Goal: Task Accomplishment & Management: Manage account settings

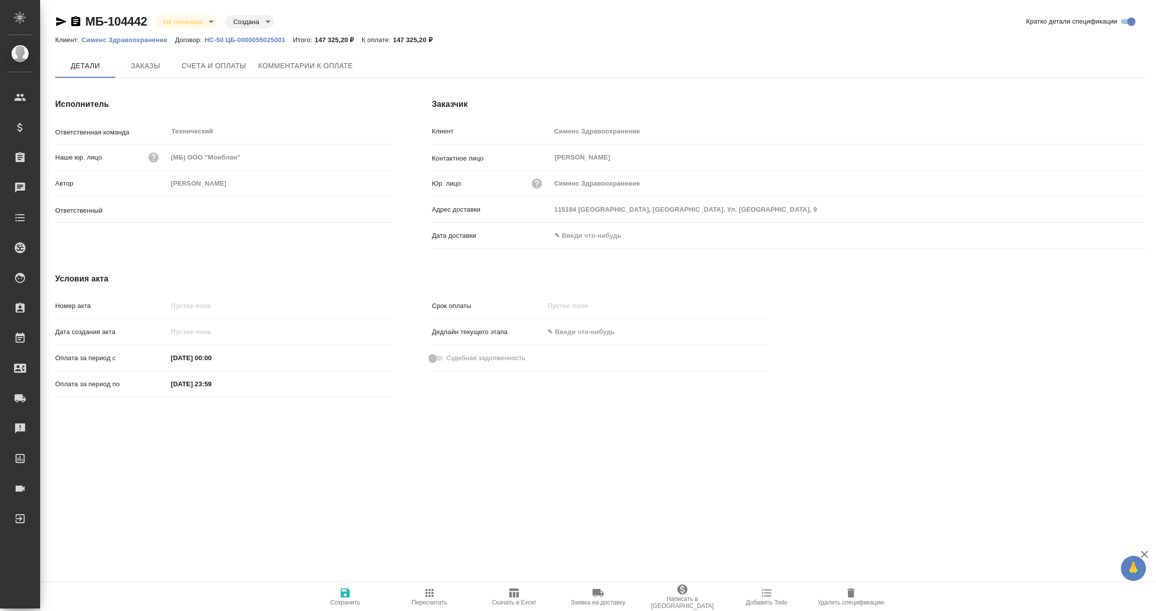
type input "Никифорова Валерия"
click at [574, 234] on input "text" at bounding box center [596, 235] width 88 height 15
click at [1115, 234] on icon "button" at bounding box center [1116, 236] width 12 height 12
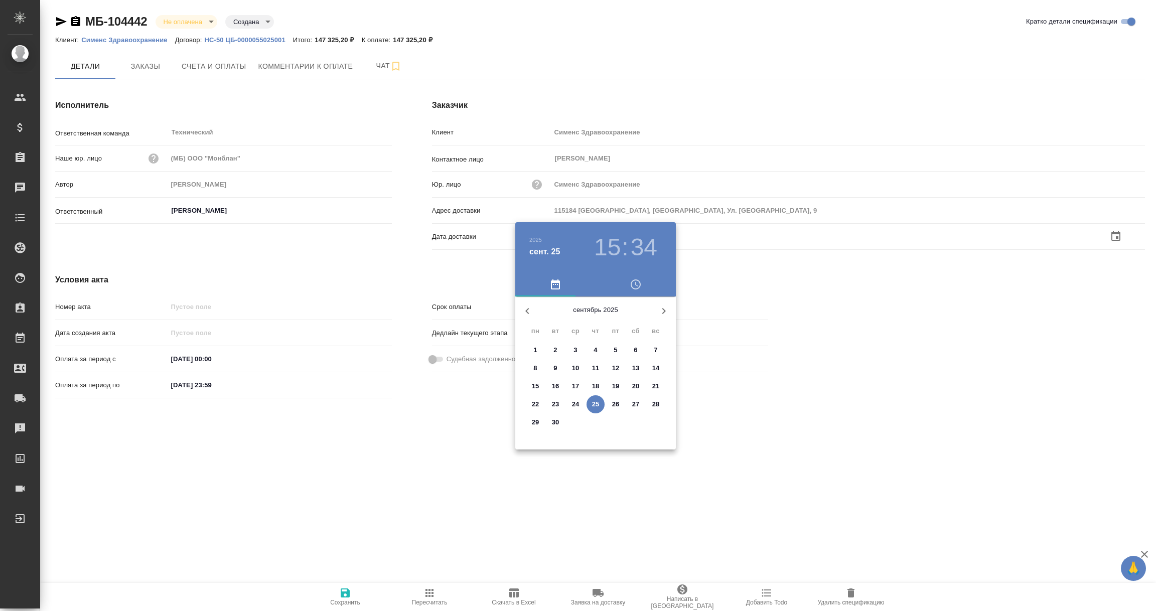
click at [598, 401] on p "25" at bounding box center [596, 404] width 8 height 10
type input "25.09.2025 15:34"
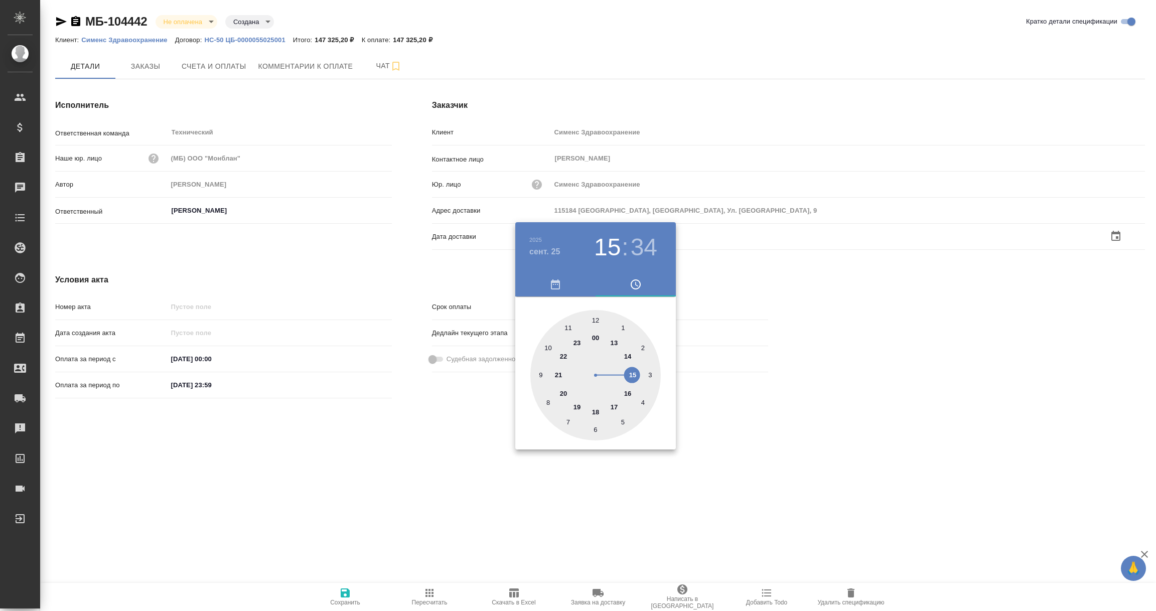
click at [470, 492] on div at bounding box center [578, 305] width 1156 height 611
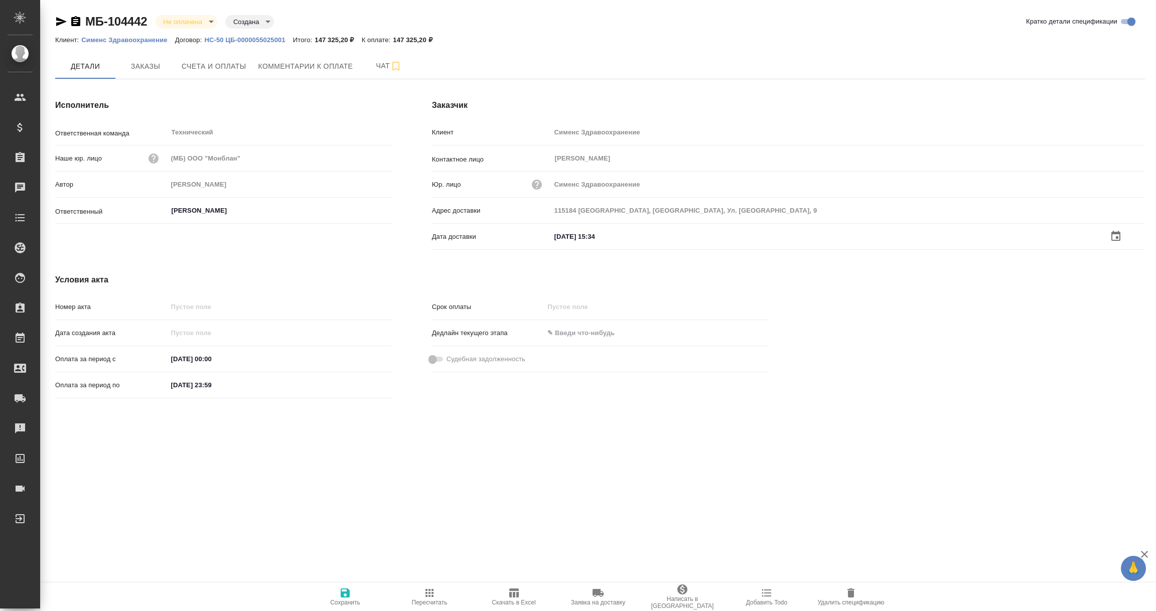
click at [343, 596] on icon "button" at bounding box center [345, 593] width 9 height 9
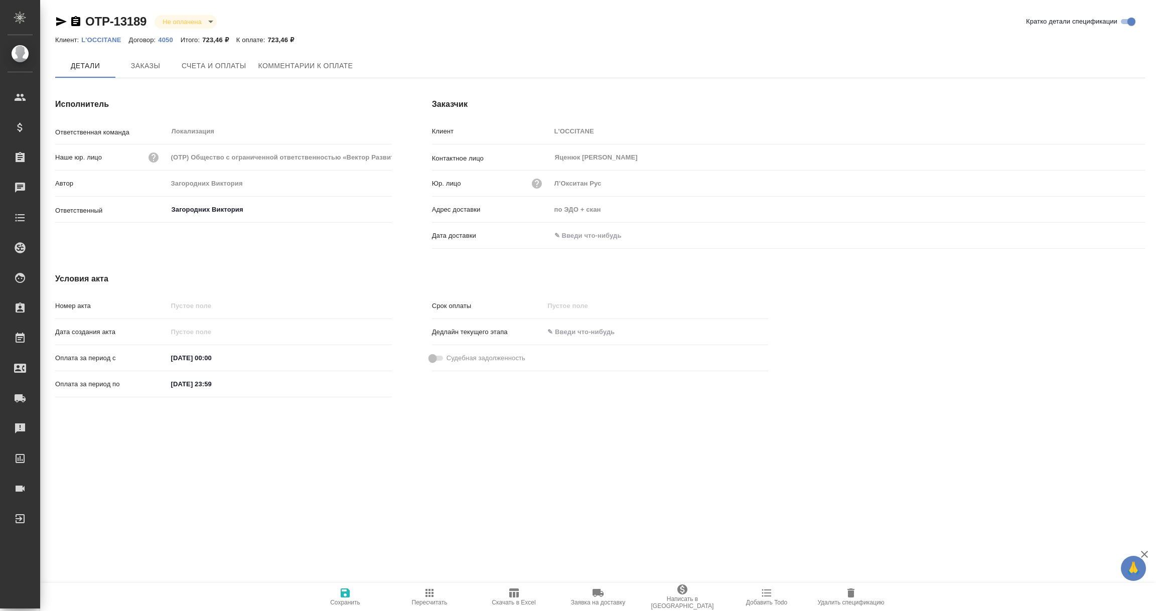
click at [847, 594] on icon "button" at bounding box center [851, 593] width 12 height 12
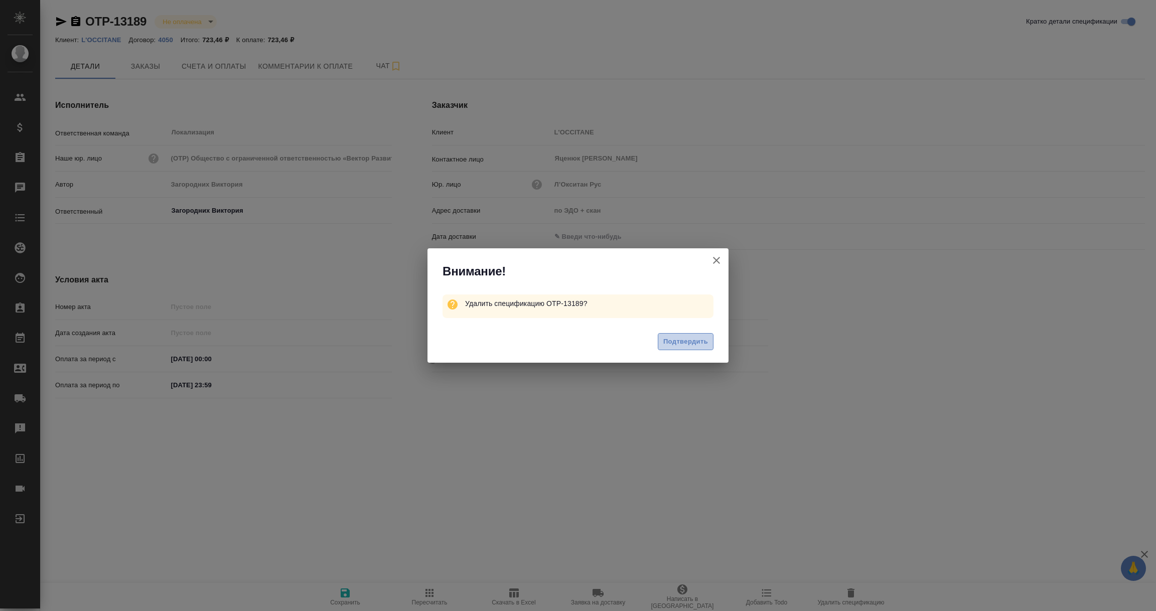
click at [686, 343] on span "Подтвердить" at bounding box center [685, 342] width 45 height 12
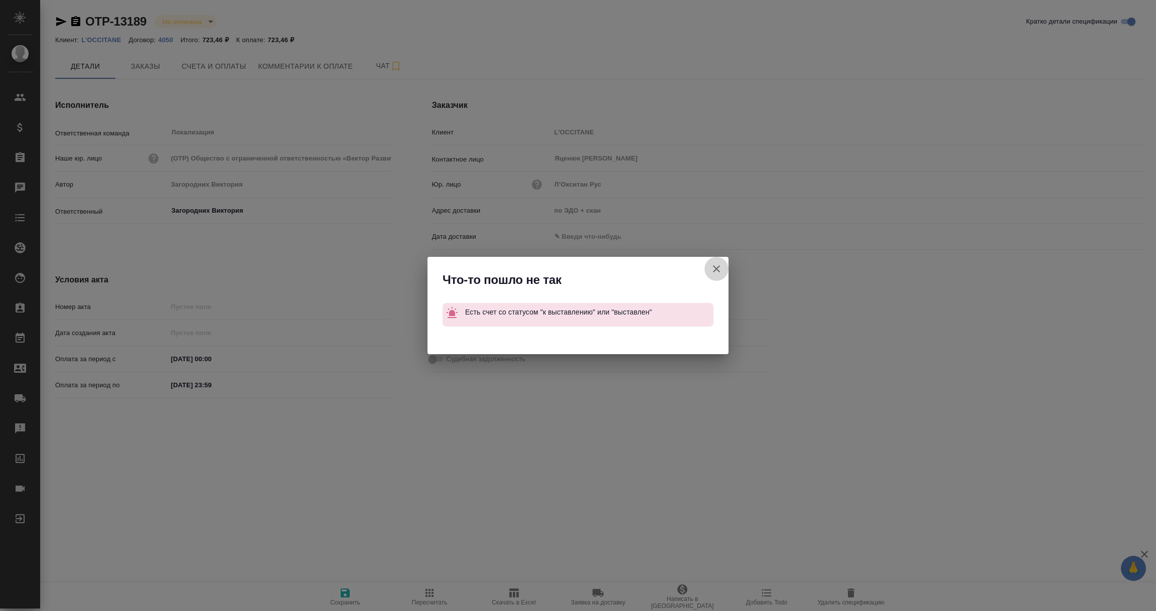
click at [718, 272] on icon "button" at bounding box center [717, 269] width 12 height 12
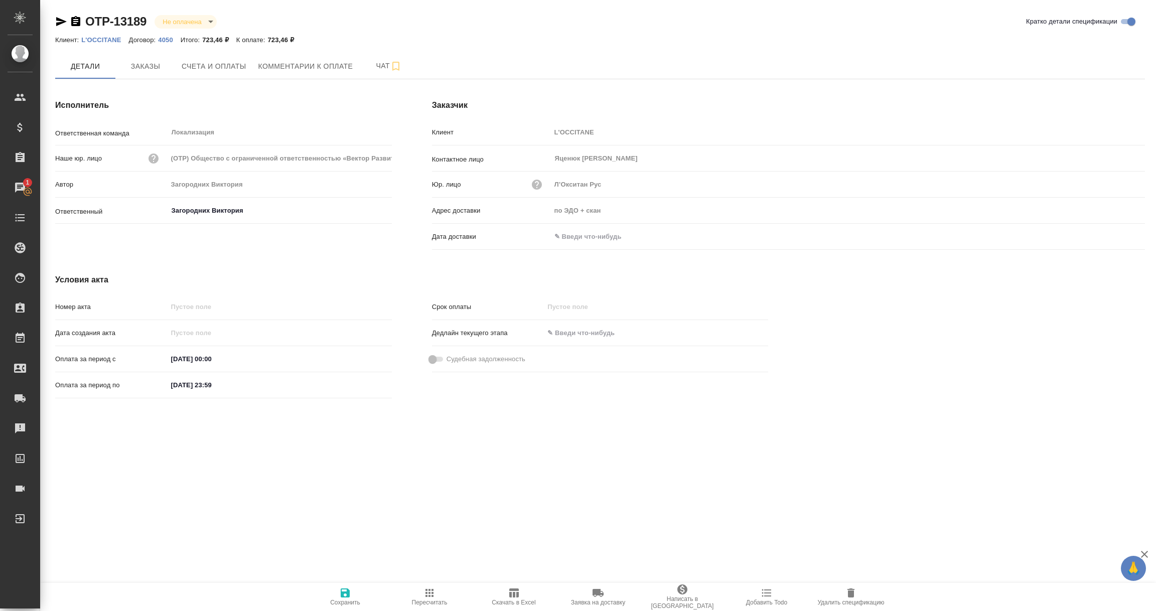
click at [55, 21] on icon "button" at bounding box center [61, 22] width 12 height 12
click at [596, 239] on input "text" at bounding box center [595, 235] width 88 height 15
click at [1111, 235] on icon "button" at bounding box center [1116, 236] width 12 height 12
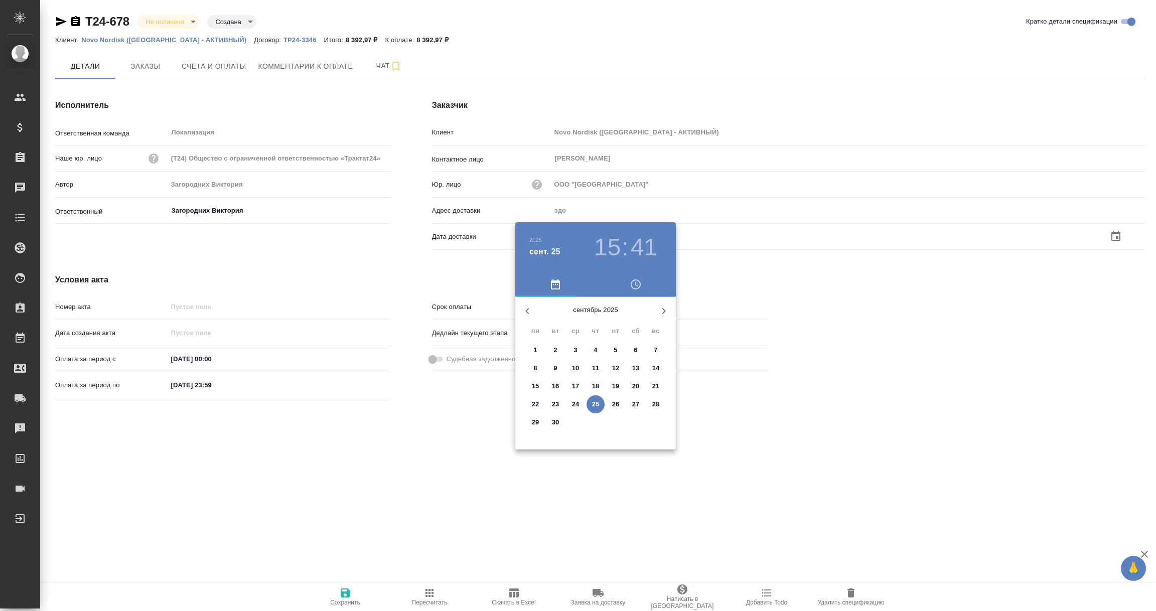
click at [601, 407] on span "25" at bounding box center [596, 404] width 18 height 10
type input "25.09.2025 15:41"
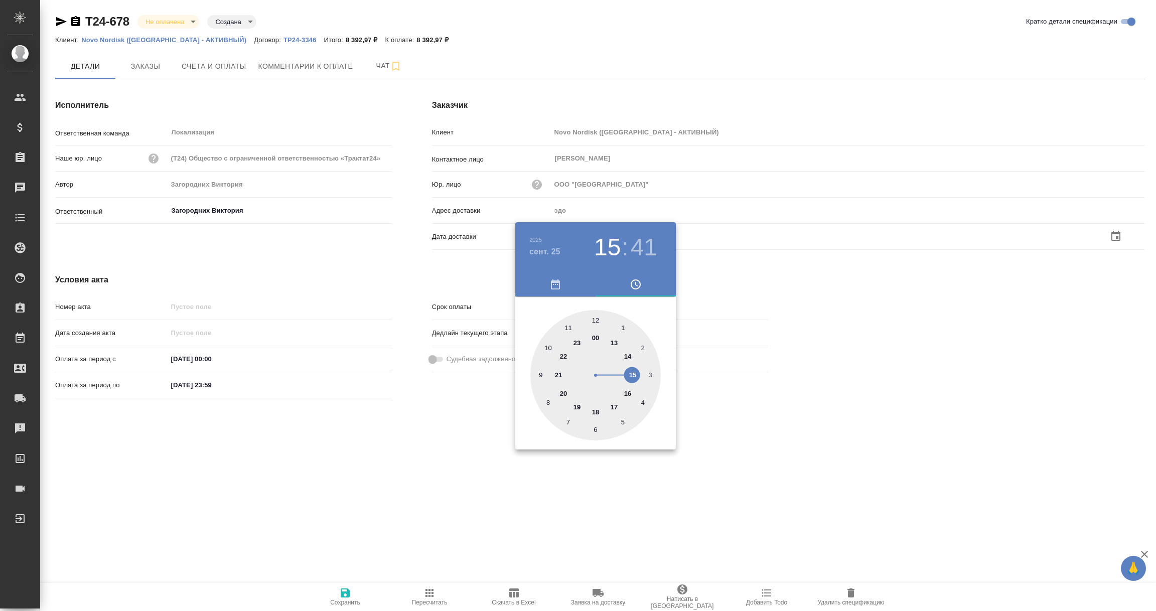
click at [531, 466] on div at bounding box center [578, 305] width 1156 height 611
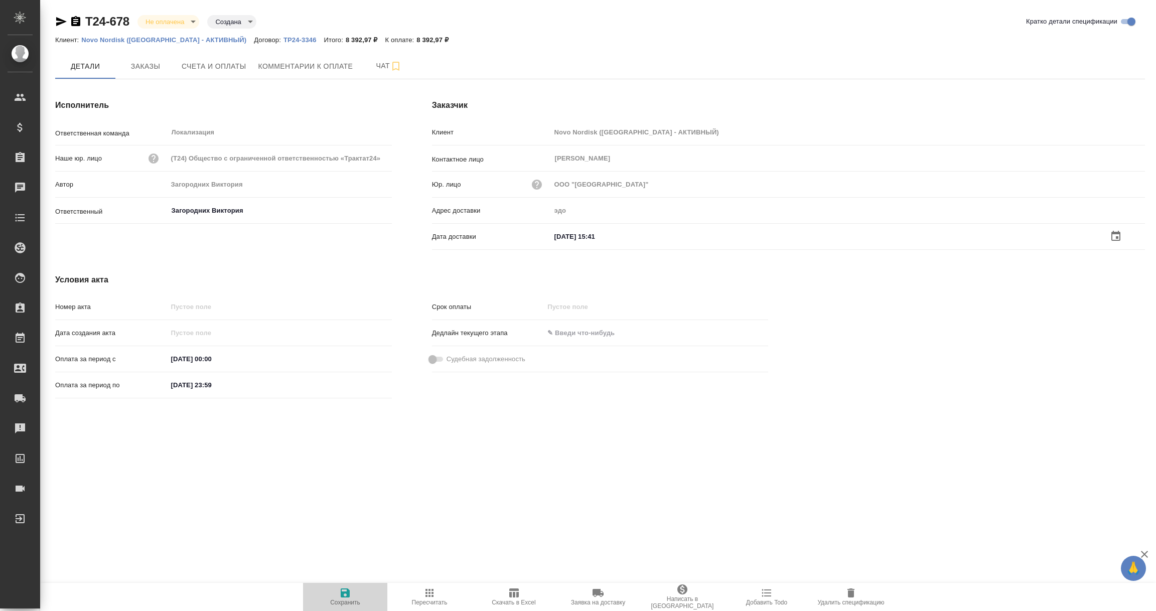
click at [346, 594] on icon "button" at bounding box center [345, 593] width 9 height 9
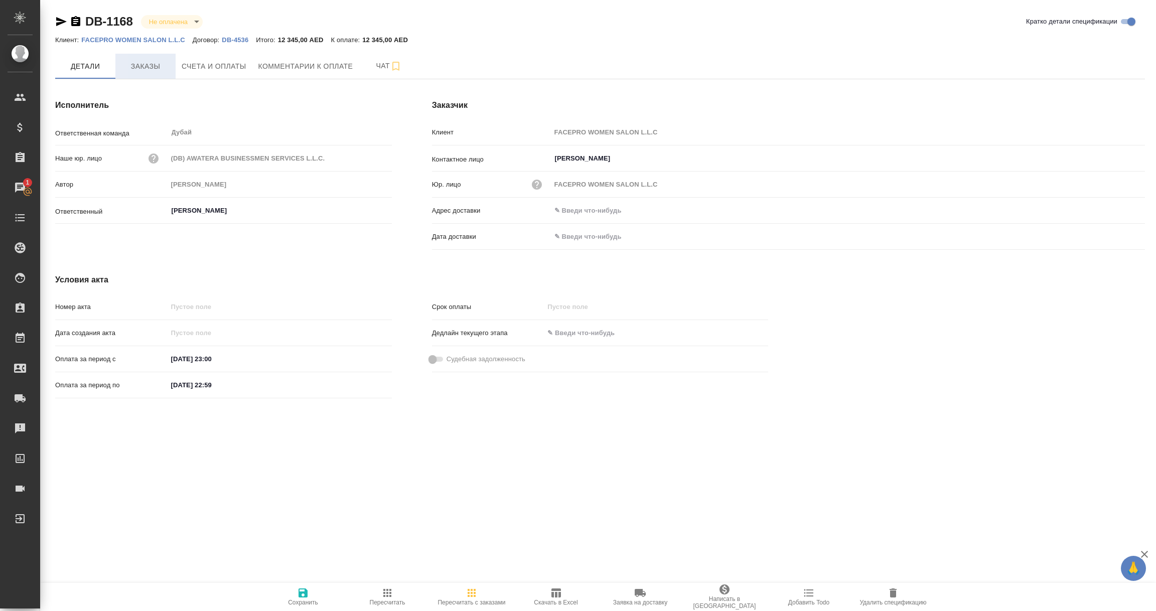
click at [146, 68] on span "Заказы" at bounding box center [145, 66] width 48 height 13
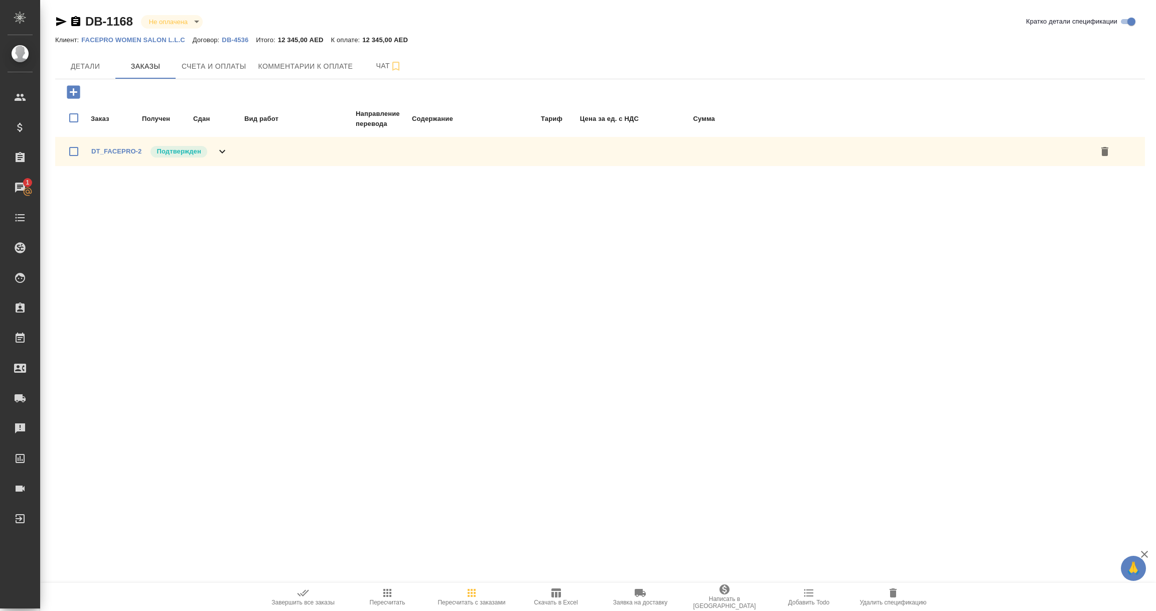
click at [126, 147] on span "DT_FACEPRO-2" at bounding box center [116, 152] width 50 height 10
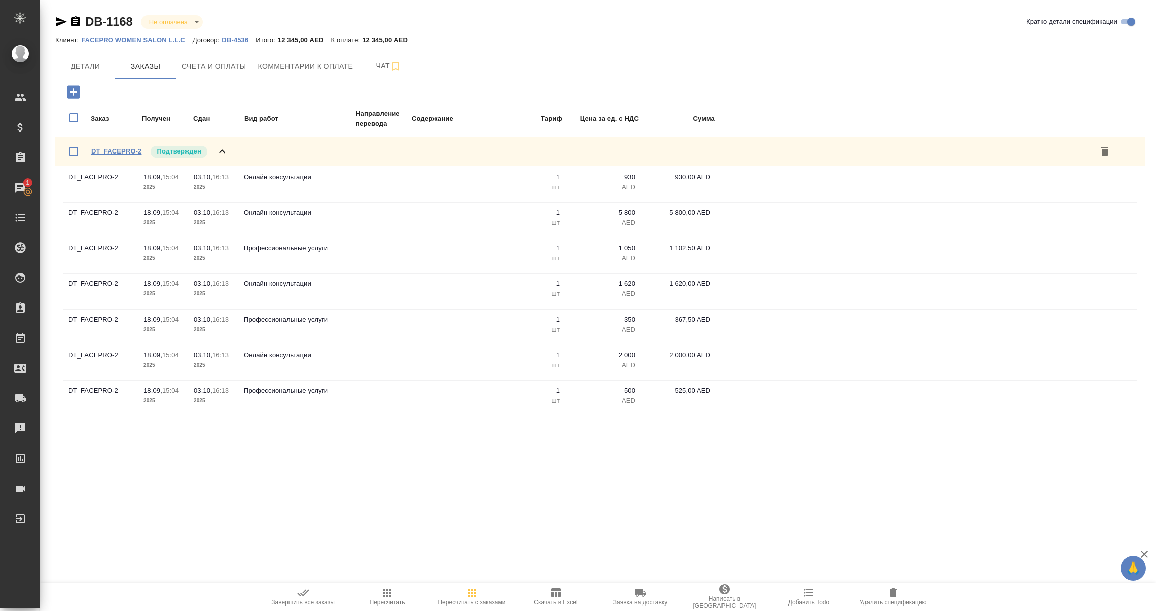
click at [127, 150] on link "DT_FACEPRO-2" at bounding box center [116, 152] width 50 height 8
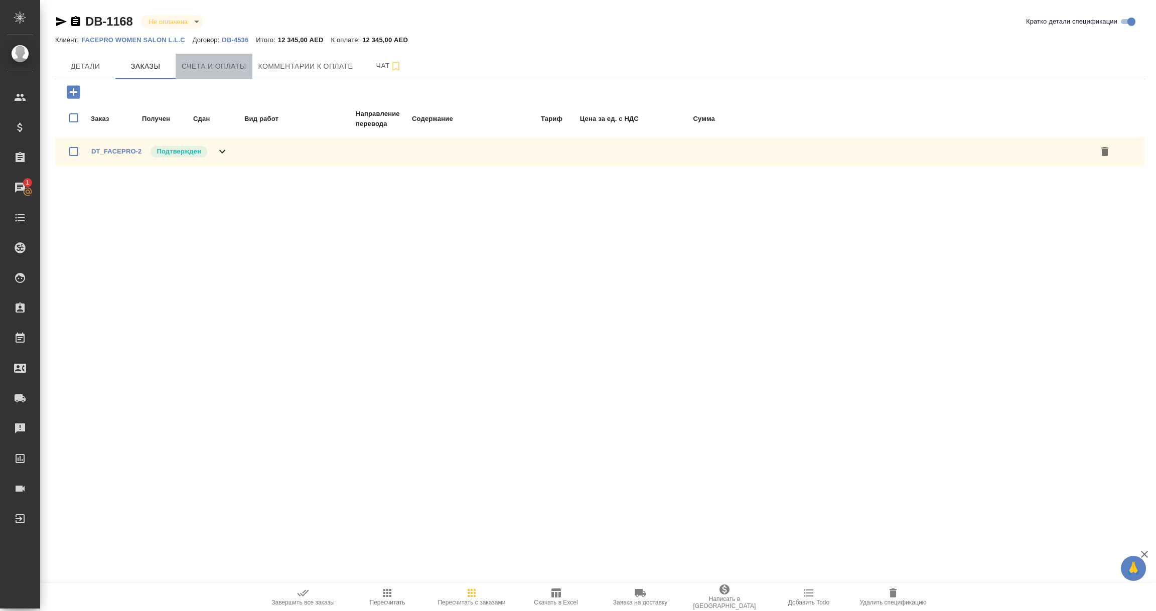
click at [206, 69] on span "Счета и оплаты" at bounding box center [214, 66] width 65 height 13
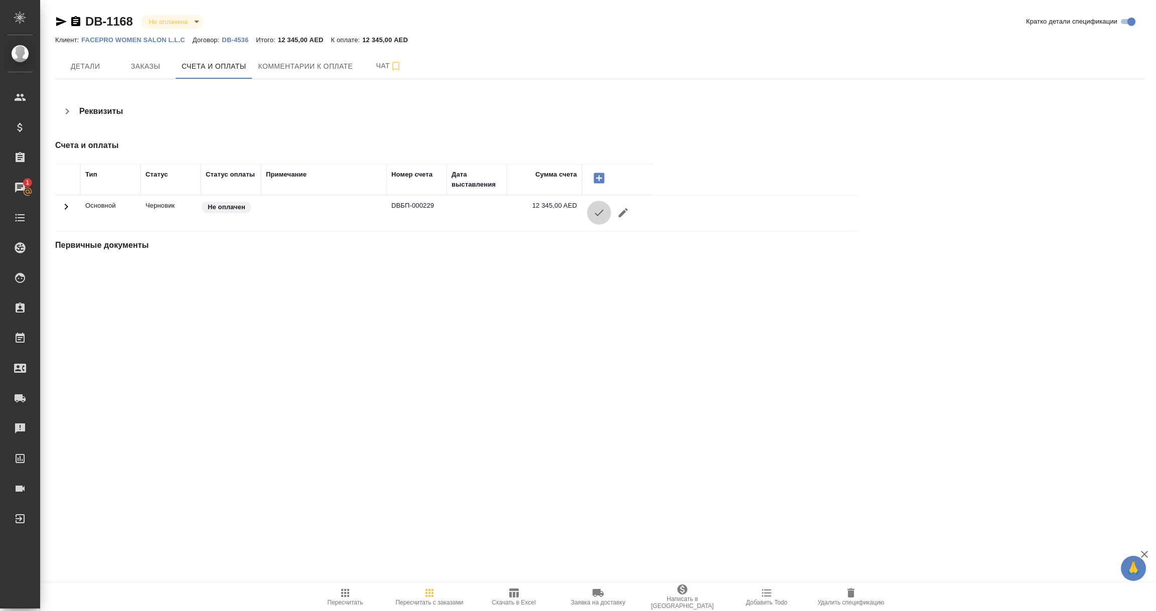
click at [600, 212] on icon "button" at bounding box center [599, 213] width 12 height 12
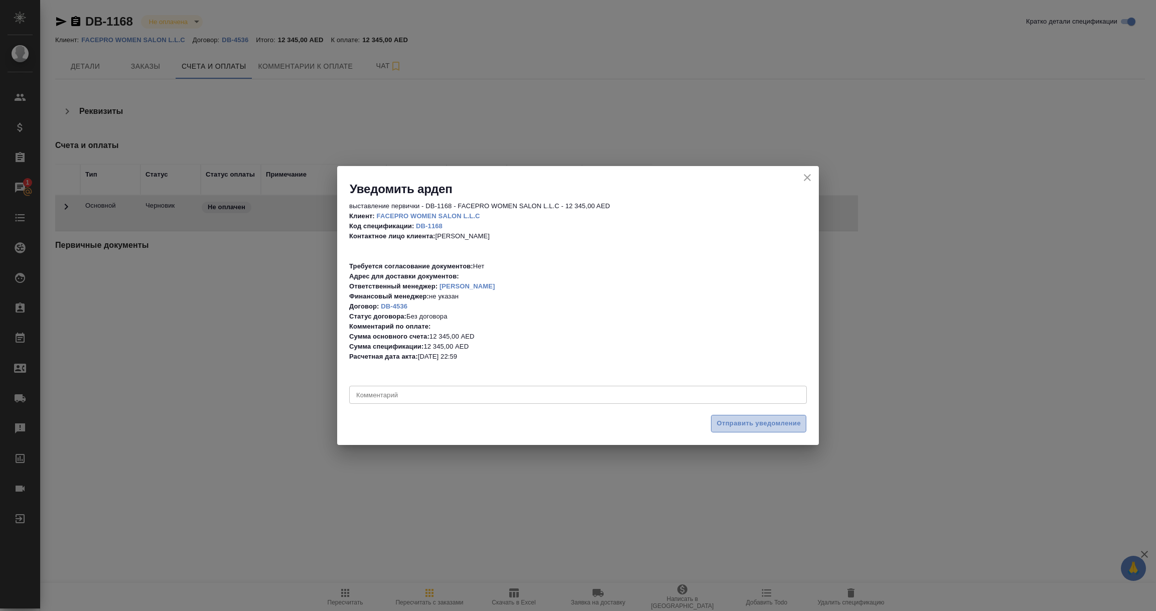
click at [750, 419] on span "Отправить уведомление" at bounding box center [759, 424] width 84 height 12
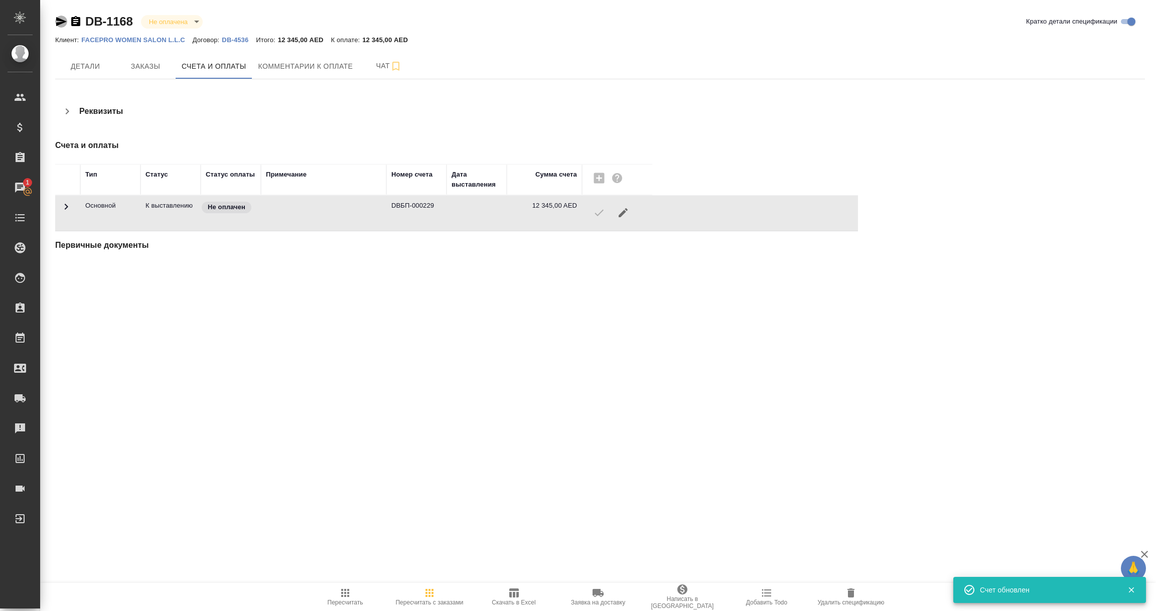
click at [59, 22] on icon "button" at bounding box center [61, 21] width 11 height 9
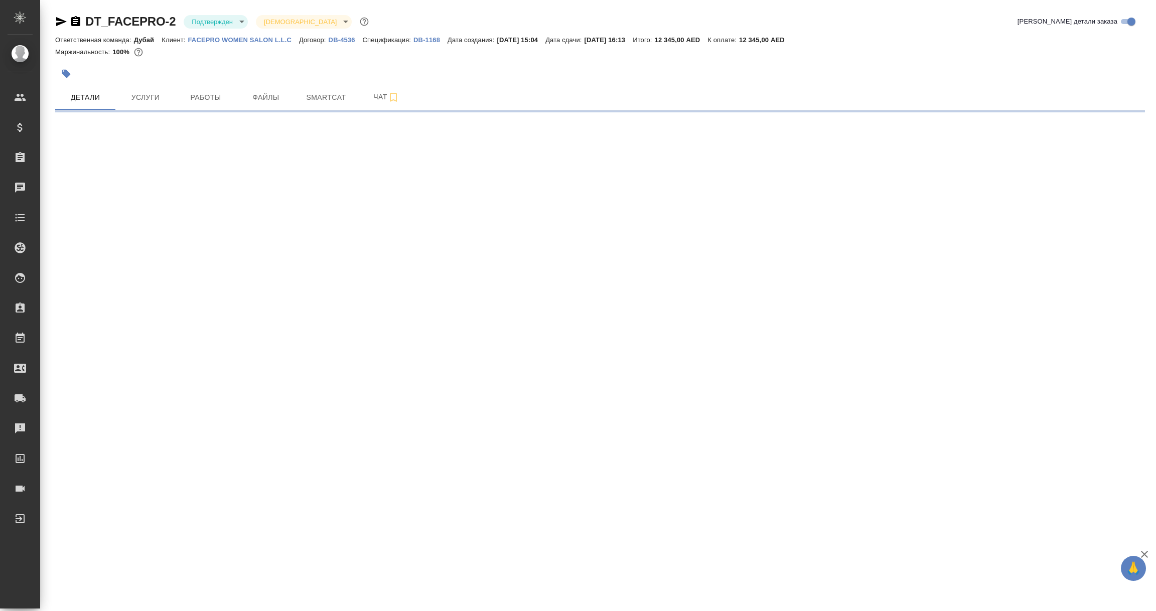
select select "RU"
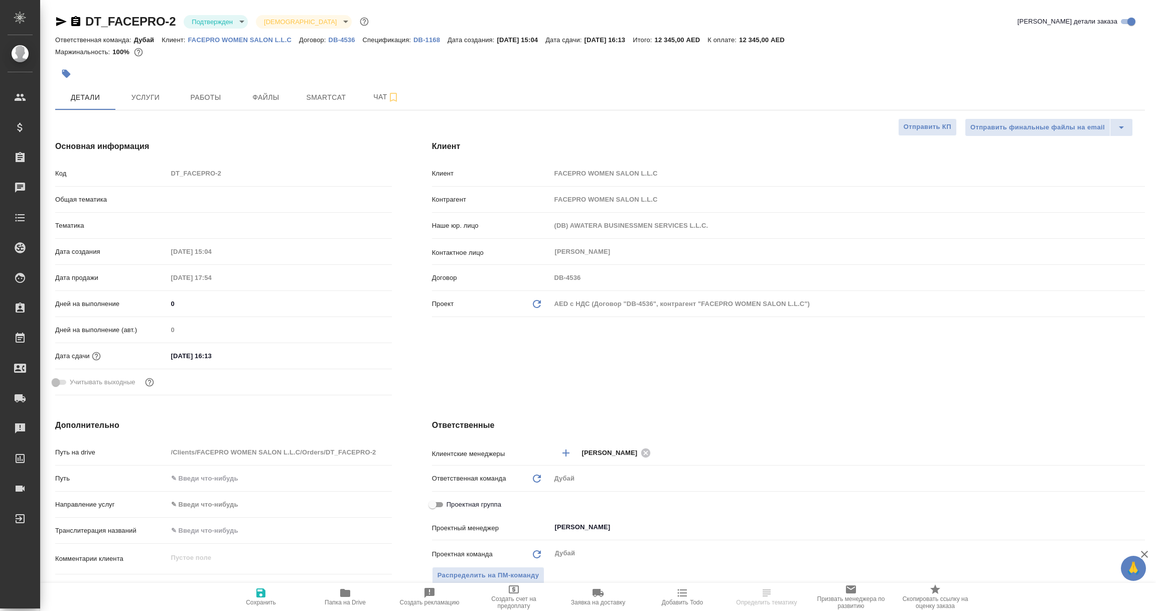
type textarea "x"
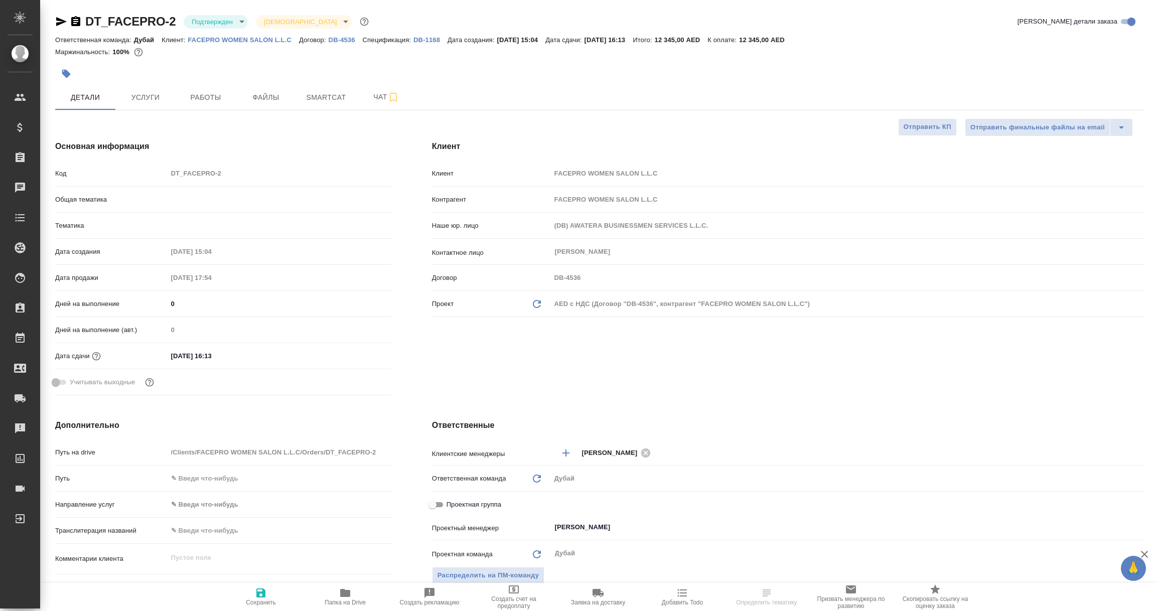
type textarea "x"
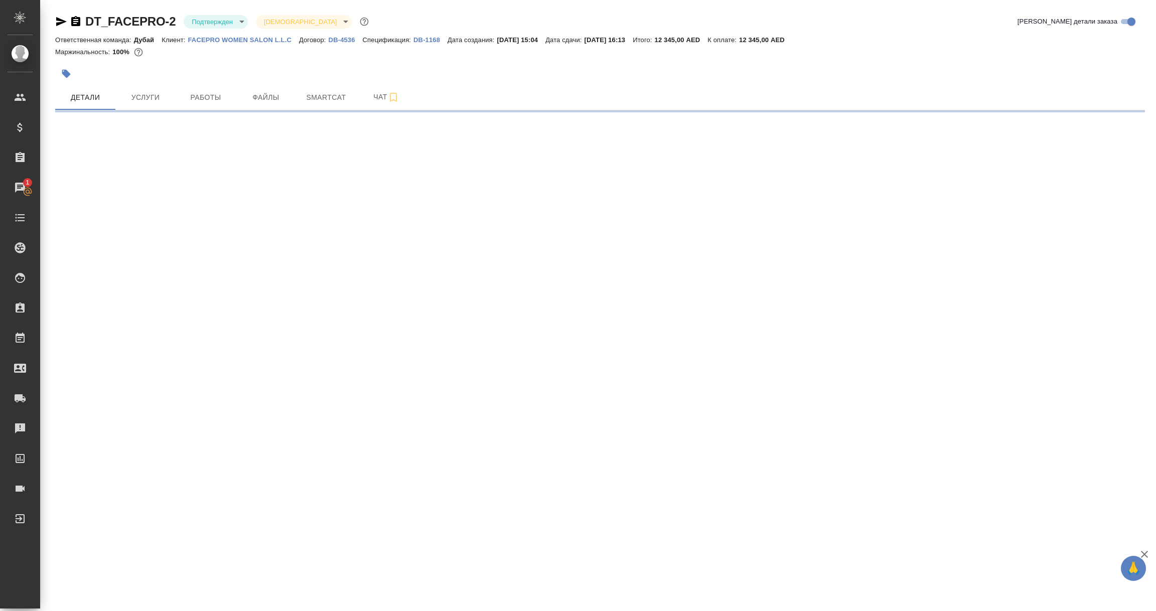
select select "RU"
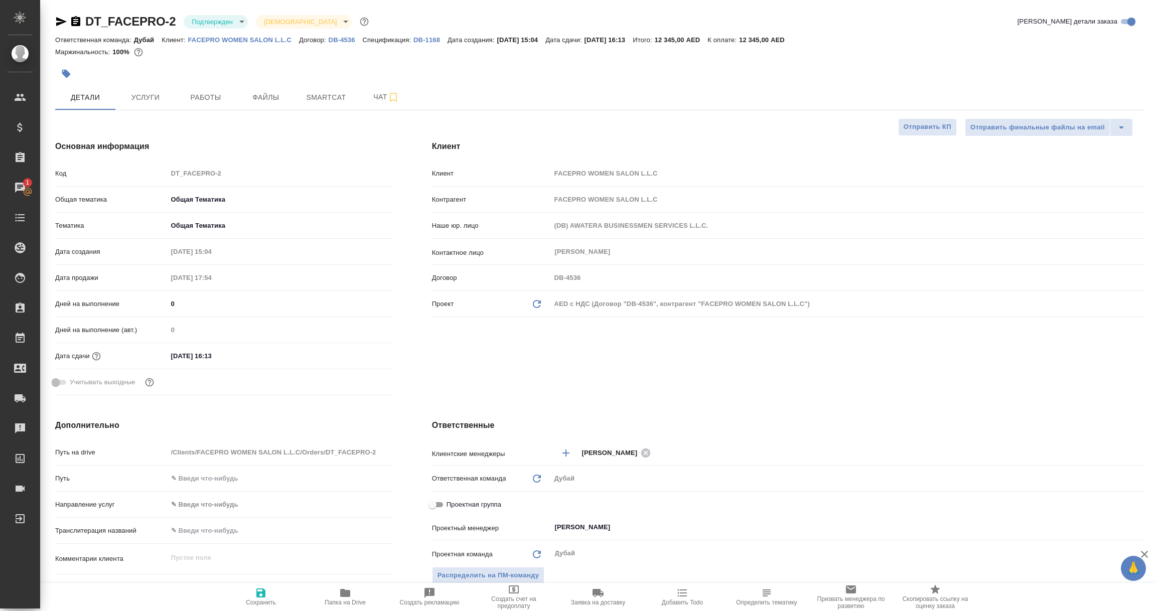
type textarea "x"
click at [149, 99] on span "Услуги" at bounding box center [145, 97] width 48 height 13
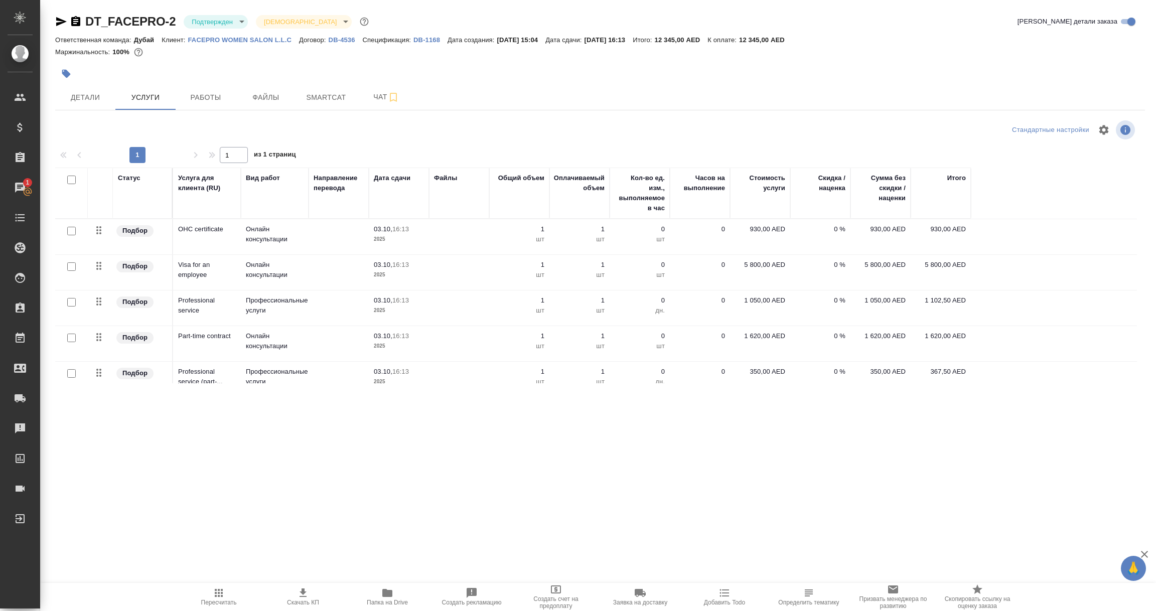
click at [198, 237] on td "OHC certificate" at bounding box center [207, 236] width 68 height 35
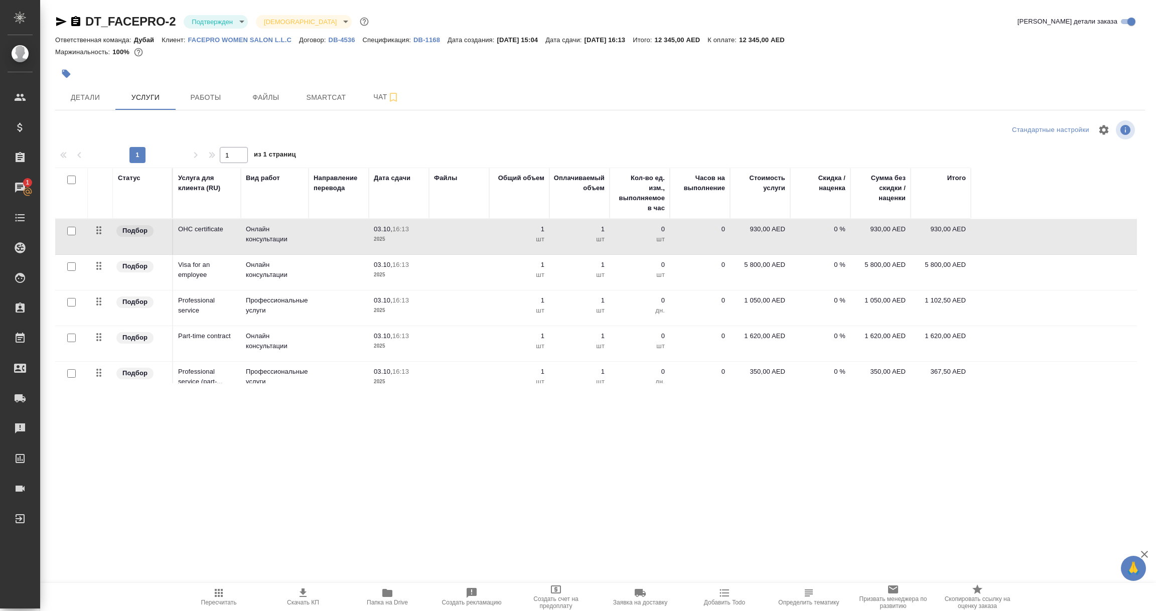
click at [198, 237] on td "OHC certificate" at bounding box center [207, 236] width 68 height 35
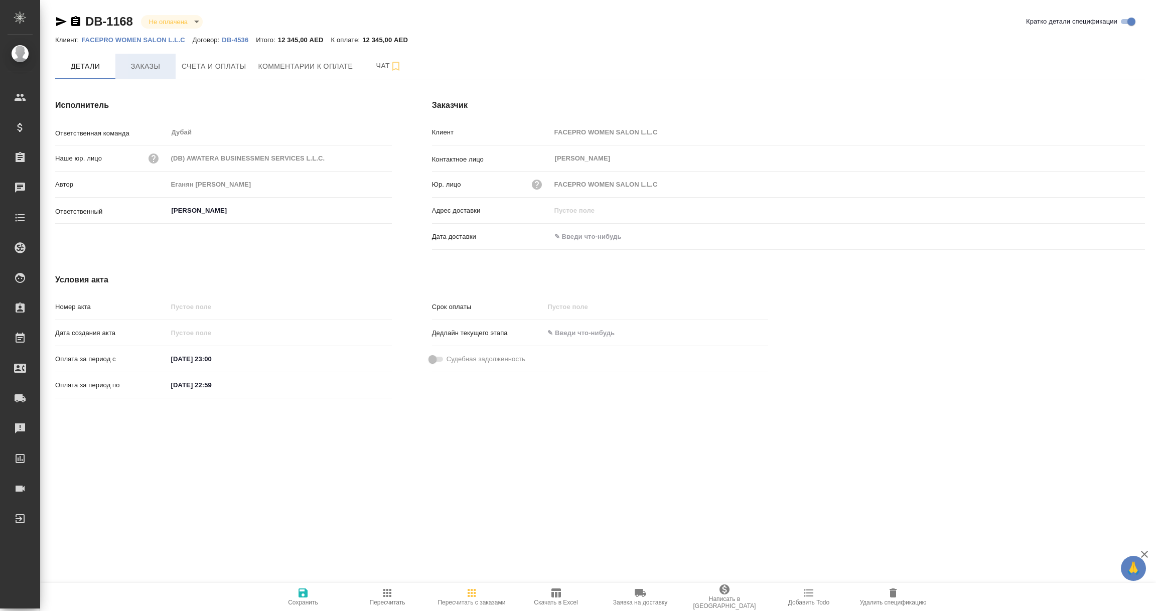
click at [151, 71] on span "Заказы" at bounding box center [145, 66] width 48 height 13
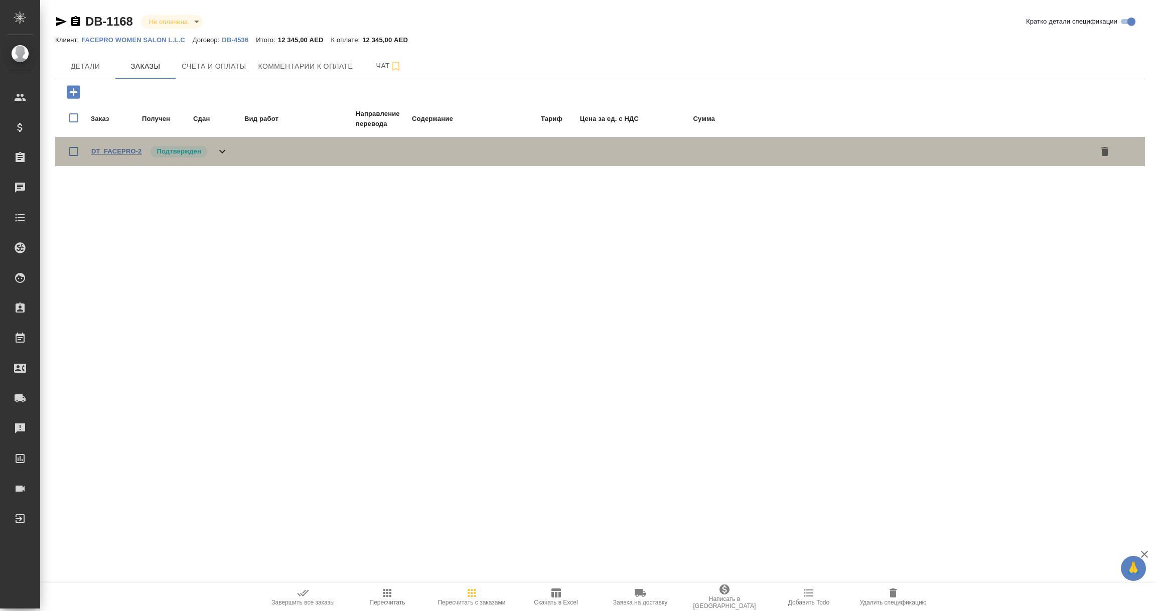
click at [122, 150] on link "DT_FACEPRO-2" at bounding box center [116, 152] width 50 height 8
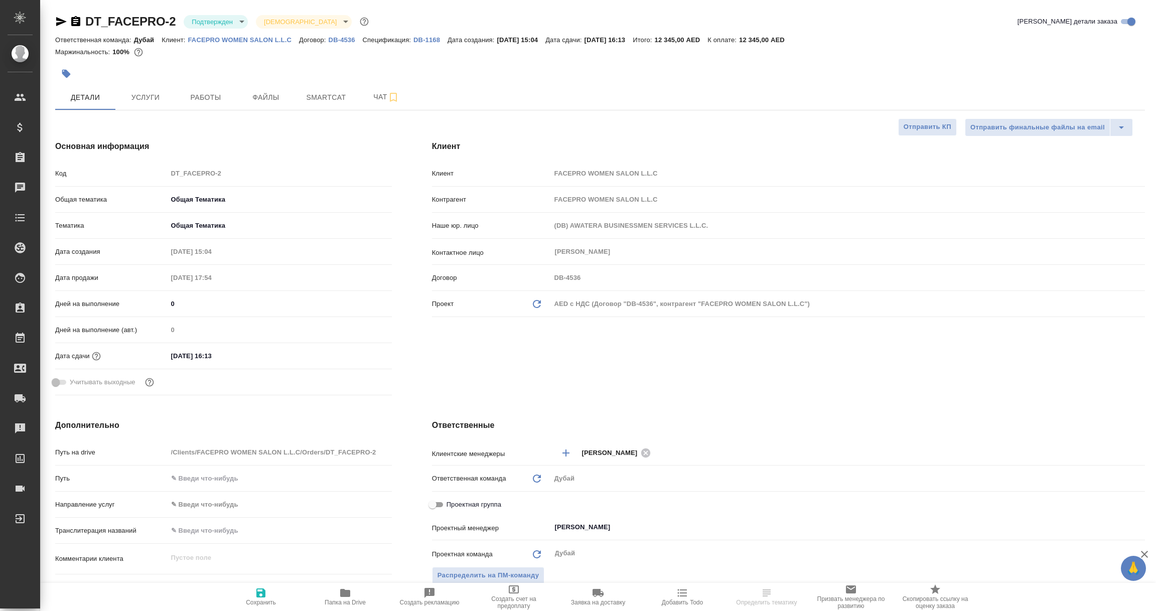
select select "RU"
type textarea "x"
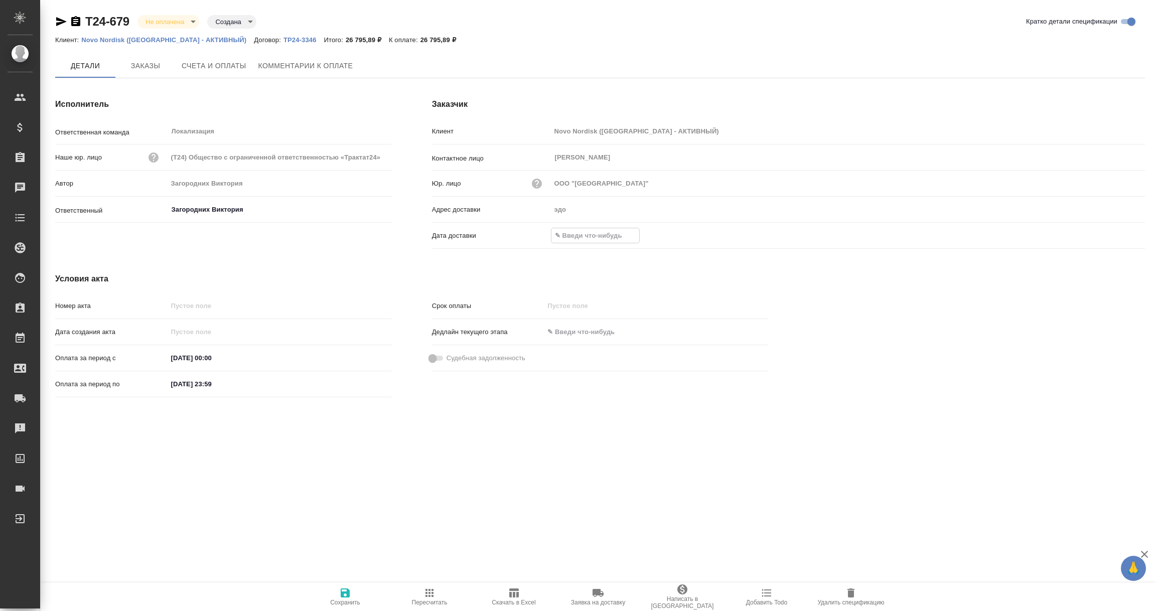
click at [579, 234] on input "text" at bounding box center [596, 235] width 88 height 15
click at [1118, 231] on icon "button" at bounding box center [1116, 236] width 9 height 10
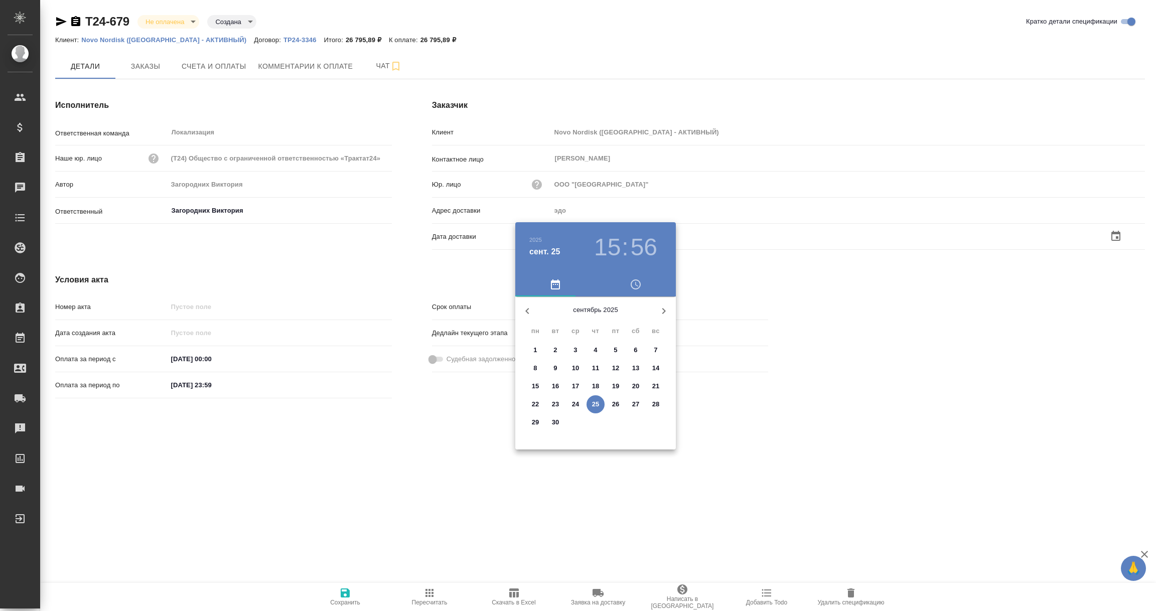
click at [595, 406] on p "25" at bounding box center [596, 404] width 8 height 10
type input "[DATE] 15:56"
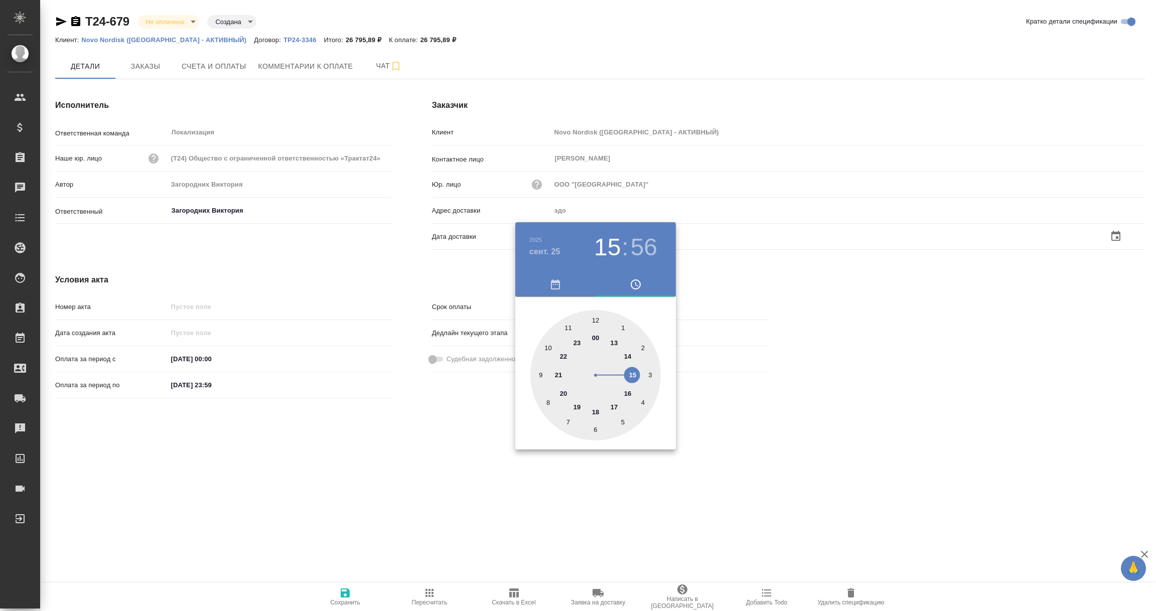
click at [545, 496] on div at bounding box center [578, 305] width 1156 height 611
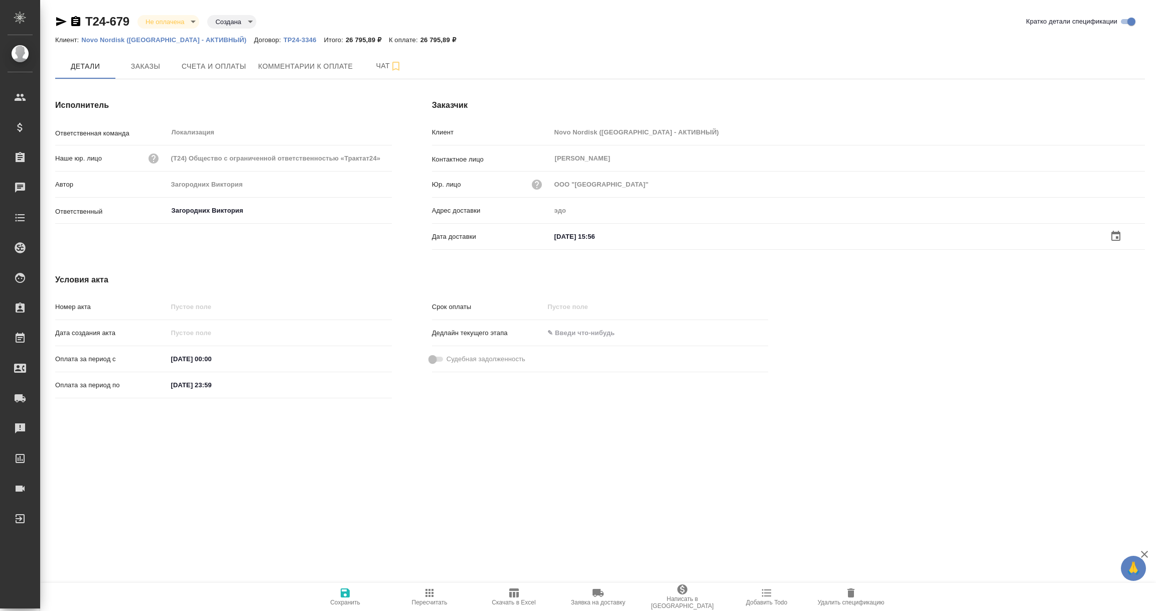
click at [344, 594] on icon "button" at bounding box center [345, 593] width 12 height 12
click at [336, 54] on button "Комментарии к оплате" at bounding box center [305, 66] width 107 height 24
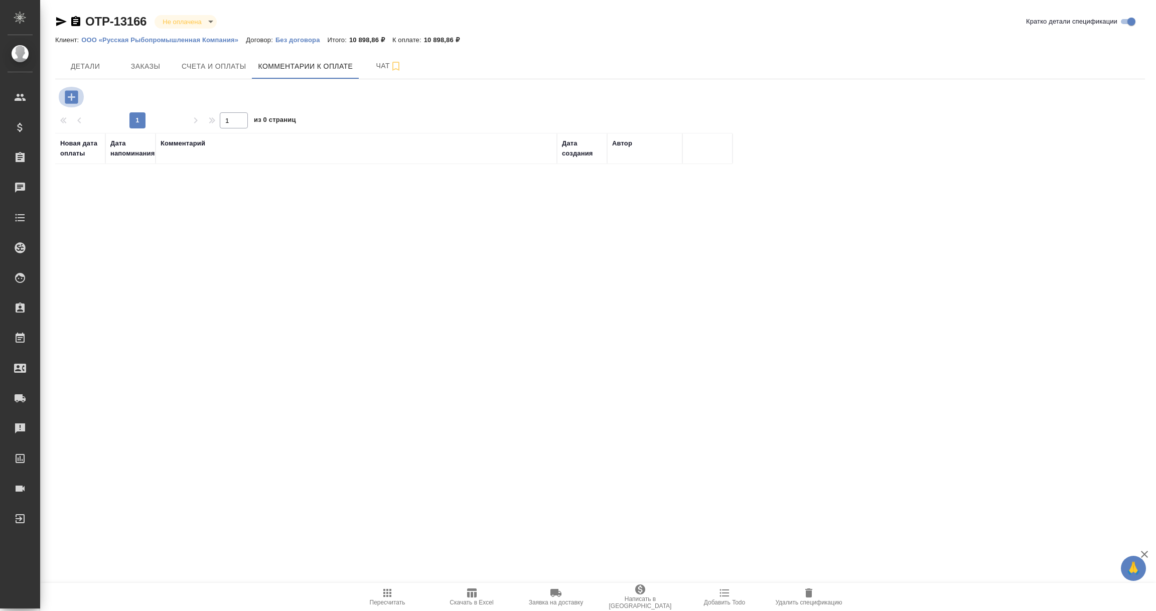
click at [72, 98] on icon "button" at bounding box center [71, 96] width 13 height 13
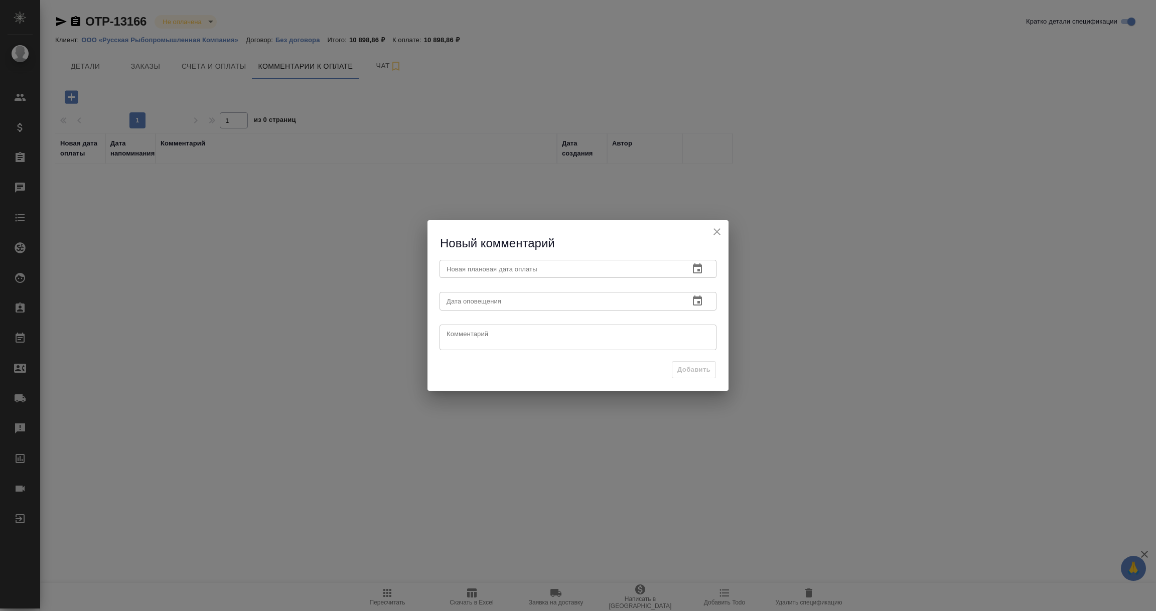
click at [699, 263] on icon "button" at bounding box center [698, 269] width 12 height 12
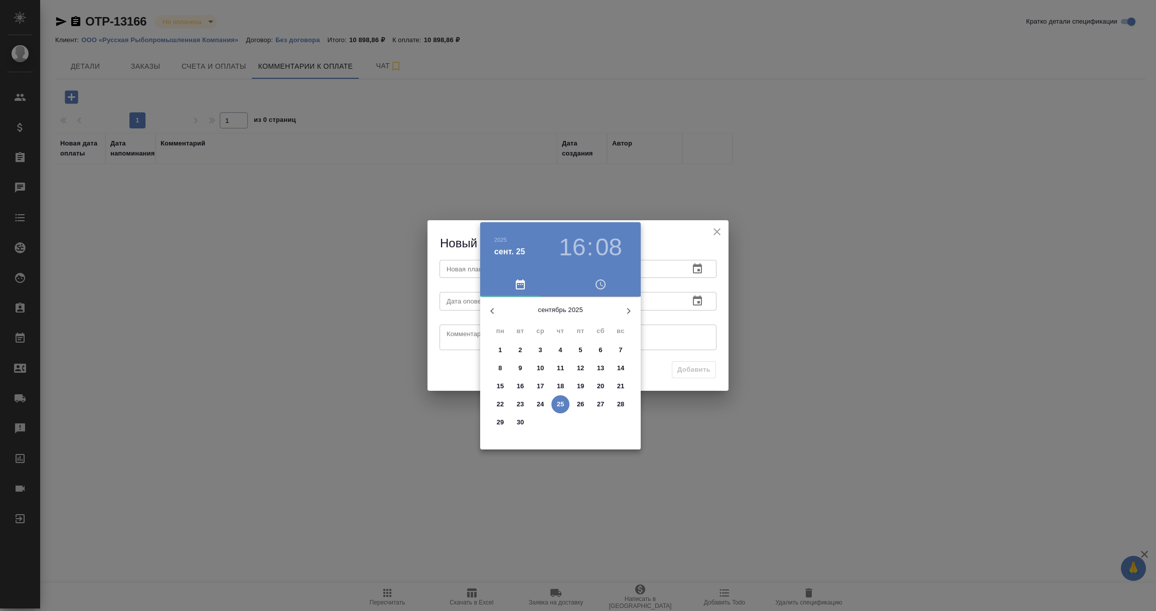
click at [521, 422] on p "30" at bounding box center [521, 423] width 8 height 10
type input "30.09.2025 16:08"
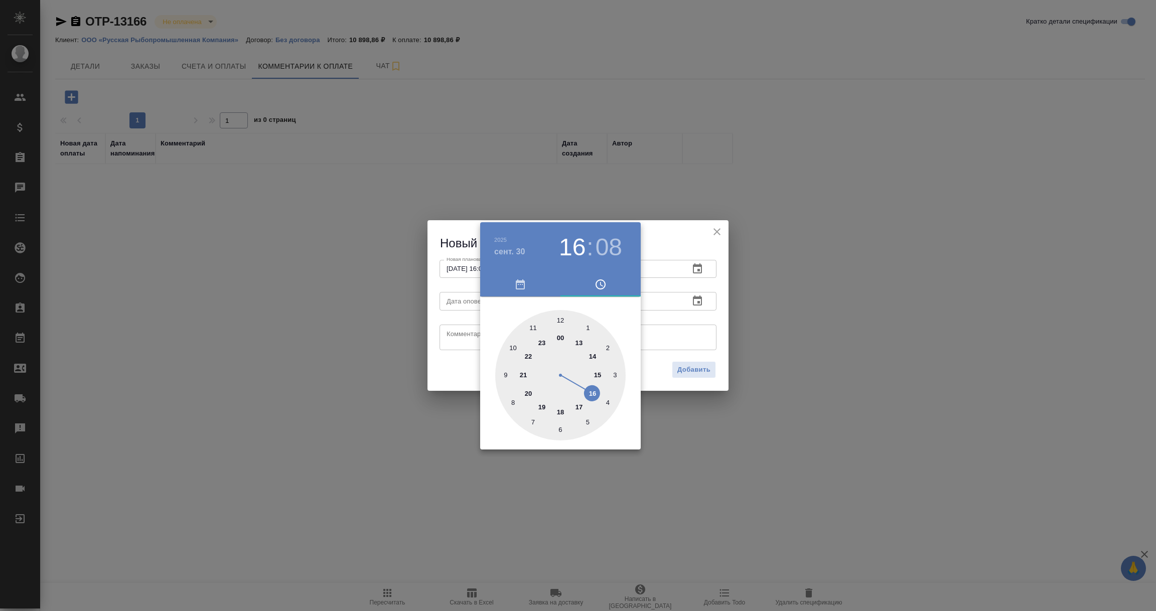
click at [721, 335] on div at bounding box center [578, 305] width 1156 height 611
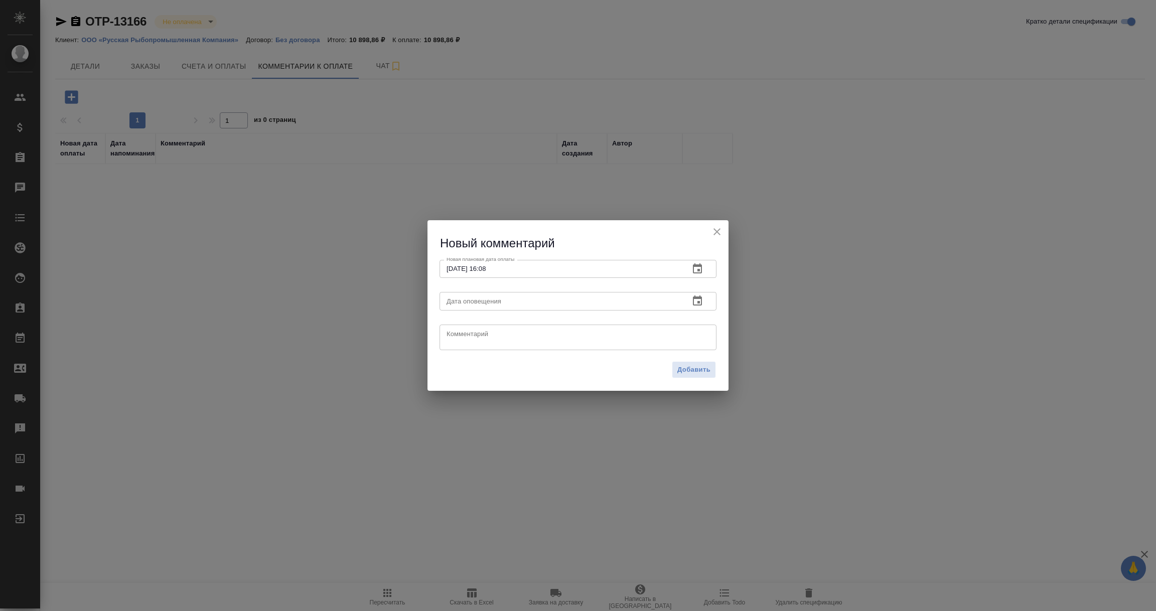
click at [702, 303] on icon "button" at bounding box center [698, 301] width 12 height 12
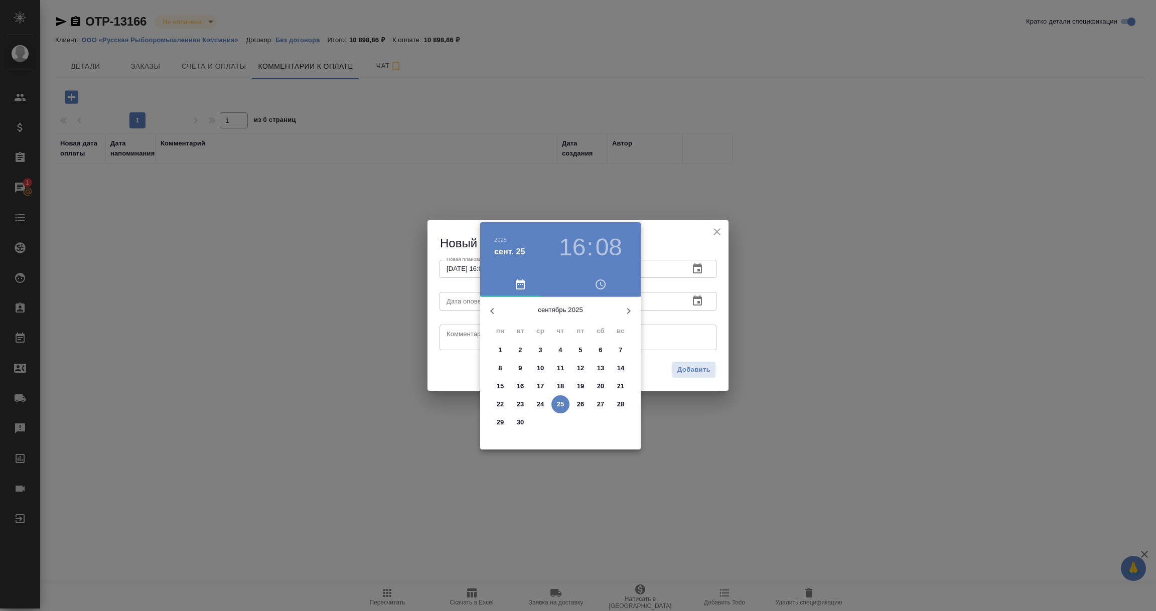
click at [557, 408] on p "25" at bounding box center [561, 404] width 8 height 10
type input "25.09.2025 16:08"
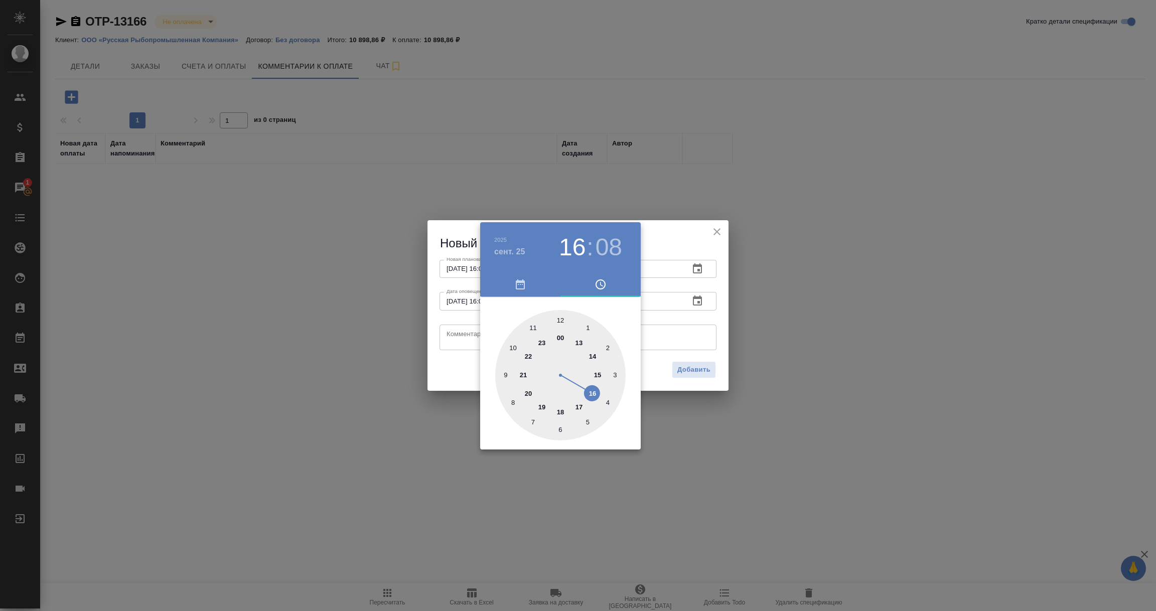
click at [461, 347] on div at bounding box center [578, 305] width 1156 height 611
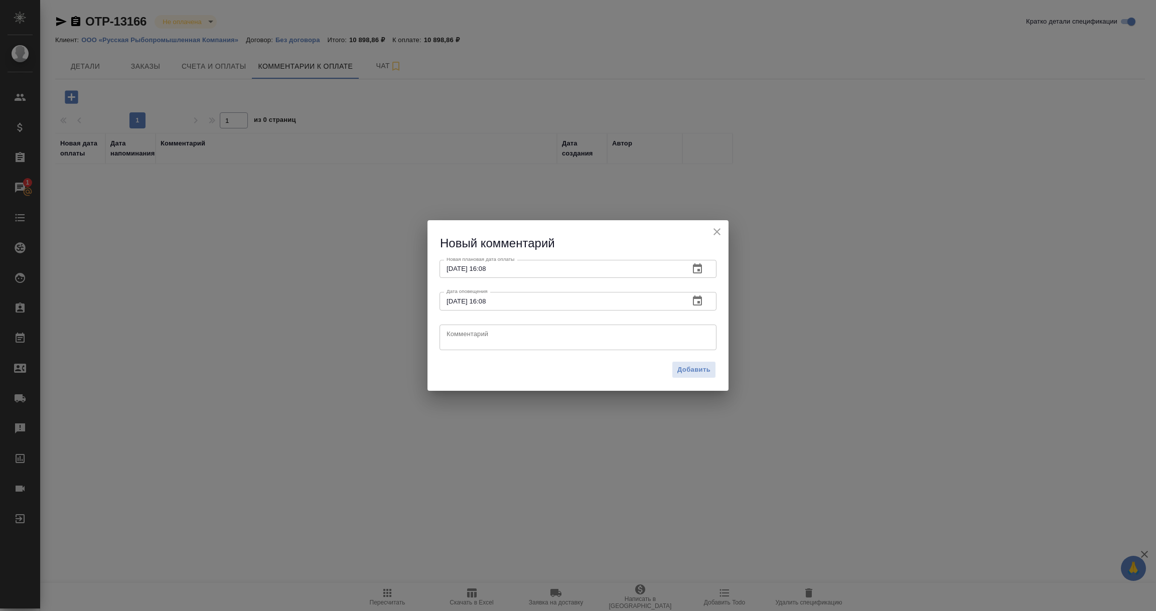
click at [461, 347] on div "x Комментарий" at bounding box center [578, 338] width 277 height 26
type textarea "Д"
type textarea "Сканы из ЭДО отправлены клиенту в письме, ожидаем оплату."
click at [720, 365] on div "Добавить" at bounding box center [578, 373] width 301 height 35
click at [692, 369] on span "Добавить" at bounding box center [694, 370] width 33 height 12
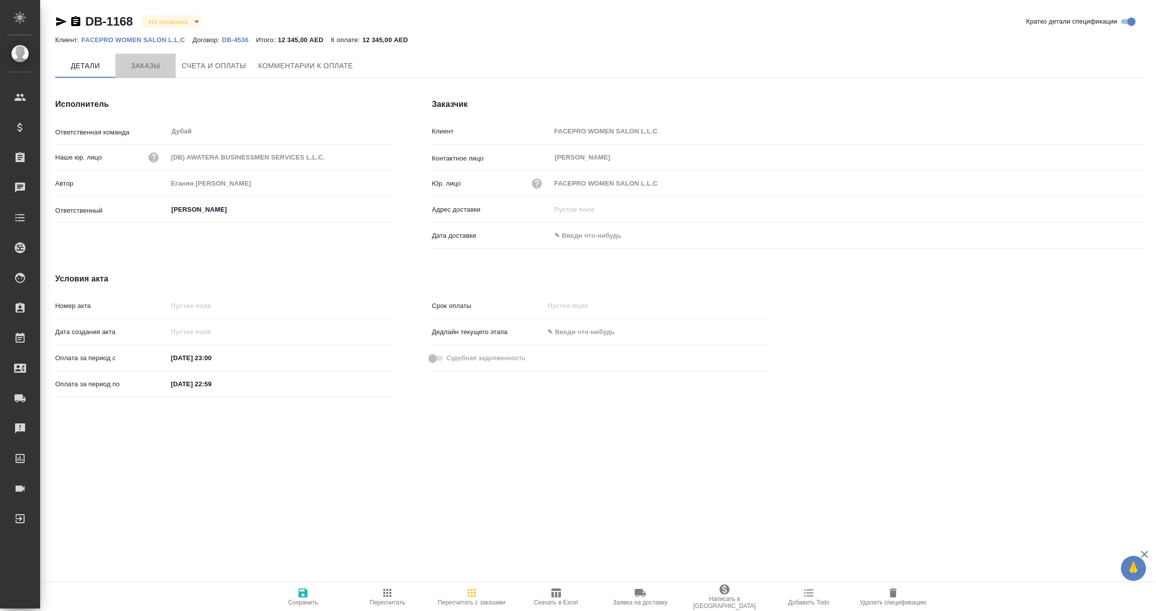
click at [144, 62] on span "Заказы" at bounding box center [145, 66] width 48 height 13
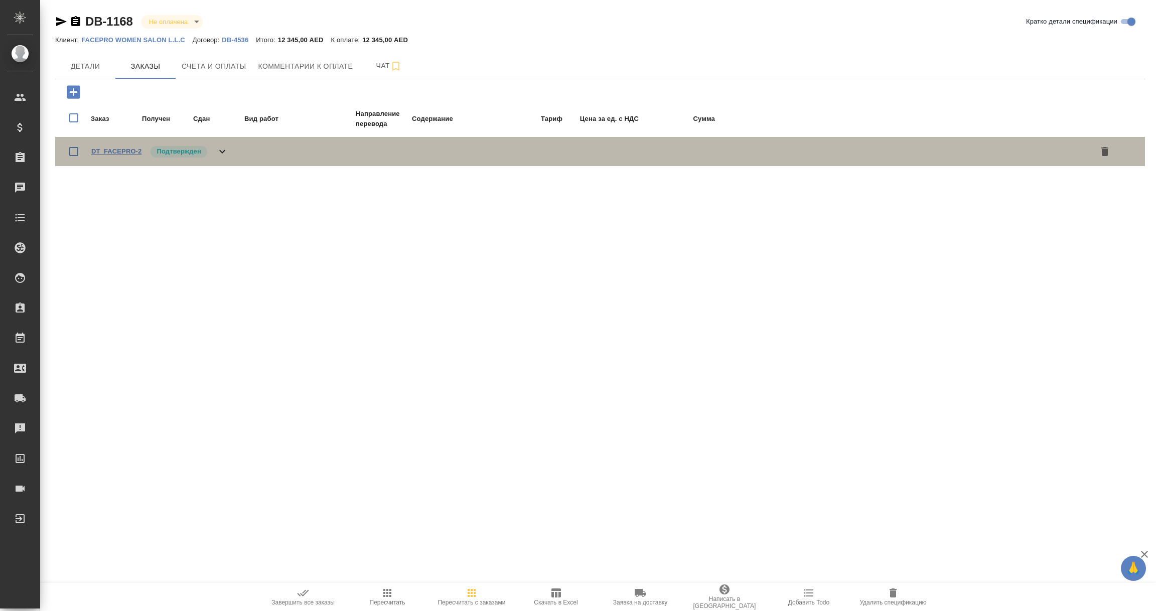
click at [122, 150] on link "DT_FACEPRO-2" at bounding box center [116, 152] width 50 height 8
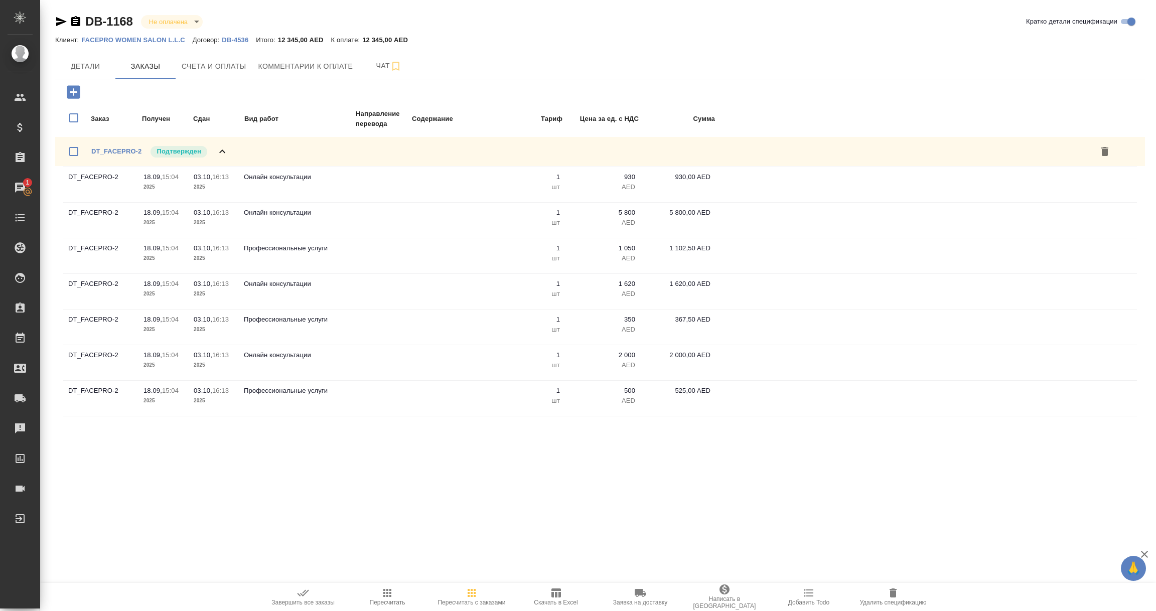
click at [72, 20] on icon "button" at bounding box center [75, 21] width 9 height 10
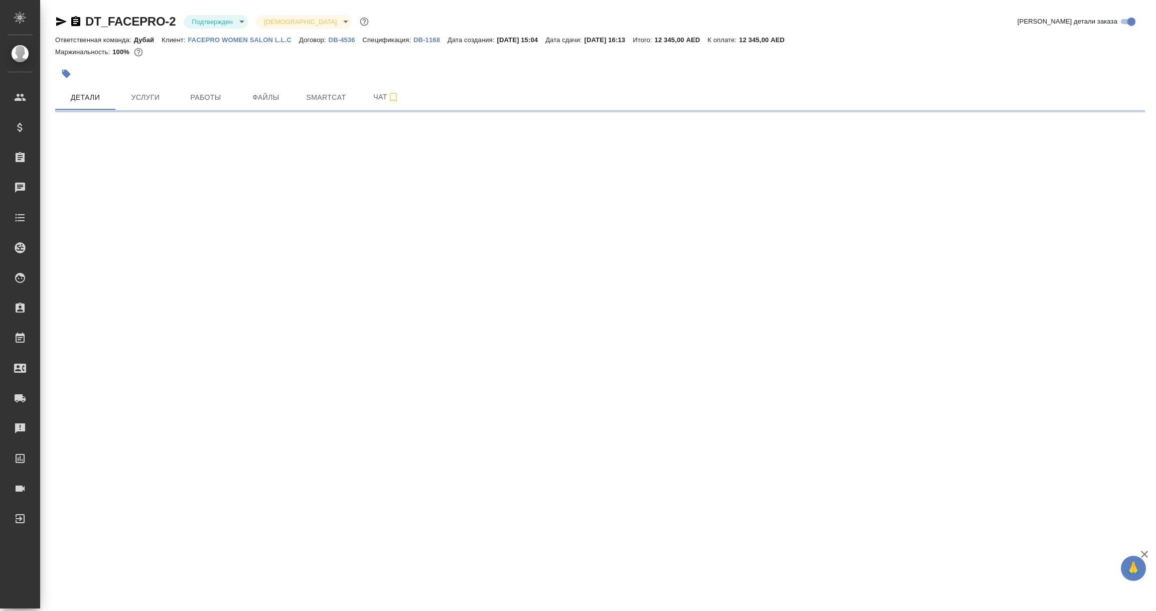
select select "RU"
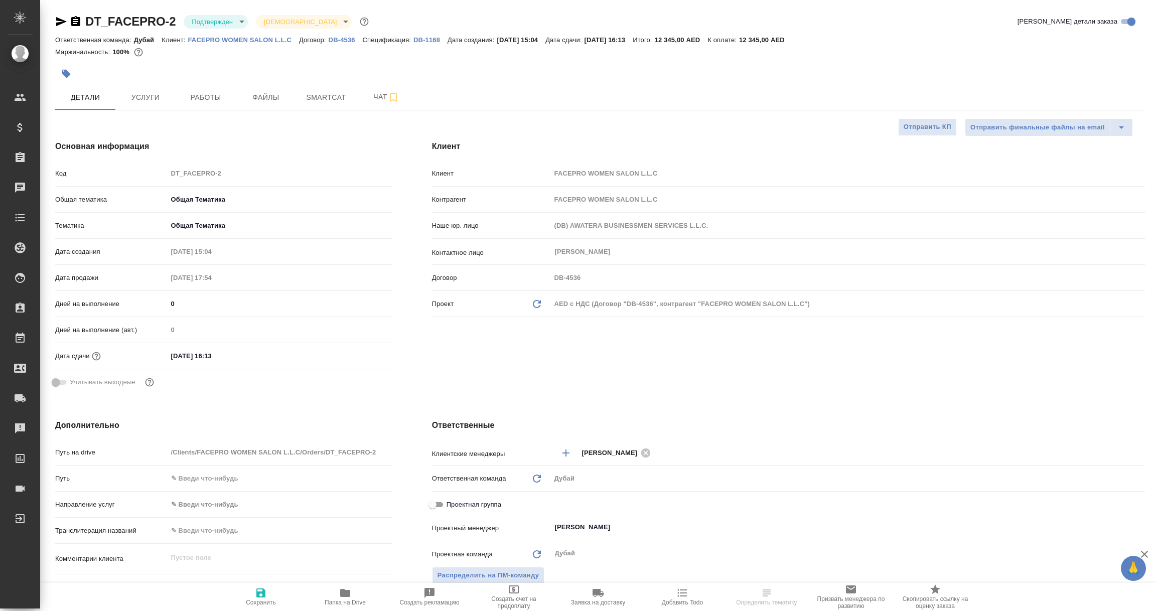
type textarea "x"
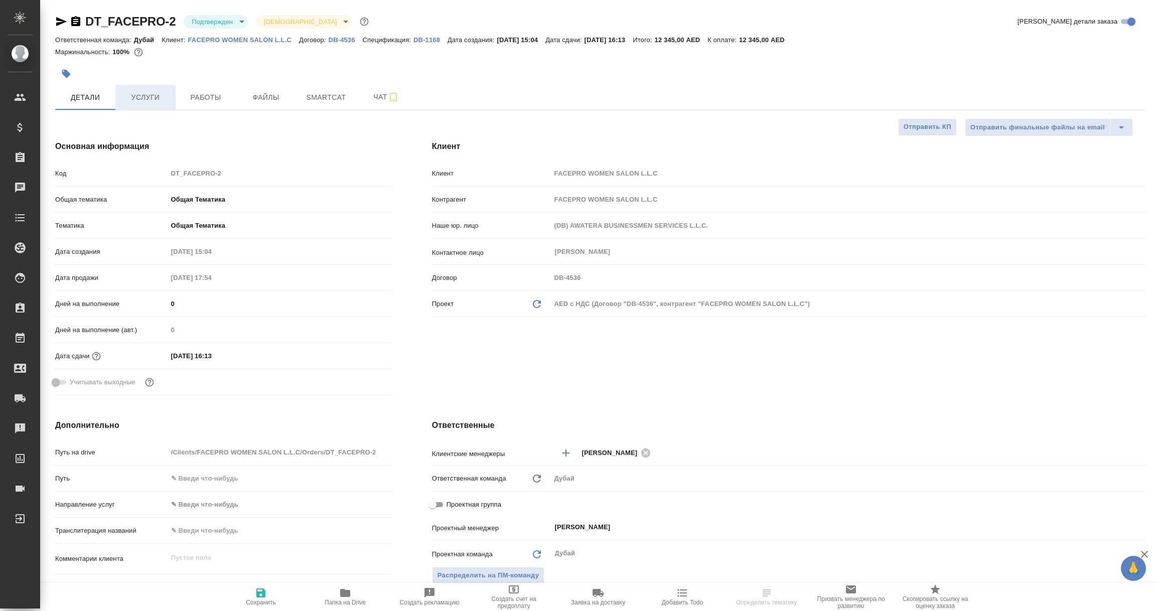
type textarea "x"
click at [145, 98] on span "Услуги" at bounding box center [145, 97] width 48 height 13
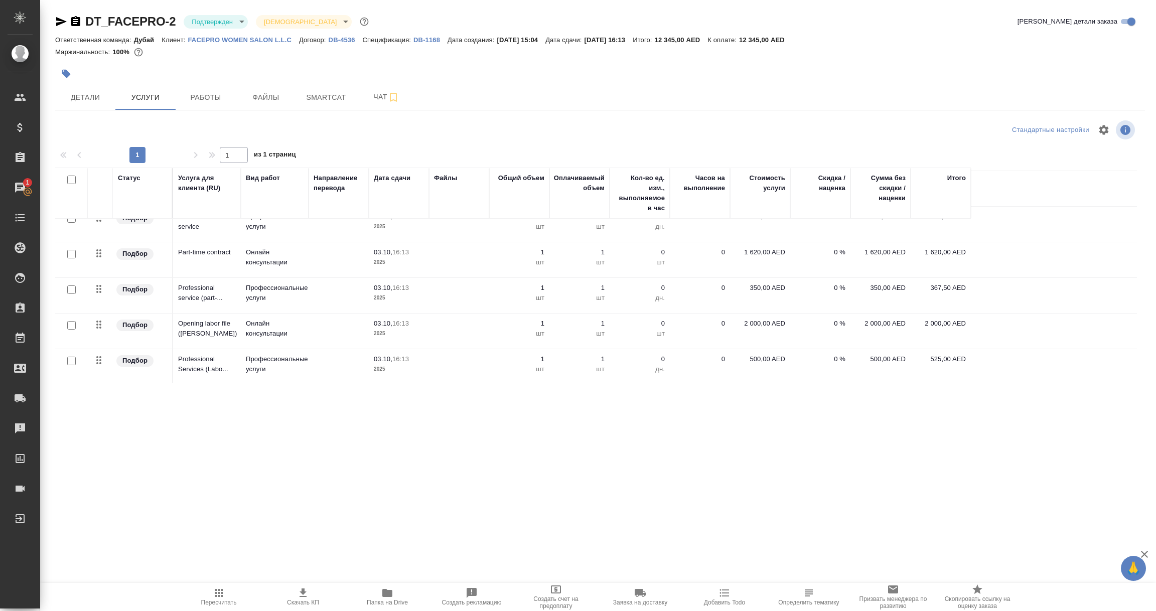
scroll to position [86, 0]
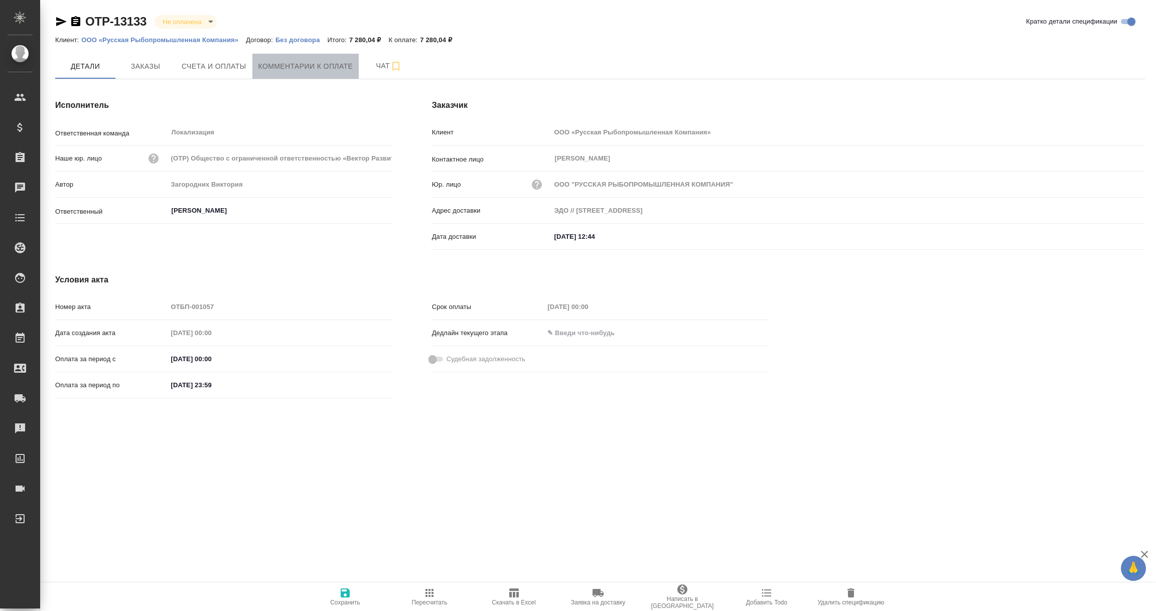
click at [314, 62] on span "Комментарии к оплате" at bounding box center [305, 66] width 95 height 13
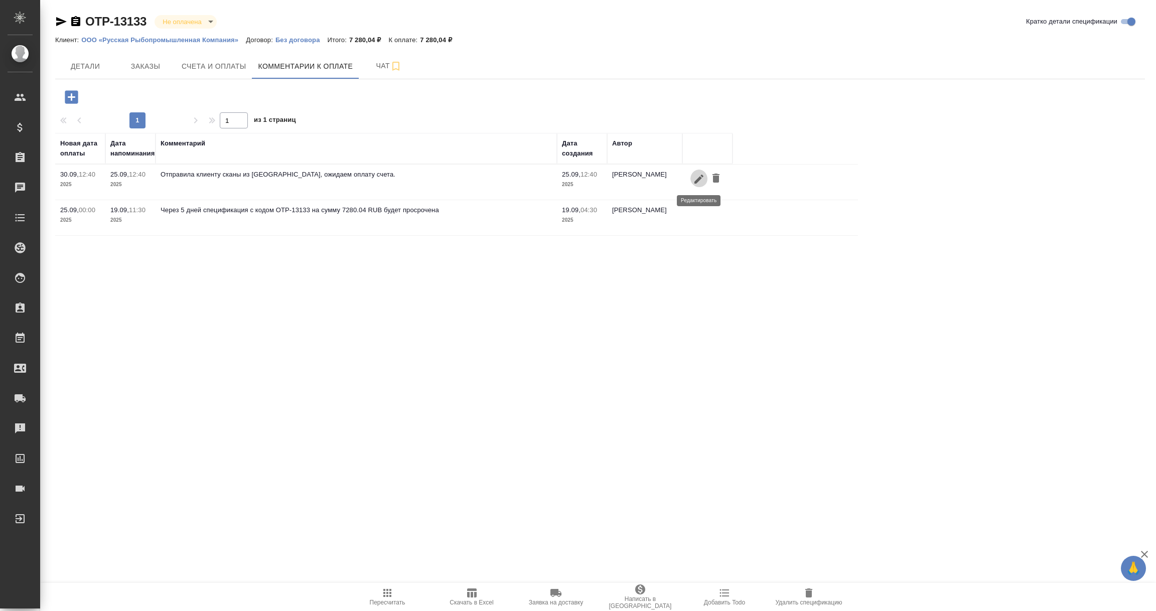
click at [698, 180] on icon "button" at bounding box center [699, 178] width 9 height 9
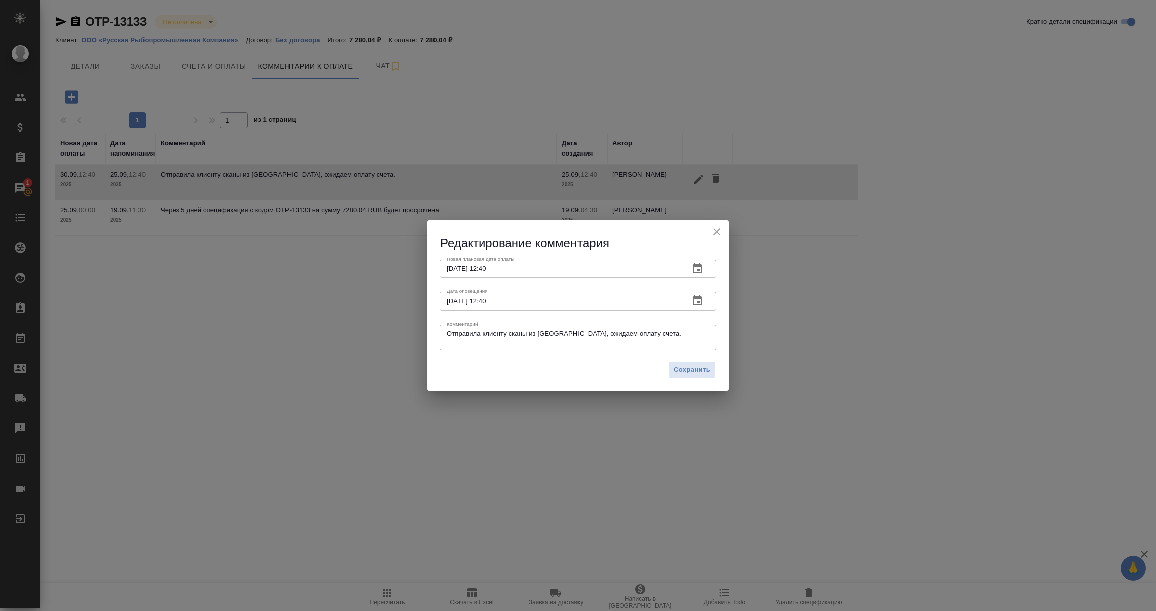
click at [700, 269] on icon "button" at bounding box center [698, 269] width 12 height 12
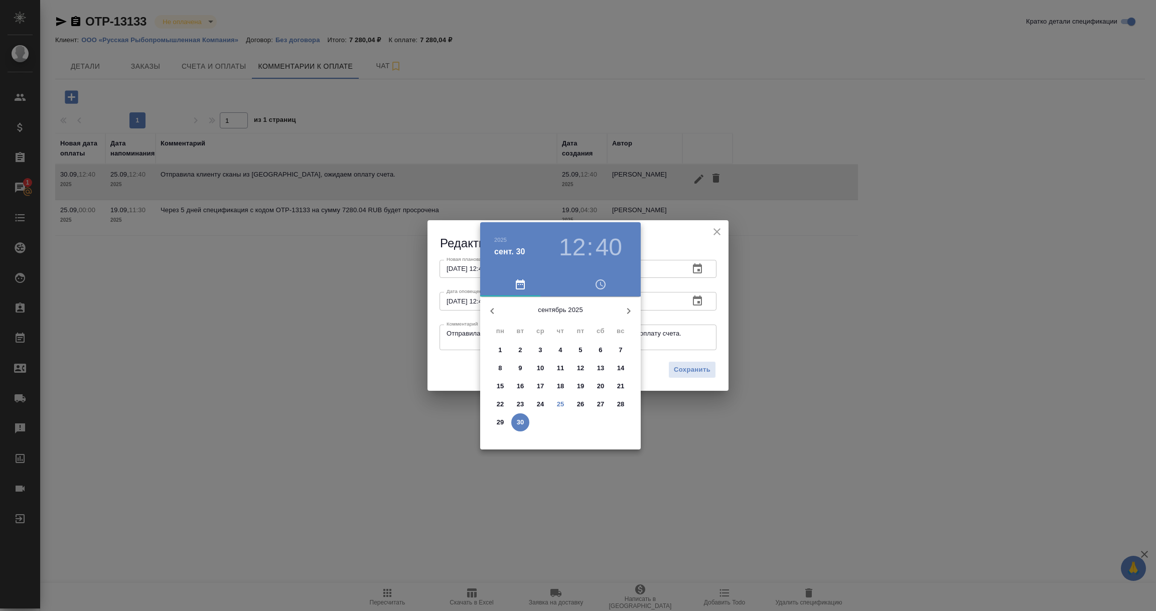
click at [628, 311] on icon "button" at bounding box center [629, 311] width 12 height 12
click at [580, 352] on p "3" at bounding box center [581, 350] width 4 height 10
type input "03.10.2025 12:40"
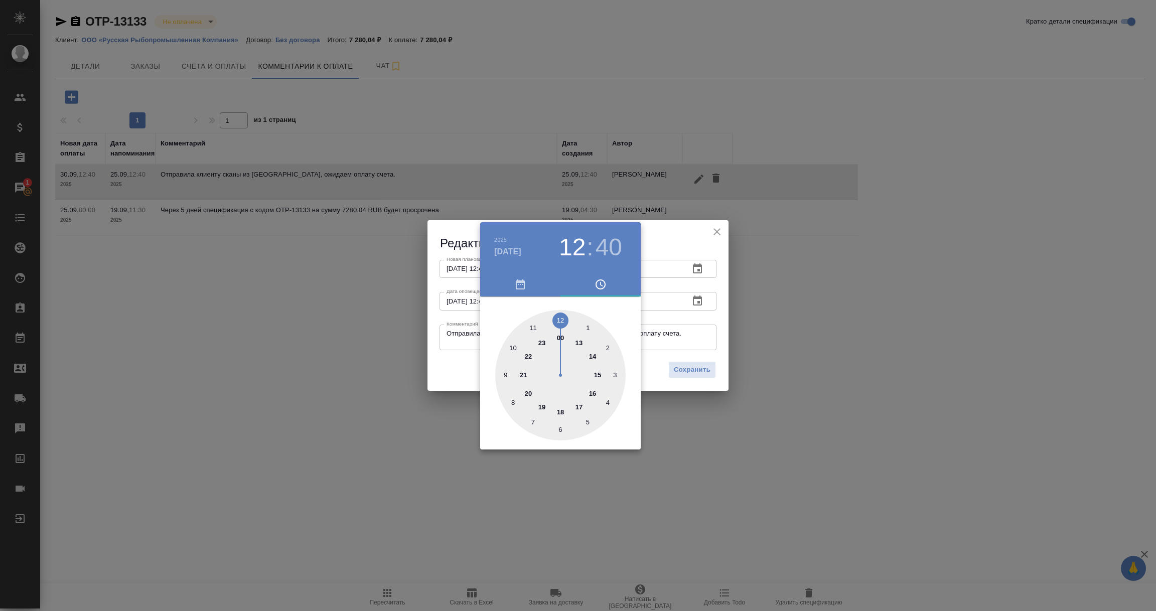
click at [680, 315] on div at bounding box center [578, 305] width 1156 height 611
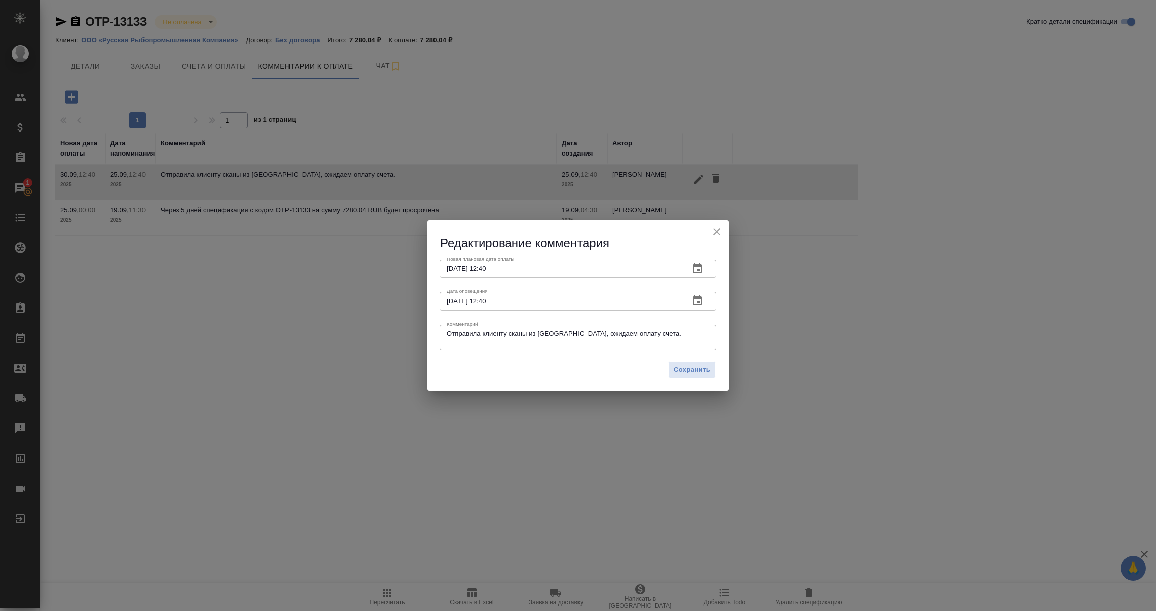
click at [695, 302] on icon "button" at bounding box center [698, 301] width 12 height 12
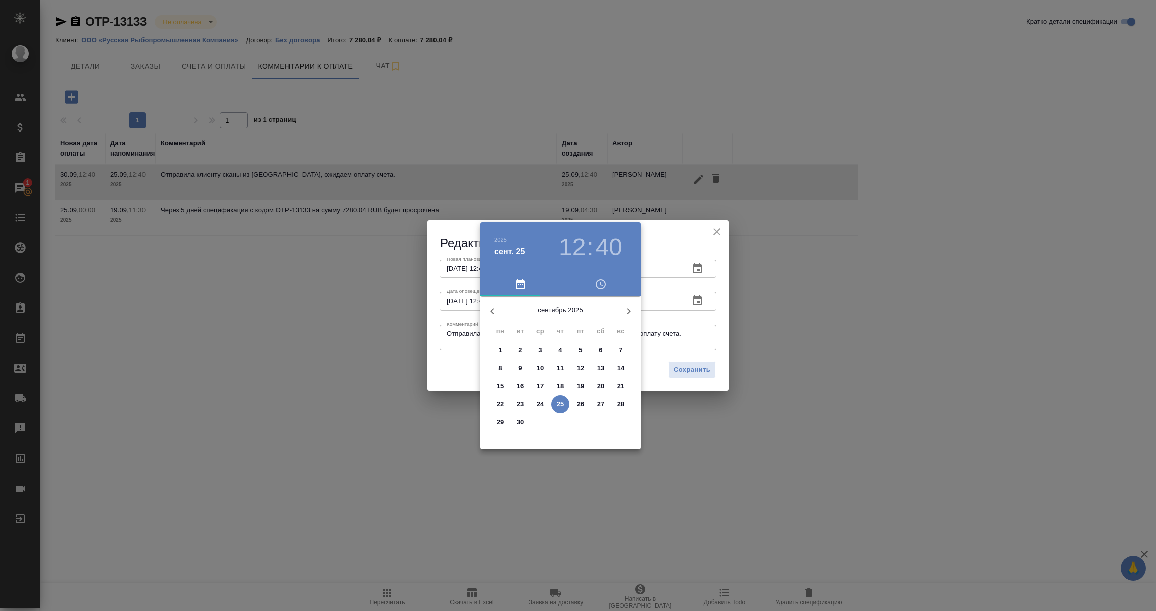
click at [627, 506] on div at bounding box center [578, 305] width 1156 height 611
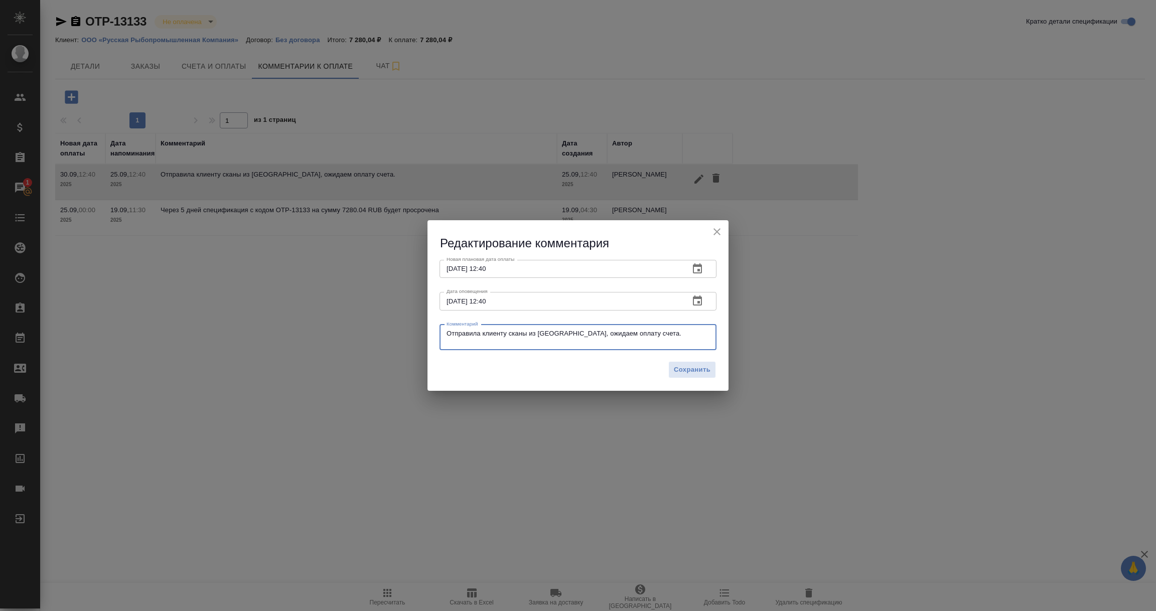
drag, startPoint x: 637, startPoint y: 330, endPoint x: 346, endPoint y: 320, distance: 291.3
click at [346, 320] on div "Редактирование комментария Новая плановая дата оплаты 03.10.2025 12:40 Новая пл…" at bounding box center [578, 305] width 1156 height 611
paste textarea "Екатерина, добрый день! Все документы завели в систему, скорее всего оплата пос…"
type textarea "КЛИЕНТ: Екатерина, добрый день! Все документы завели в систему, скорее всего оп…"
click at [686, 371] on span "Сохранить" at bounding box center [692, 370] width 37 height 12
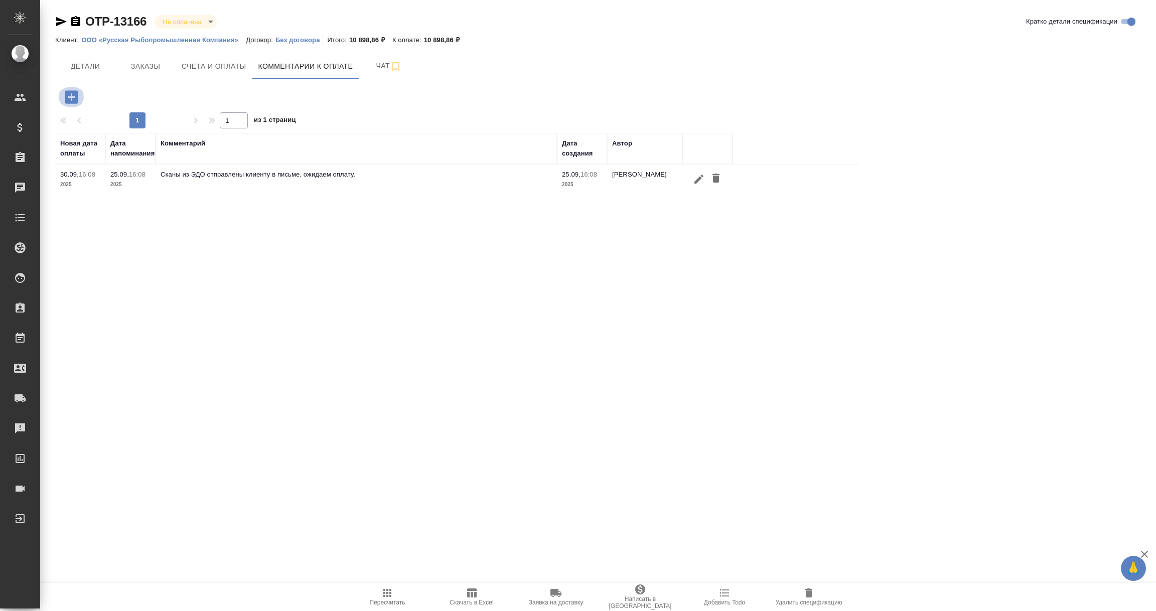
click at [68, 94] on icon "button" at bounding box center [71, 96] width 13 height 13
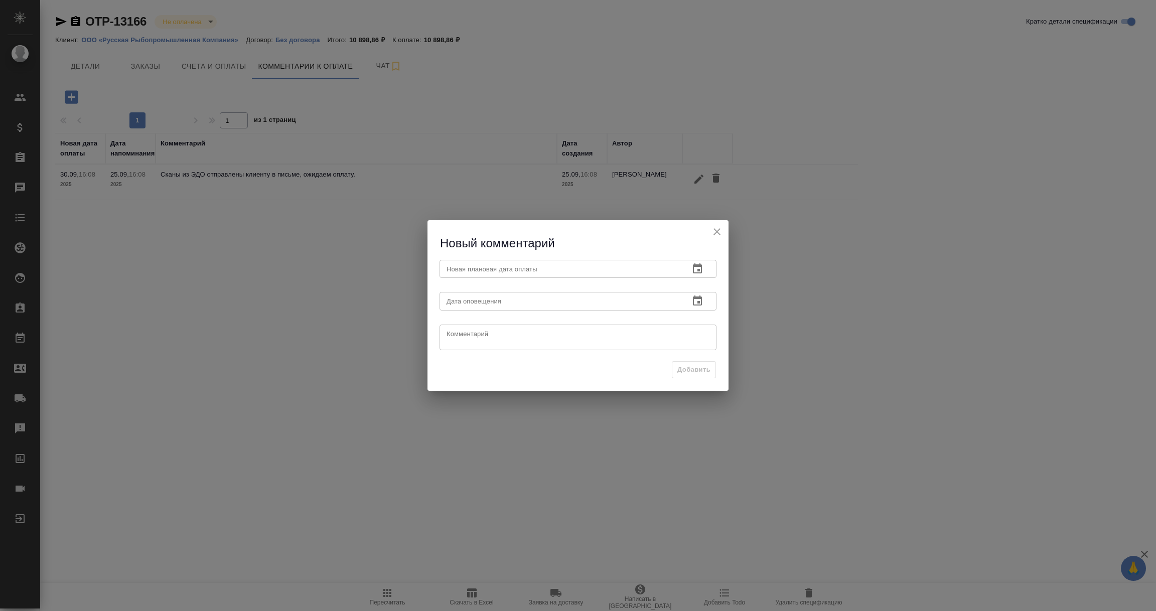
click at [859, 243] on div "Новый комментарий Новая плановая дата оплаты Новая плановая дата оплаты Дата оп…" at bounding box center [578, 305] width 1156 height 611
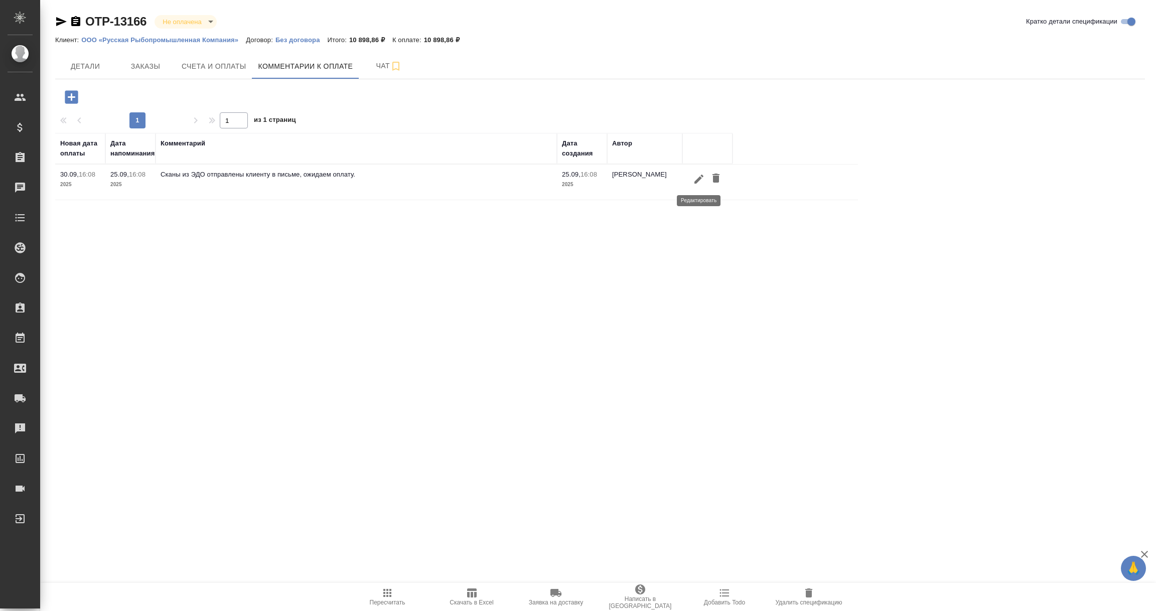
click at [700, 175] on icon "button" at bounding box center [699, 179] width 12 height 12
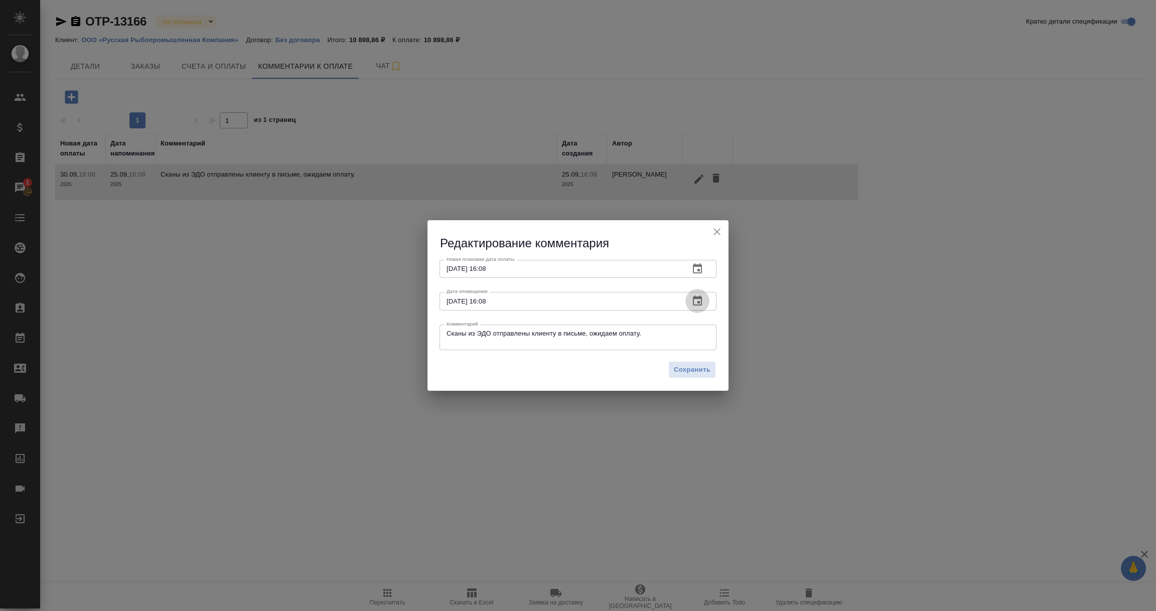
click at [698, 302] on icon "button" at bounding box center [697, 301] width 9 height 10
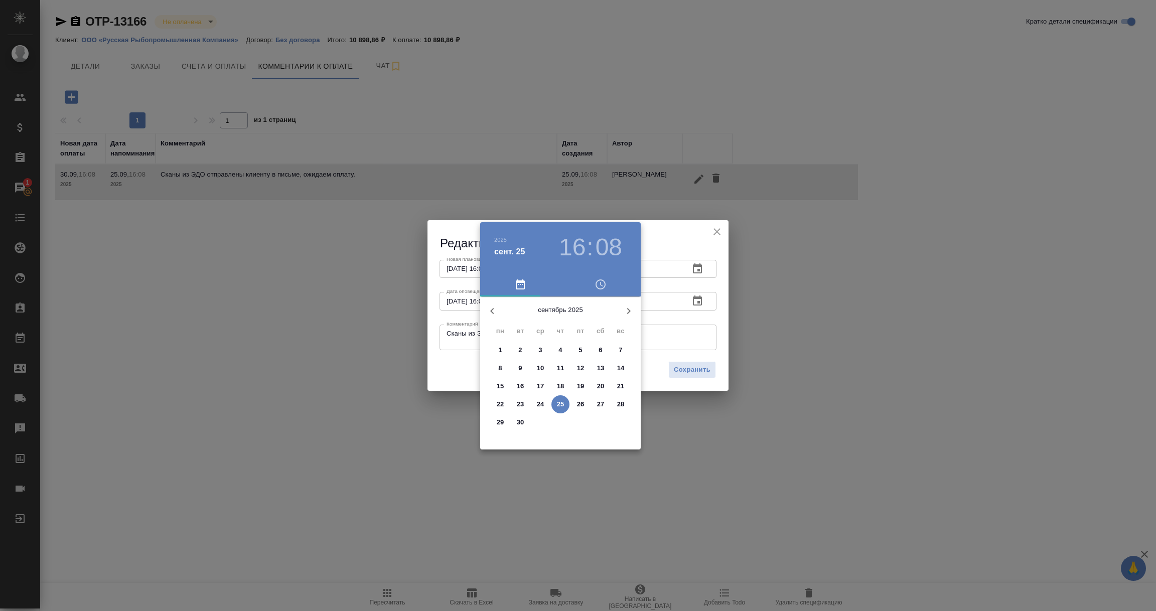
click at [721, 291] on div at bounding box center [578, 305] width 1156 height 611
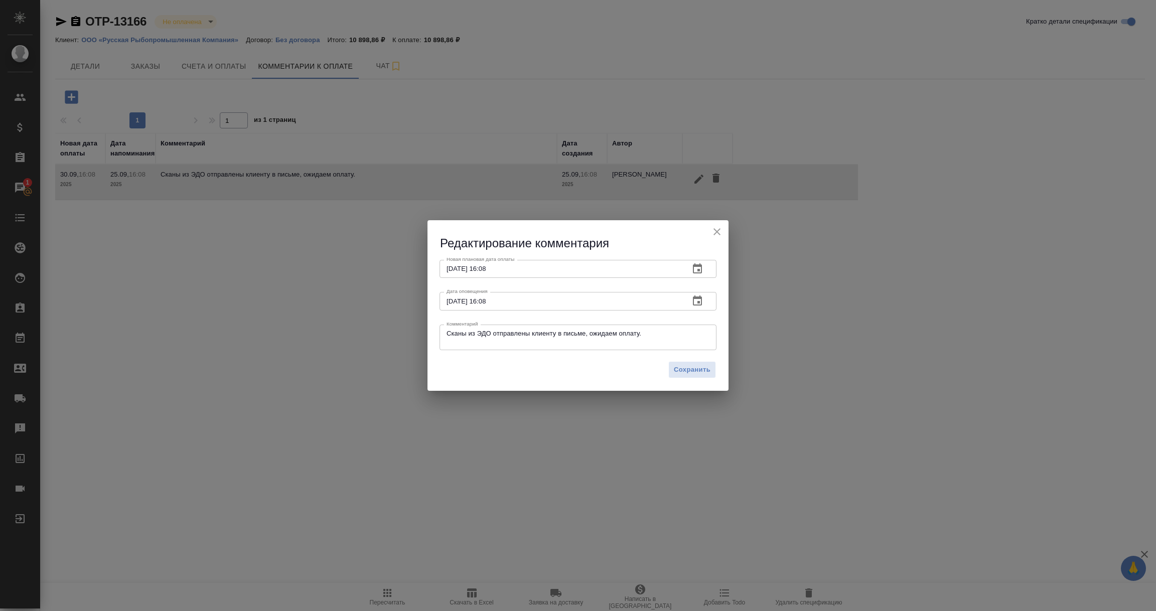
click at [699, 266] on icon "button" at bounding box center [697, 268] width 9 height 10
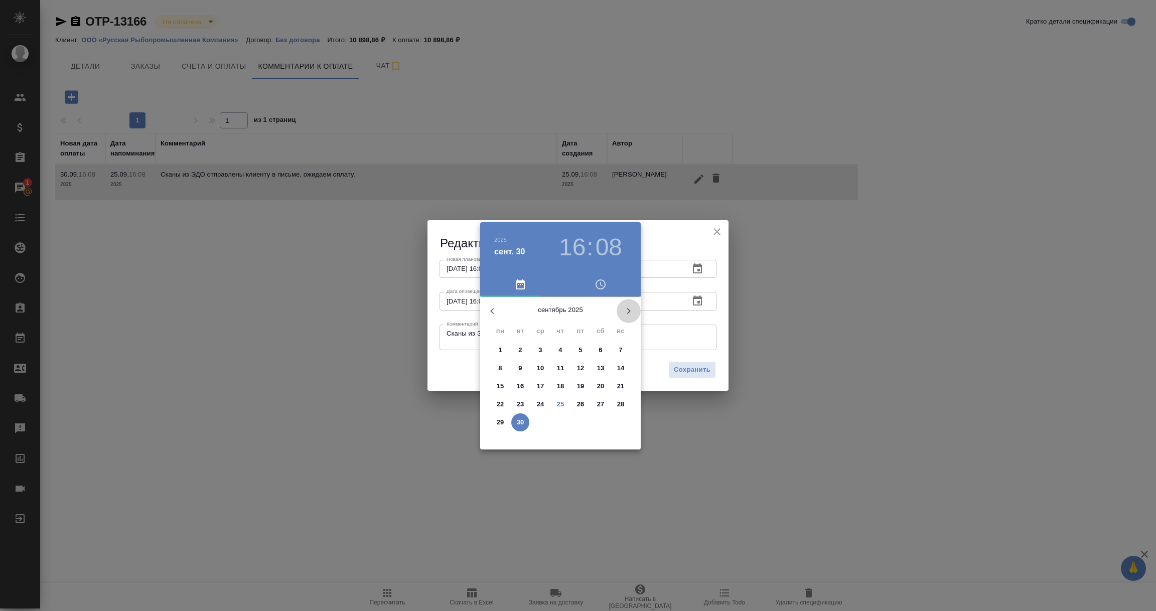
click at [621, 309] on button "button" at bounding box center [629, 311] width 24 height 24
click at [582, 350] on p "3" at bounding box center [581, 350] width 4 height 10
type input "03.10.2025 16:08"
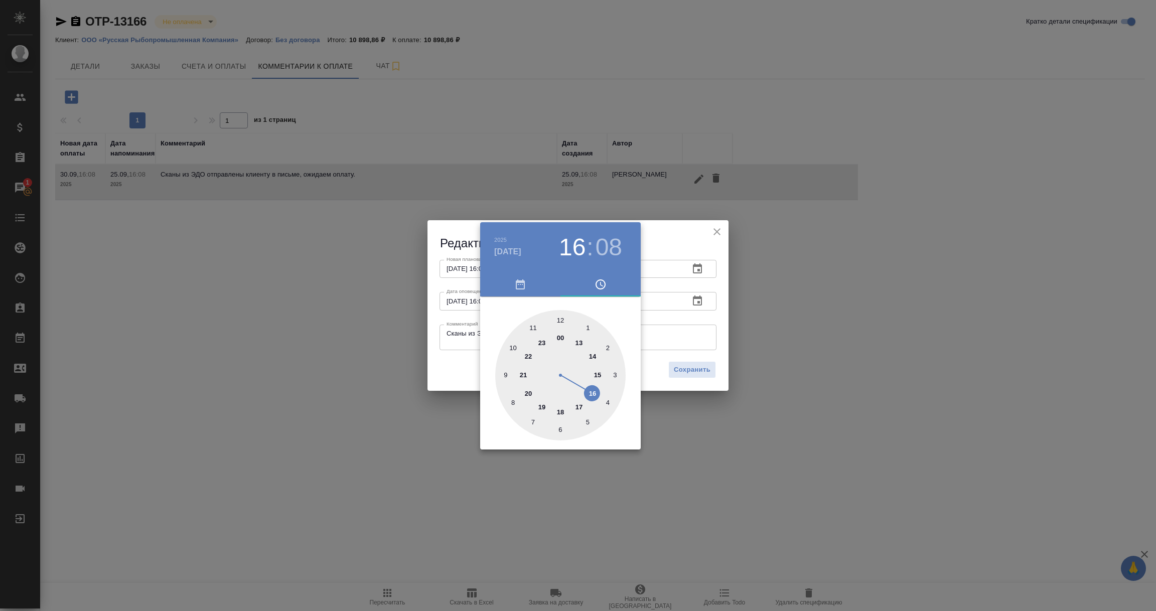
click at [669, 324] on div at bounding box center [578, 305] width 1156 height 611
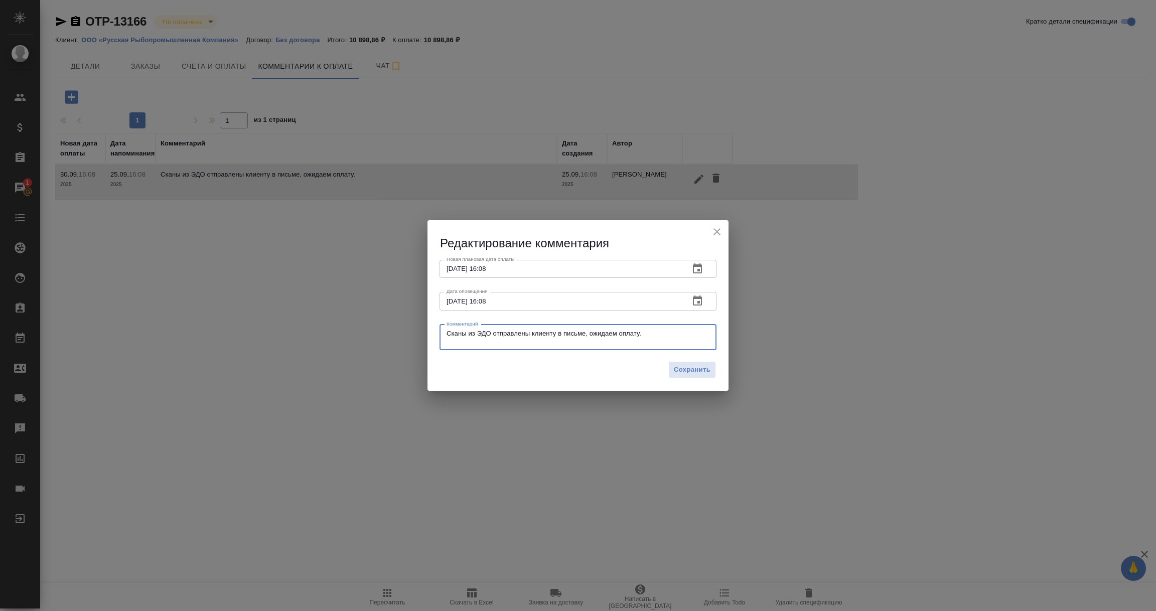
drag, startPoint x: 654, startPoint y: 336, endPoint x: 363, endPoint y: 324, distance: 291.3
click at [363, 324] on div "Редактирование комментария Новая плановая дата оплаты 03.10.2025 16:08 Новая пл…" at bounding box center [578, 305] width 1156 height 611
paste textarea "Екатерина, добрый день! Все документы завели в систему, скорее всего оплата пос…"
type textarea "КЛИЕНТ: Екатерина, добрый день! Все документы завели в систему, скорее всего оп…"
click at [689, 379] on div "Сохранить" at bounding box center [578, 373] width 301 height 35
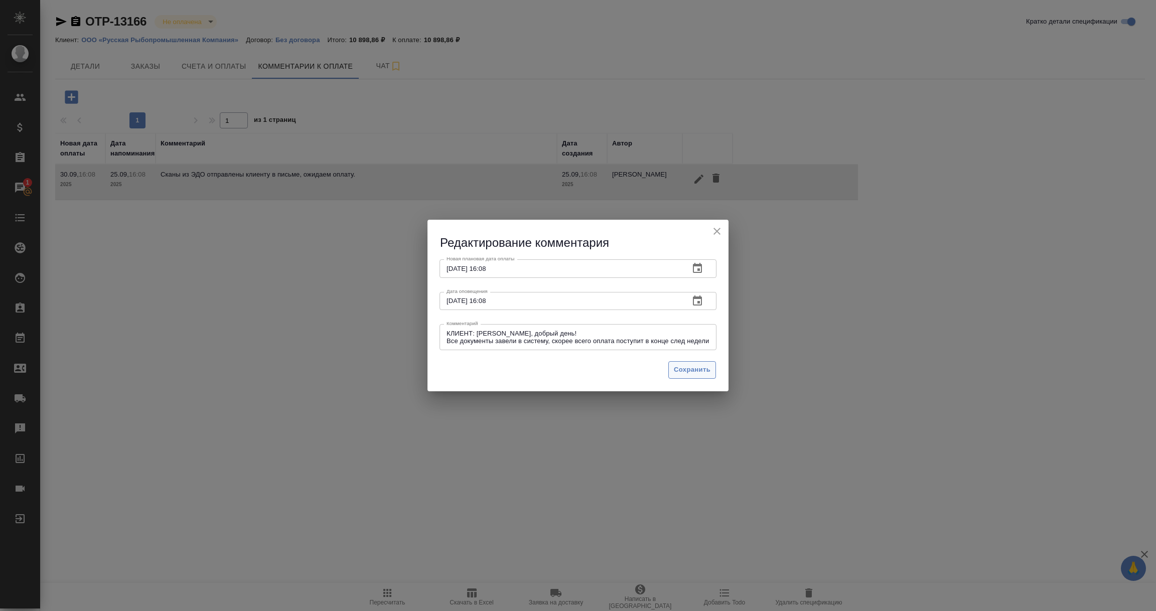
click at [689, 371] on span "Сохранить" at bounding box center [692, 370] width 37 height 12
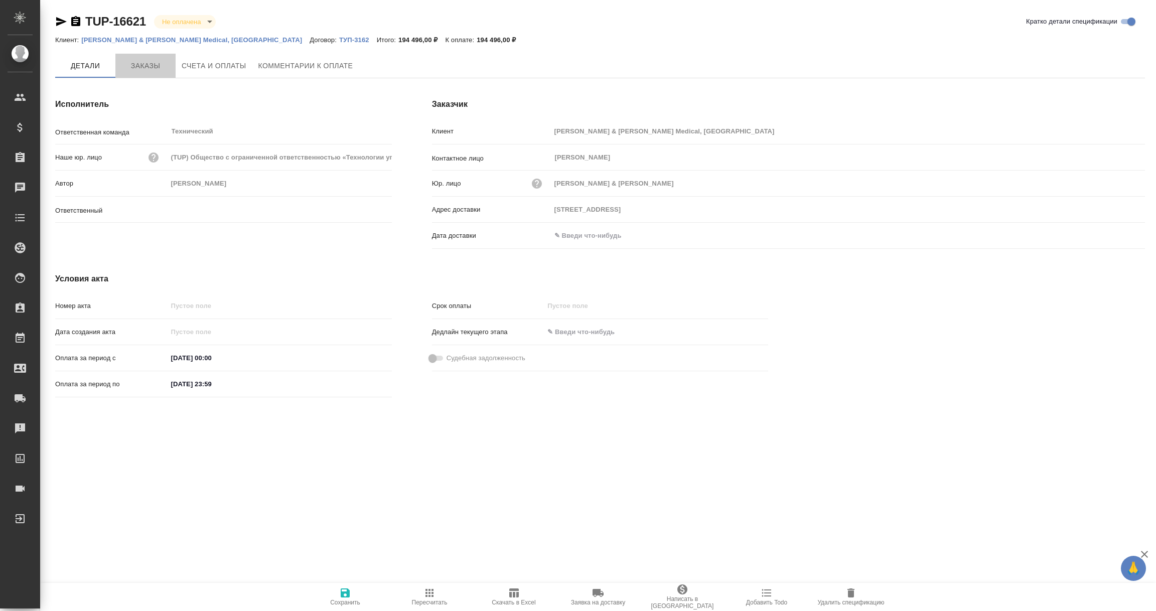
click at [156, 65] on span "Заказы" at bounding box center [145, 66] width 48 height 13
type input "[PERSON_NAME]"
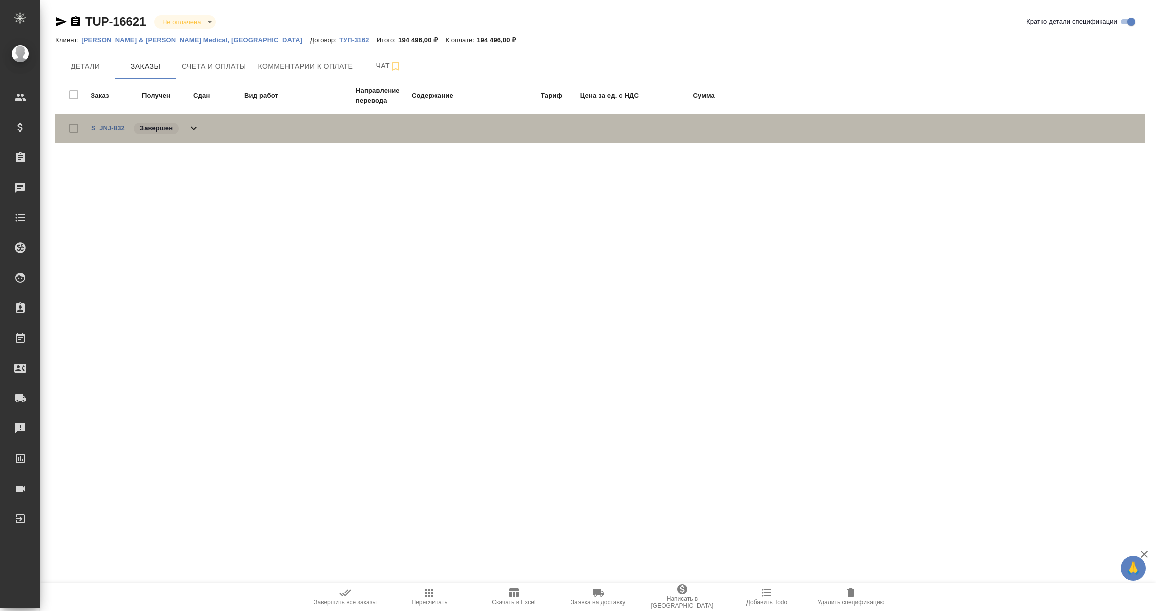
click at [110, 129] on link "S_JNJ-832" at bounding box center [108, 128] width 34 height 8
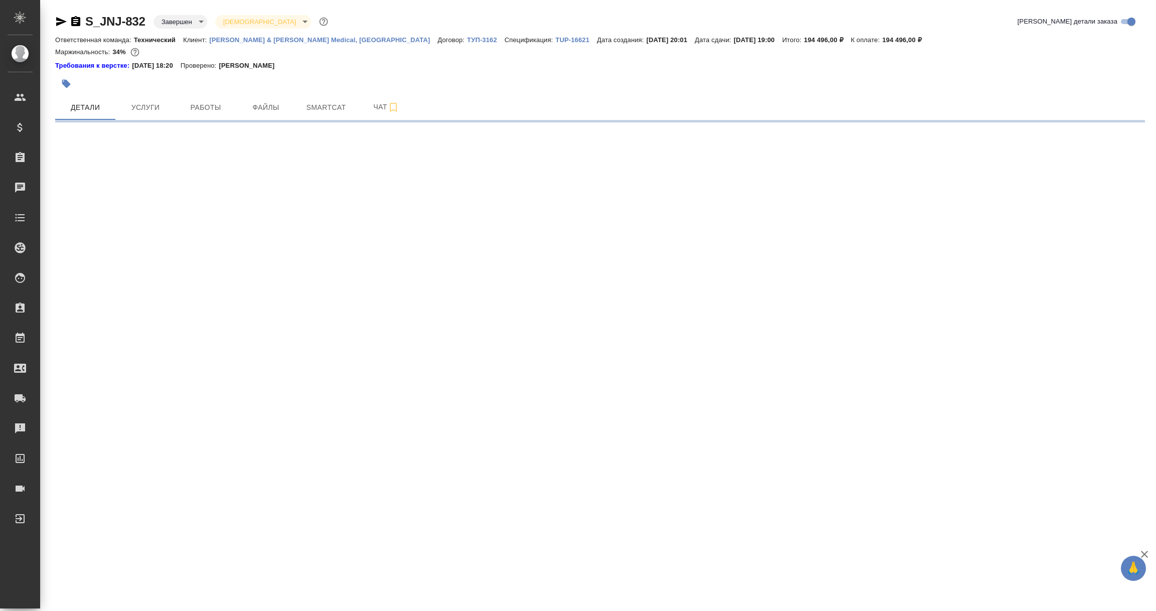
select select "RU"
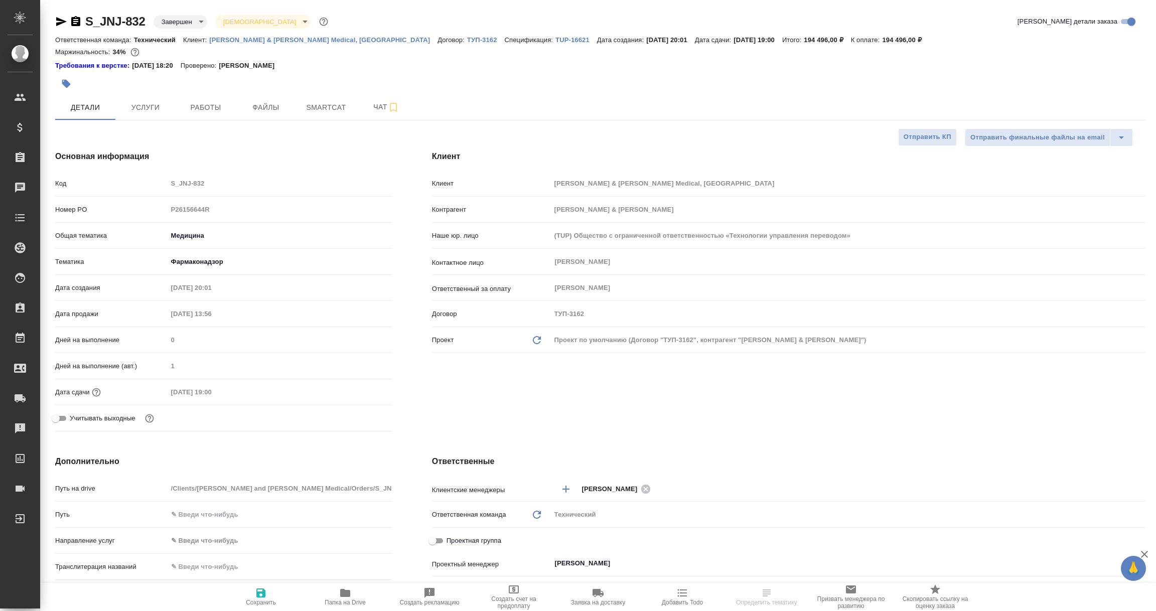
type textarea "x"
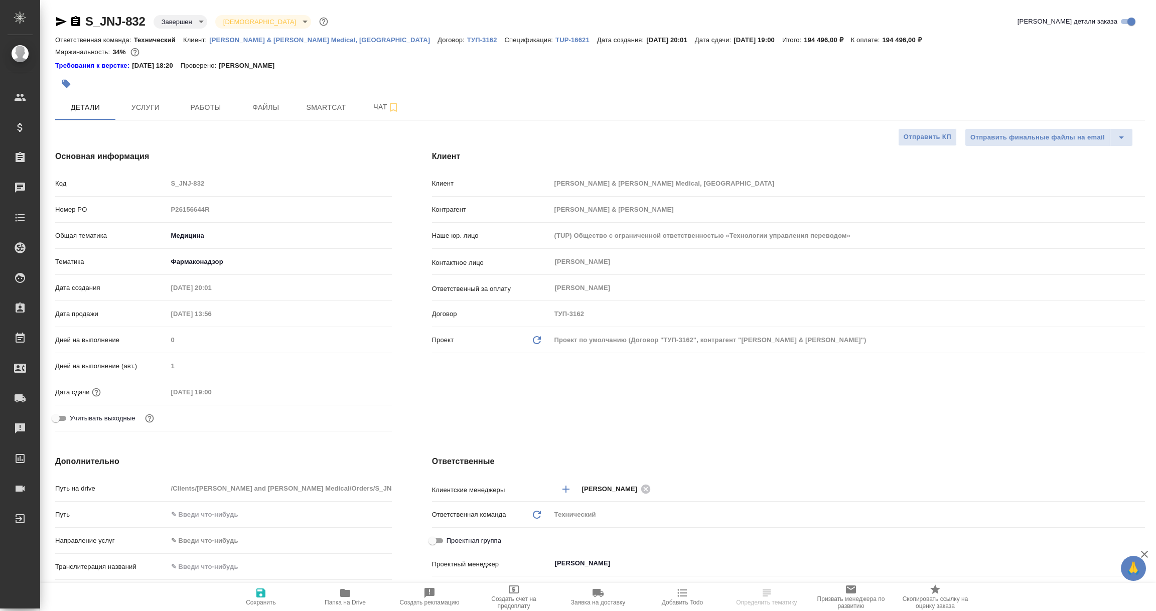
type textarea "x"
click at [349, 595] on icon "button" at bounding box center [345, 593] width 10 height 8
select select "RU"
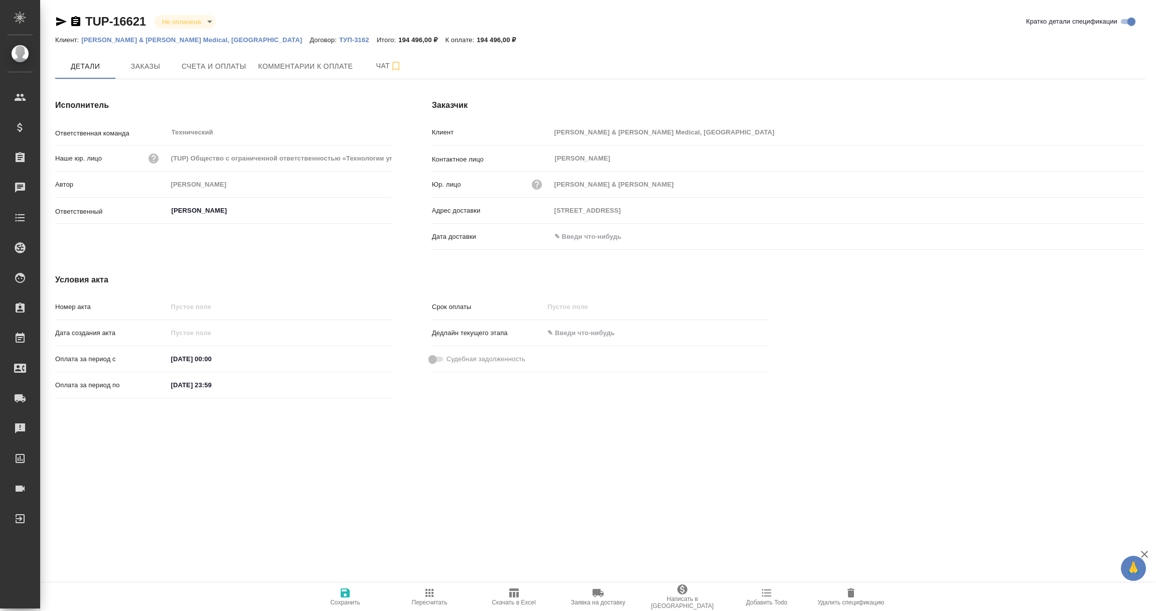
click at [507, 592] on span "Скачать в Excel" at bounding box center [514, 596] width 72 height 19
click at [461, 454] on div ".cls-1 fill:#fff; AWATERA Vorobyova Ekaterina Клиенты Спецификации Заказы 1 Чат…" at bounding box center [578, 305] width 1156 height 611
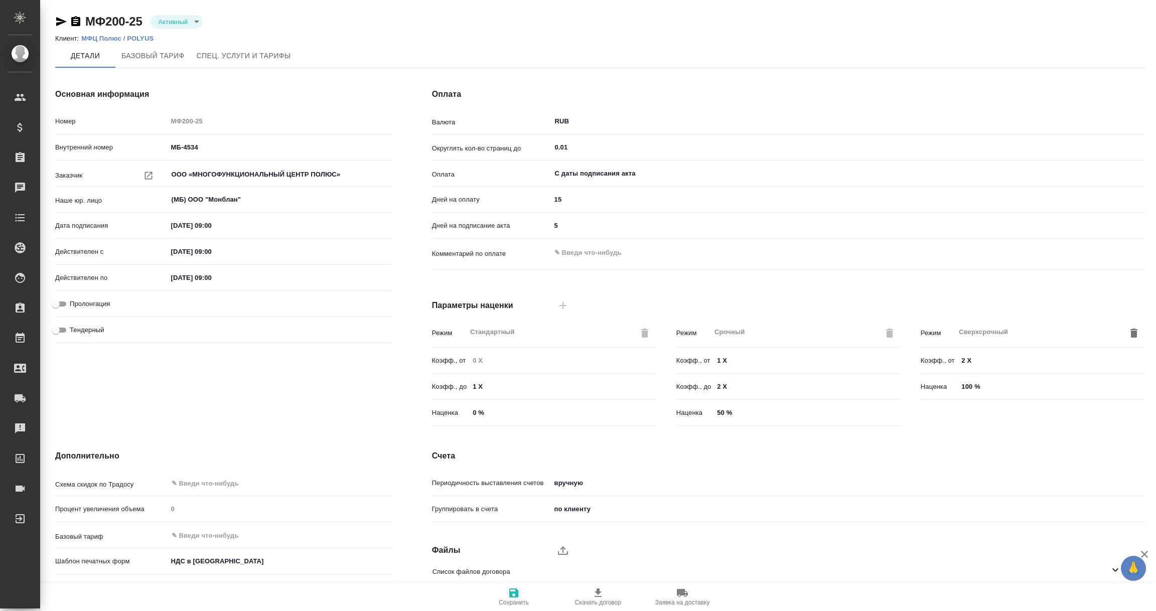
scroll to position [71, 0]
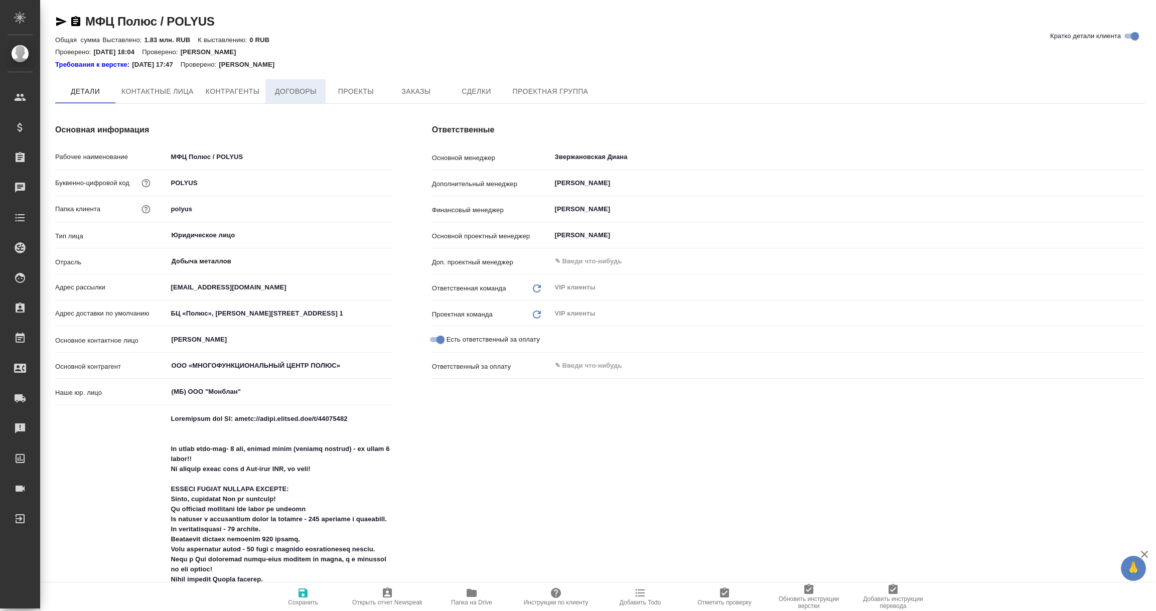
click at [290, 88] on span "Договоры" at bounding box center [296, 91] width 48 height 13
type textarea "x"
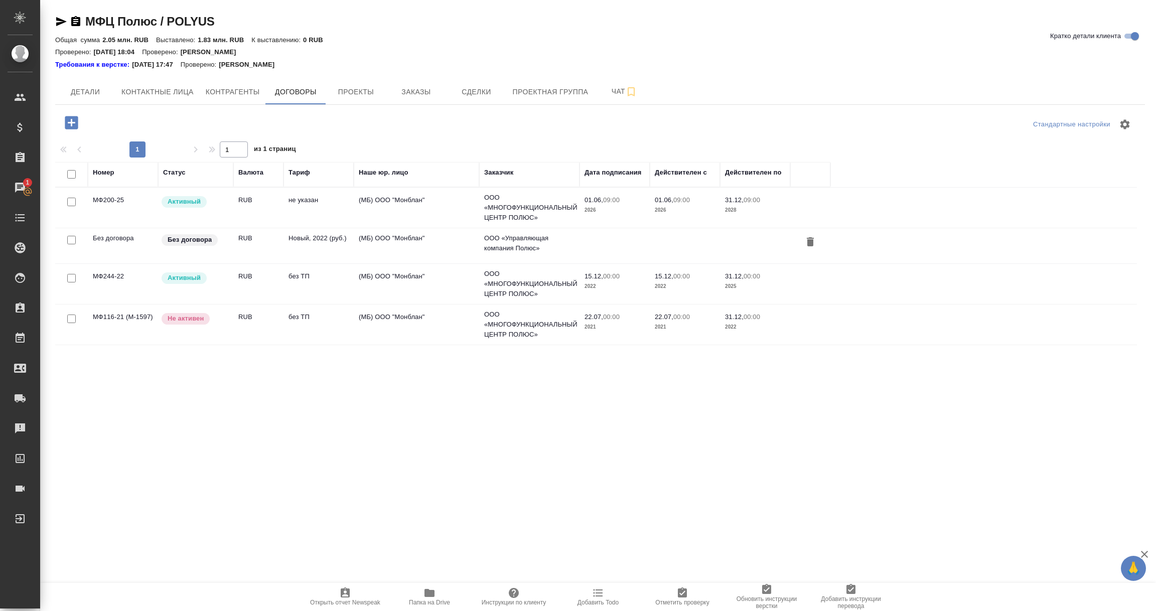
click at [103, 210] on td "МФ200-25" at bounding box center [123, 207] width 70 height 35
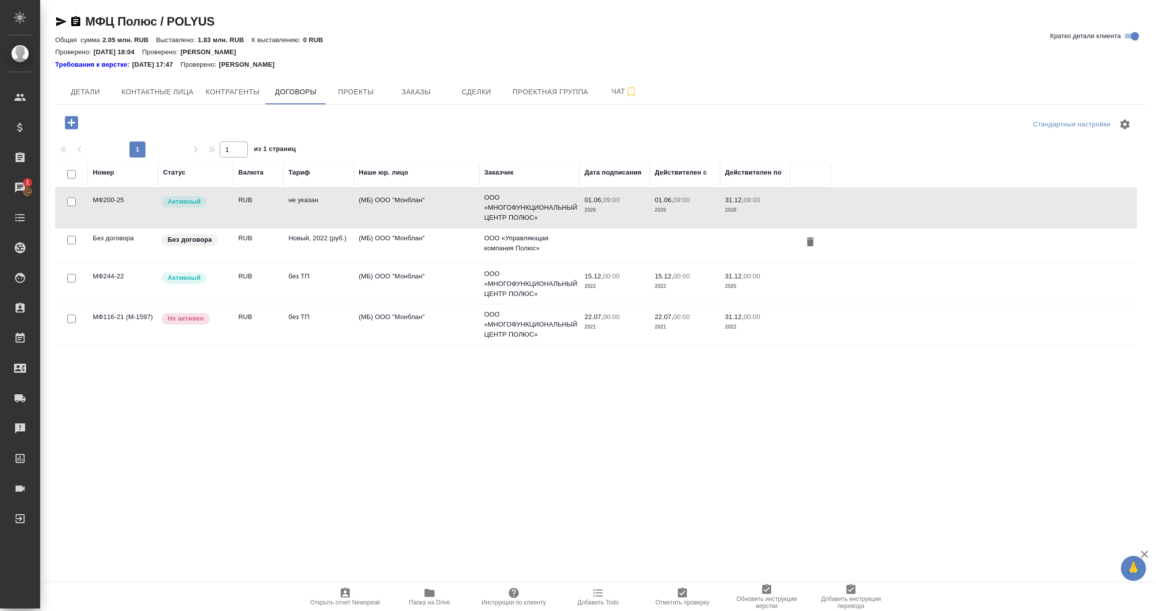
click at [103, 210] on td "МФ200-25" at bounding box center [123, 207] width 70 height 35
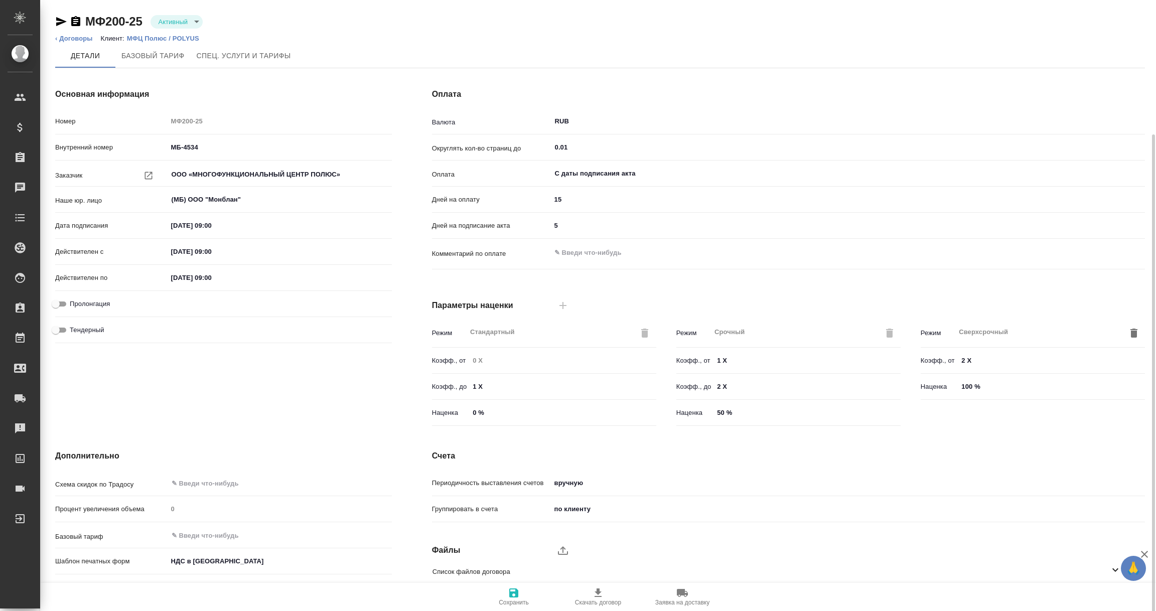
scroll to position [71, 0]
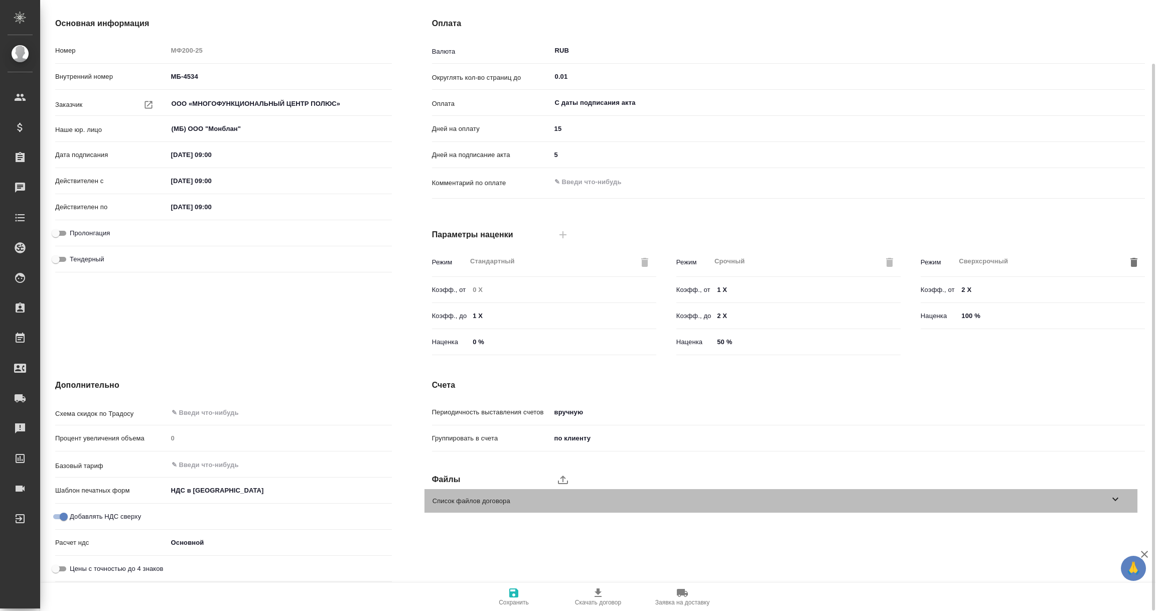
click at [1108, 496] on span "Список файлов договора" at bounding box center [771, 501] width 677 height 10
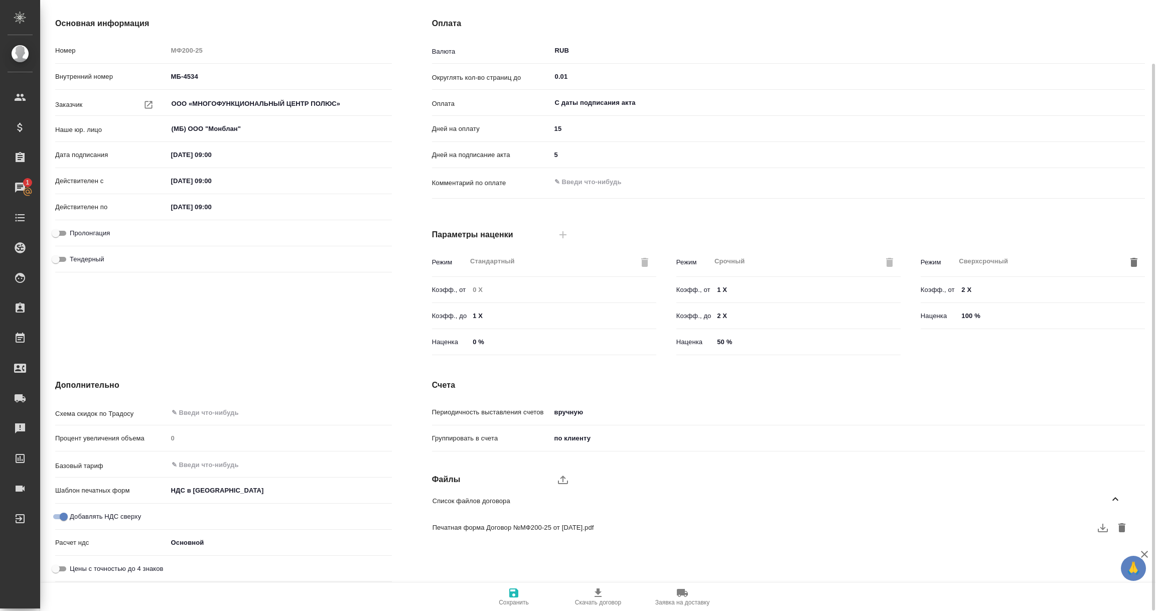
click at [1099, 529] on icon "button" at bounding box center [1103, 528] width 10 height 9
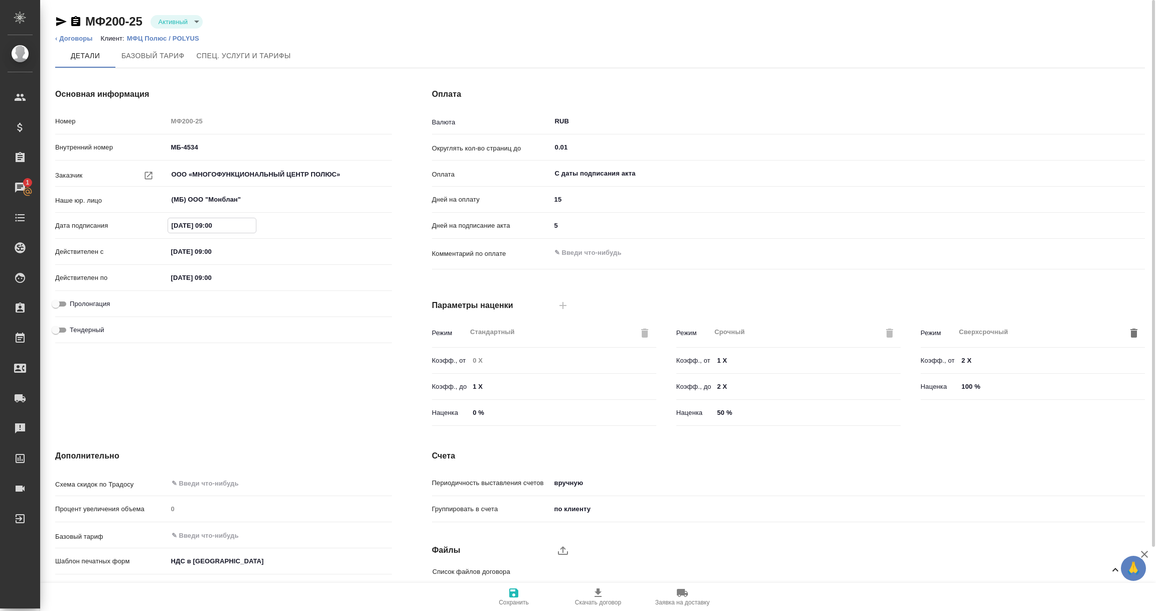
click at [227, 225] on input "01.06.2026 09:00" at bounding box center [212, 225] width 88 height 15
click at [359, 222] on icon "button" at bounding box center [362, 224] width 9 height 10
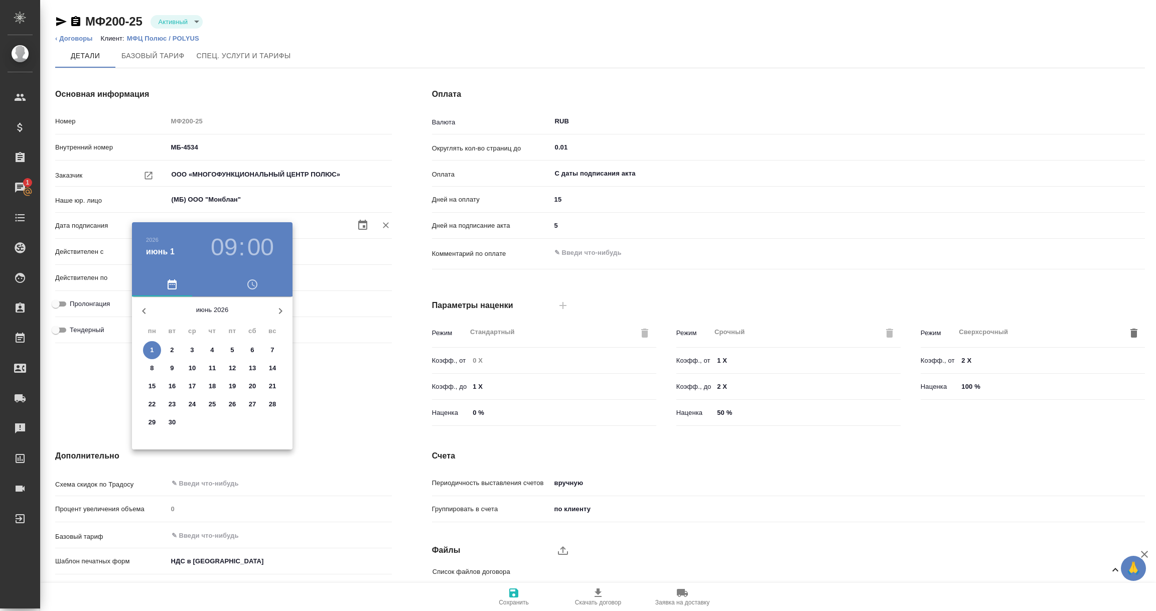
click at [162, 237] on div "2026" at bounding box center [176, 239] width 60 height 12
click at [151, 238] on h6 "2026" at bounding box center [152, 240] width 13 height 6
click at [206, 350] on div "2025" at bounding box center [212, 349] width 161 height 20
click at [284, 307] on icon "button" at bounding box center [281, 311] width 12 height 12
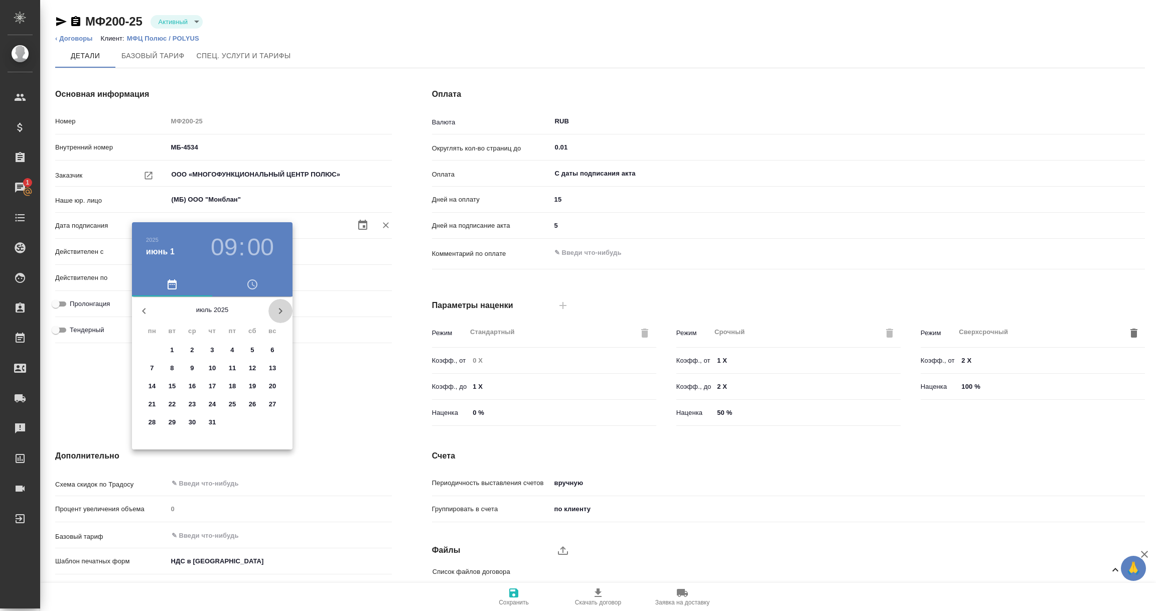
click at [284, 307] on icon "button" at bounding box center [281, 311] width 12 height 12
click at [192, 368] on p "10" at bounding box center [193, 368] width 8 height 10
type input "10.09.2025 09:00"
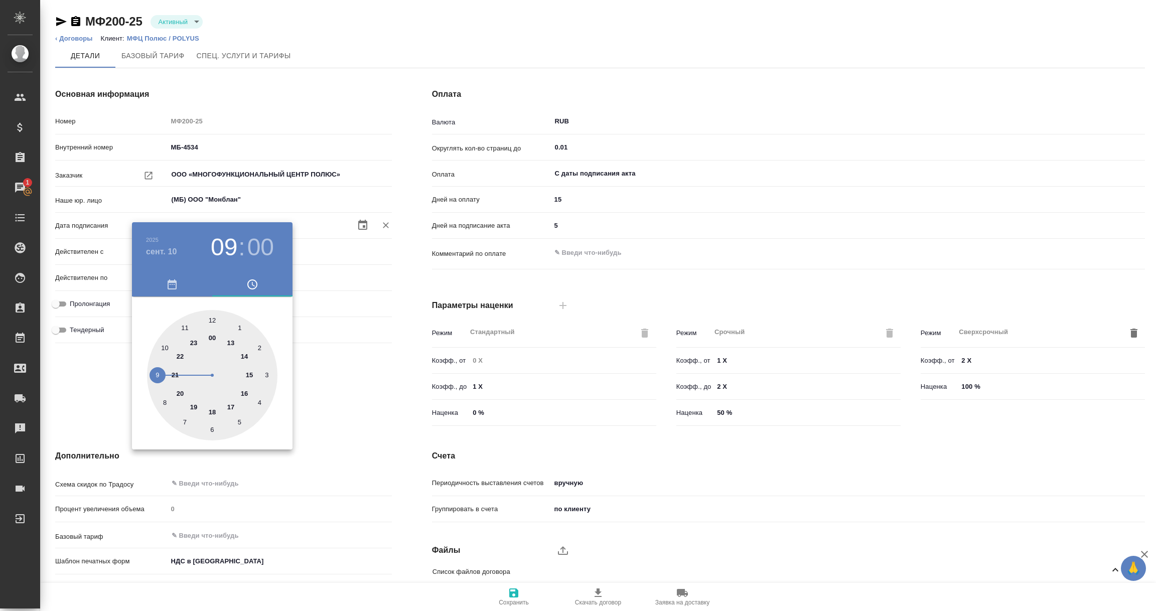
click at [329, 378] on div at bounding box center [578, 305] width 1156 height 611
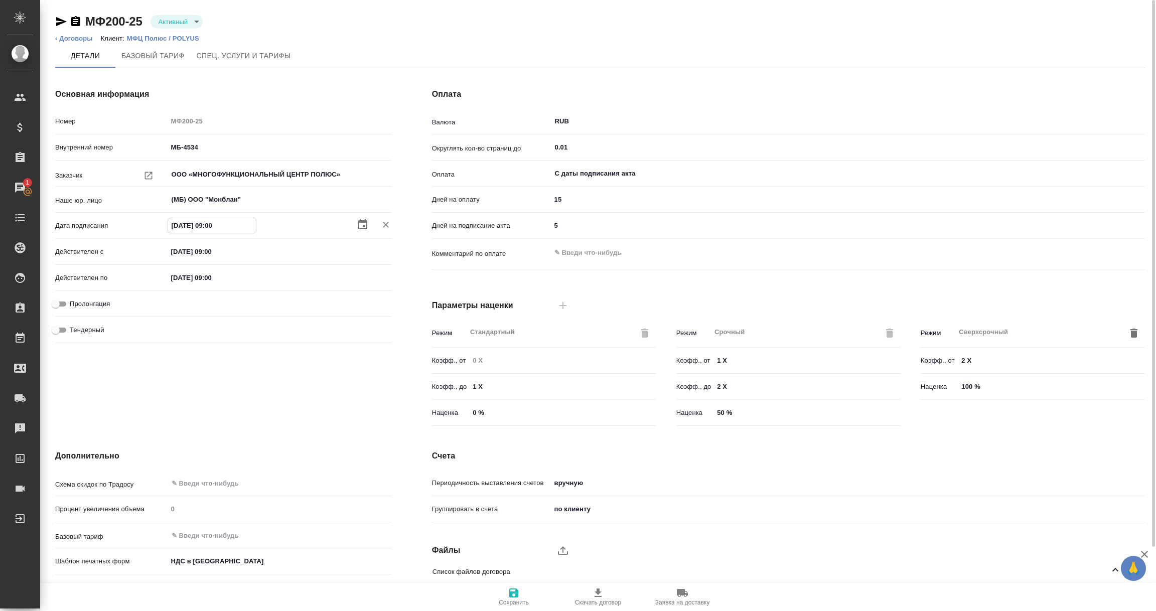
drag, startPoint x: 172, startPoint y: 225, endPoint x: 236, endPoint y: 226, distance: 64.2
click at [236, 226] on input "10.09.2025 09:00" at bounding box center [212, 225] width 88 height 15
drag, startPoint x: 167, startPoint y: 248, endPoint x: 276, endPoint y: 250, distance: 108.9
click at [276, 250] on div "01.06.2026 09:00" at bounding box center [280, 252] width 224 height 16
paste input "10.09.2025"
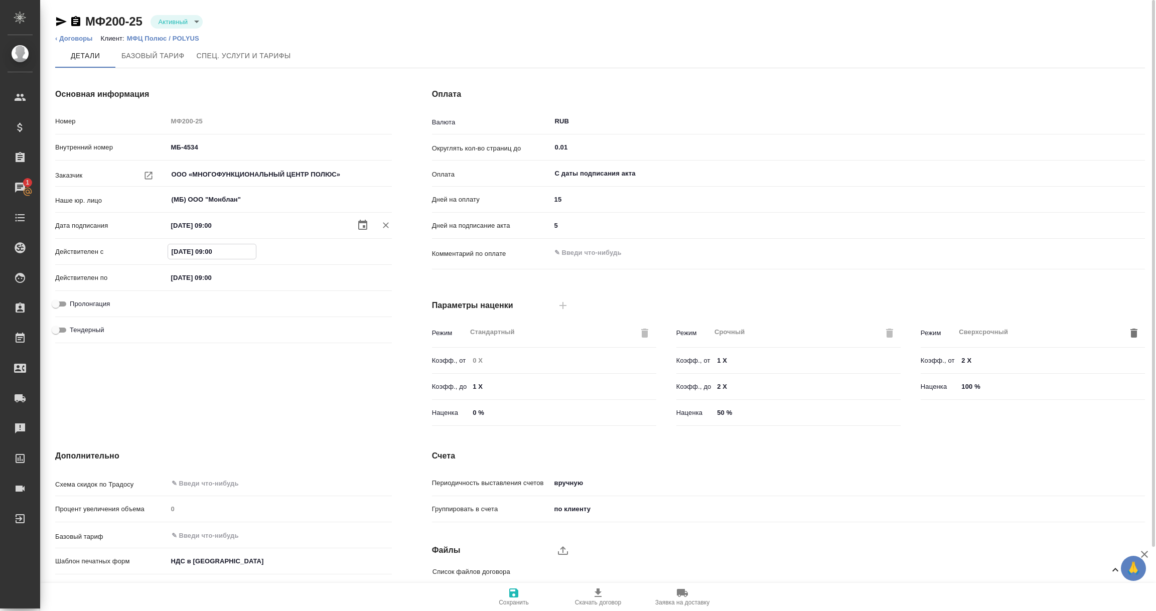
type input "[DATE] 09:00"
click at [285, 432] on div "Дополнительно Схема скидок по Традосу ​ Процент увеличения объема 0 Базовый тар…" at bounding box center [223, 553] width 377 height 247
click at [509, 593] on icon "button" at bounding box center [513, 593] width 9 height 9
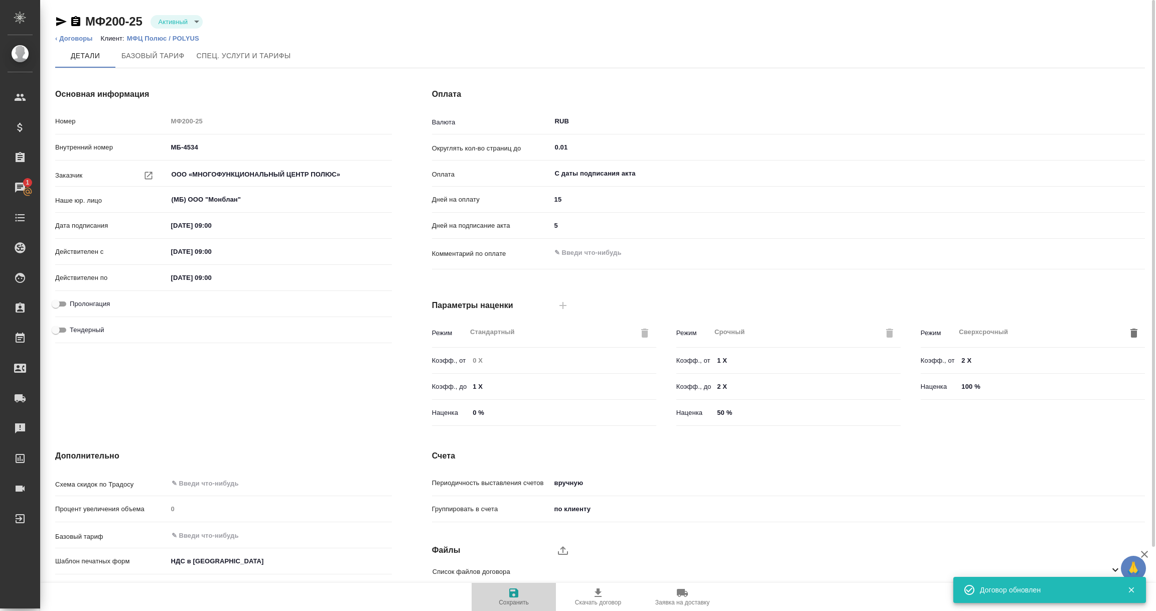
click at [520, 597] on span "Сохранить" at bounding box center [514, 596] width 72 height 19
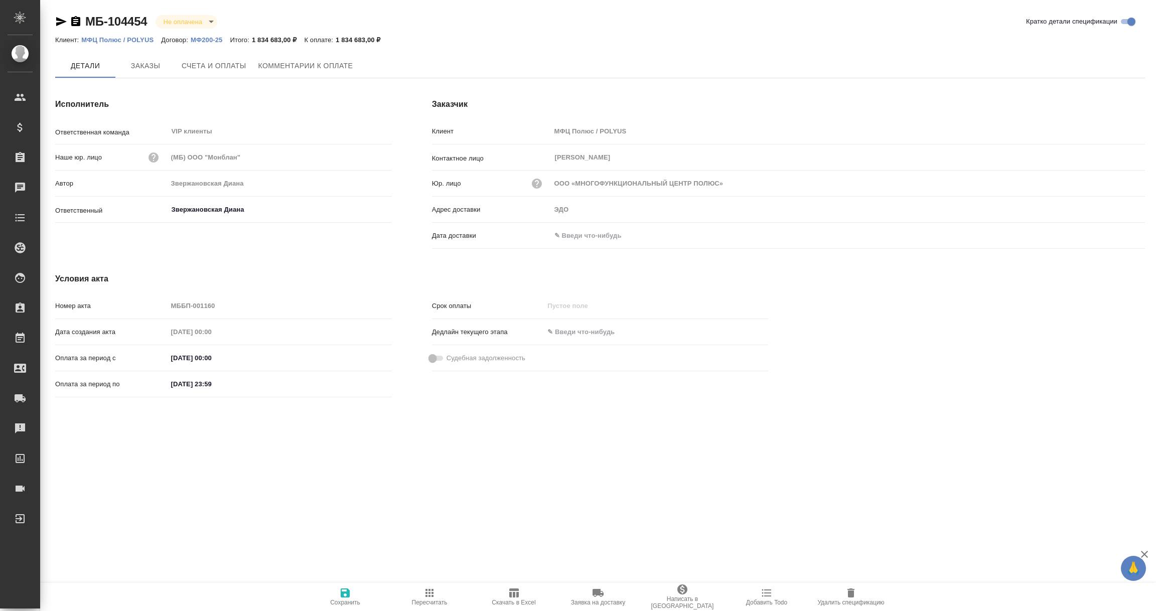
click at [140, 56] on button "Заказы" at bounding box center [145, 66] width 60 height 24
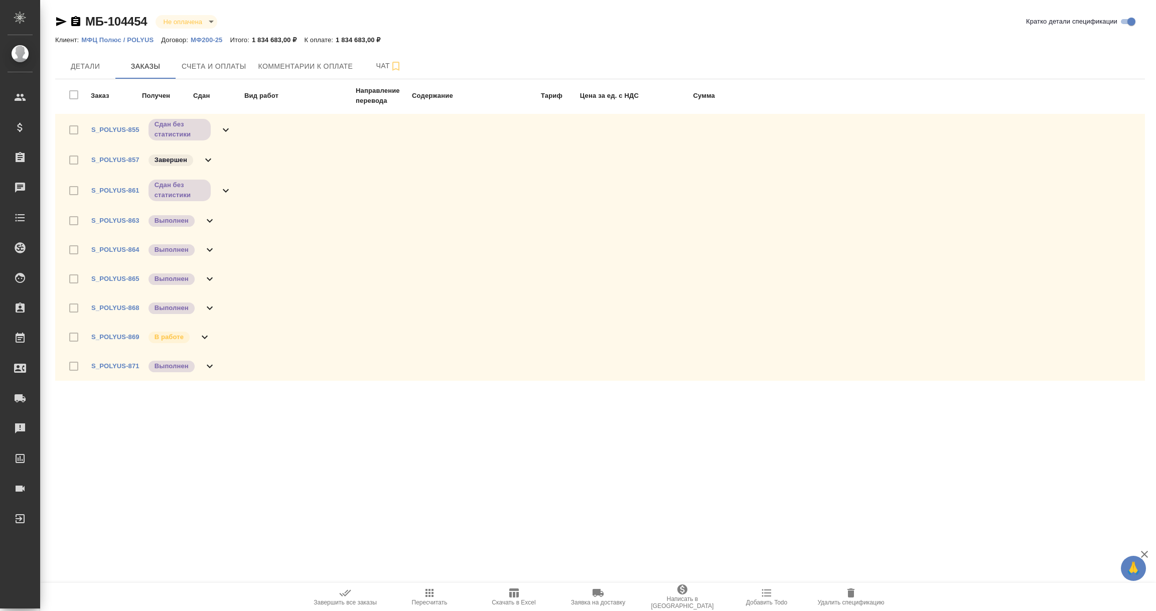
click at [227, 129] on icon at bounding box center [226, 130] width 12 height 12
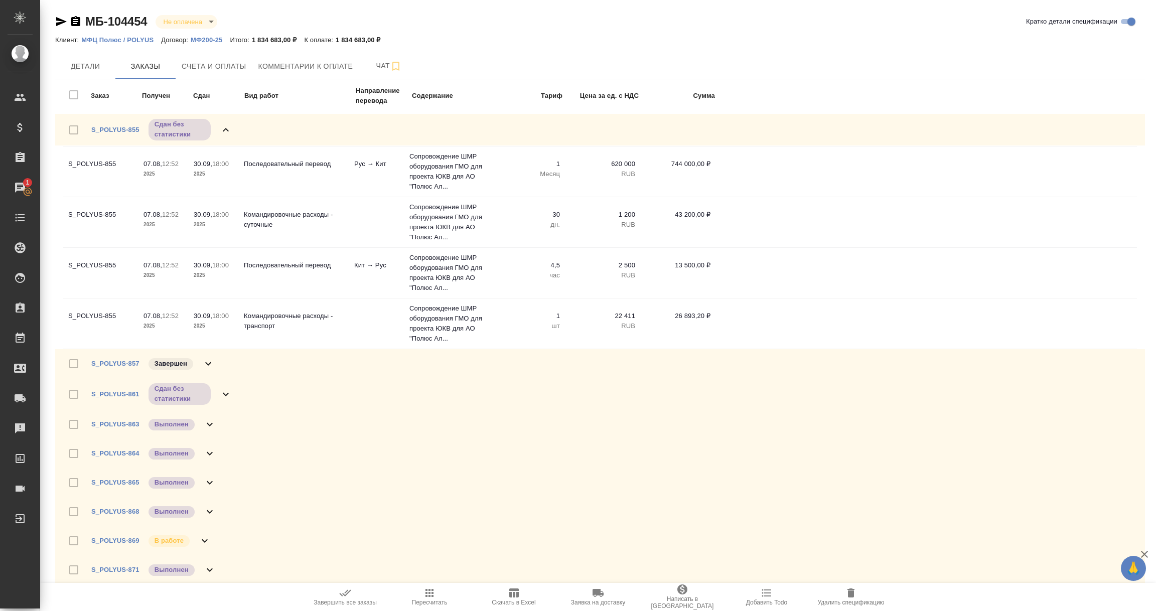
click at [205, 364] on icon at bounding box center [208, 364] width 12 height 12
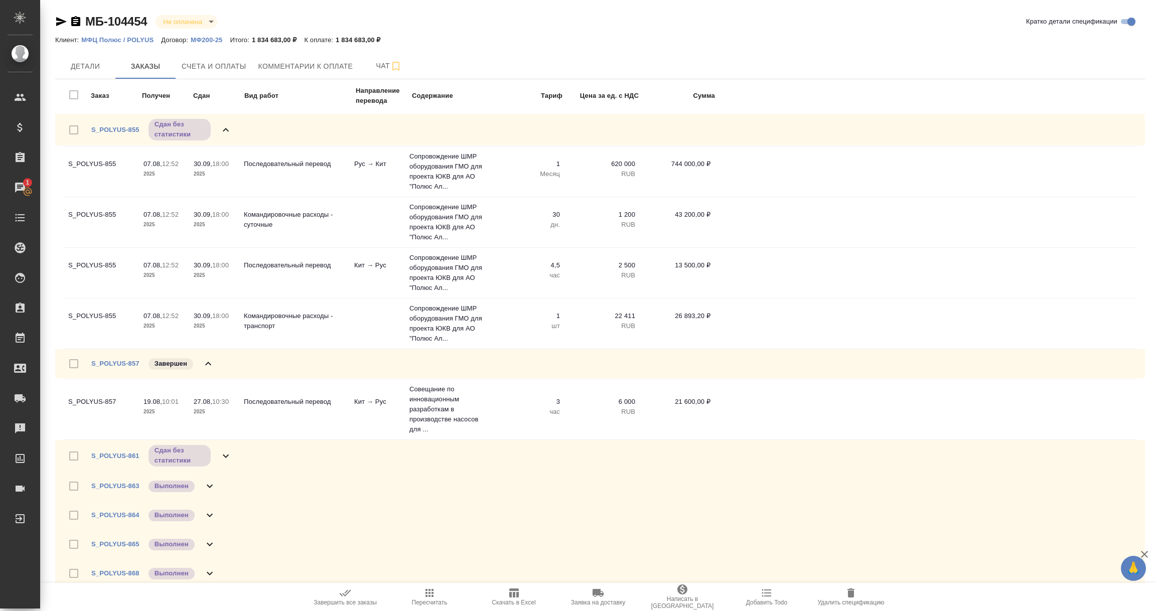
scroll to position [64, 0]
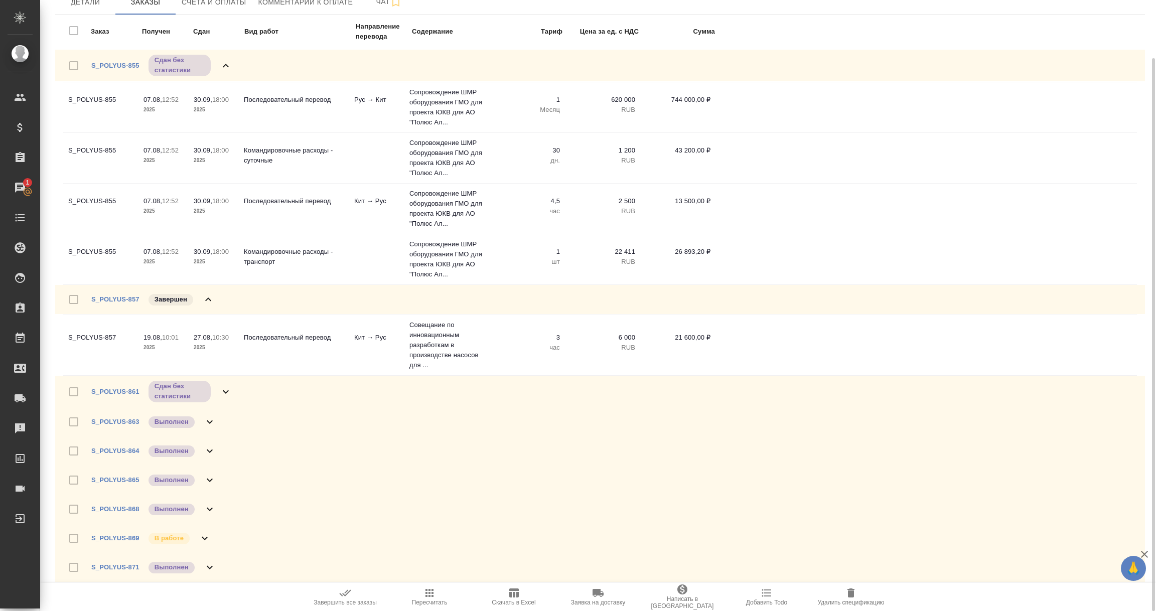
click at [221, 392] on icon at bounding box center [226, 392] width 12 height 12
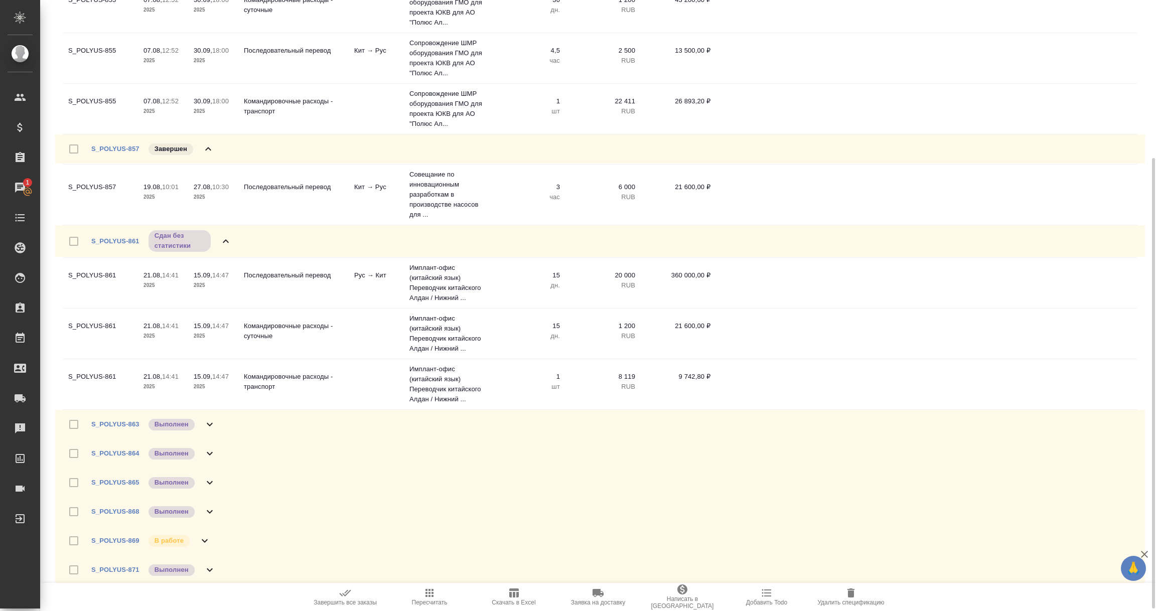
scroll to position [218, 0]
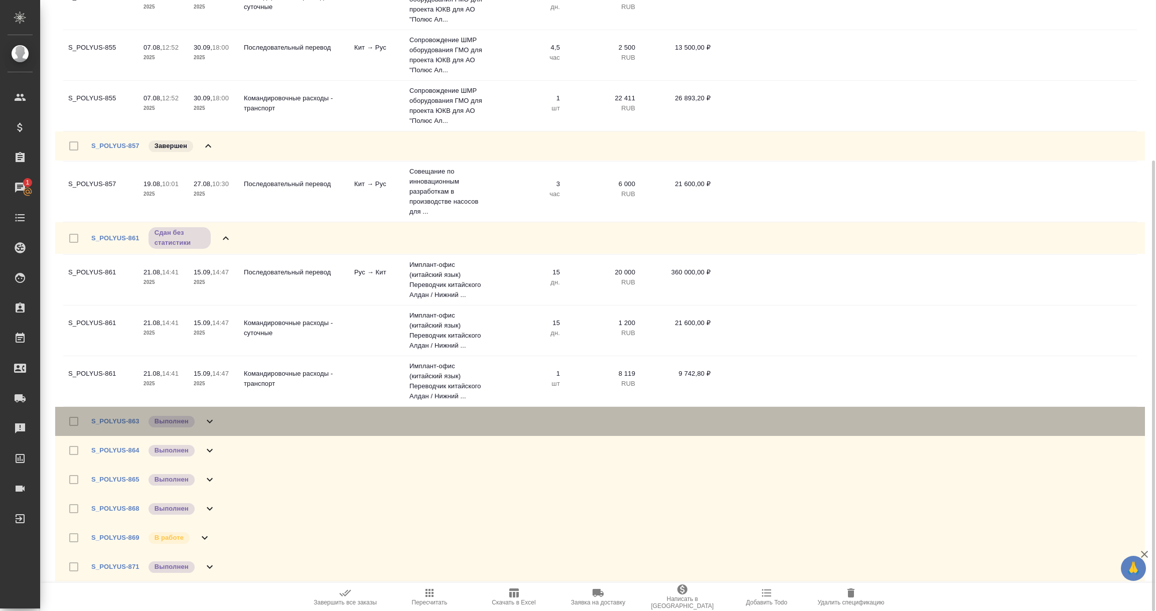
click at [209, 418] on icon at bounding box center [210, 422] width 12 height 12
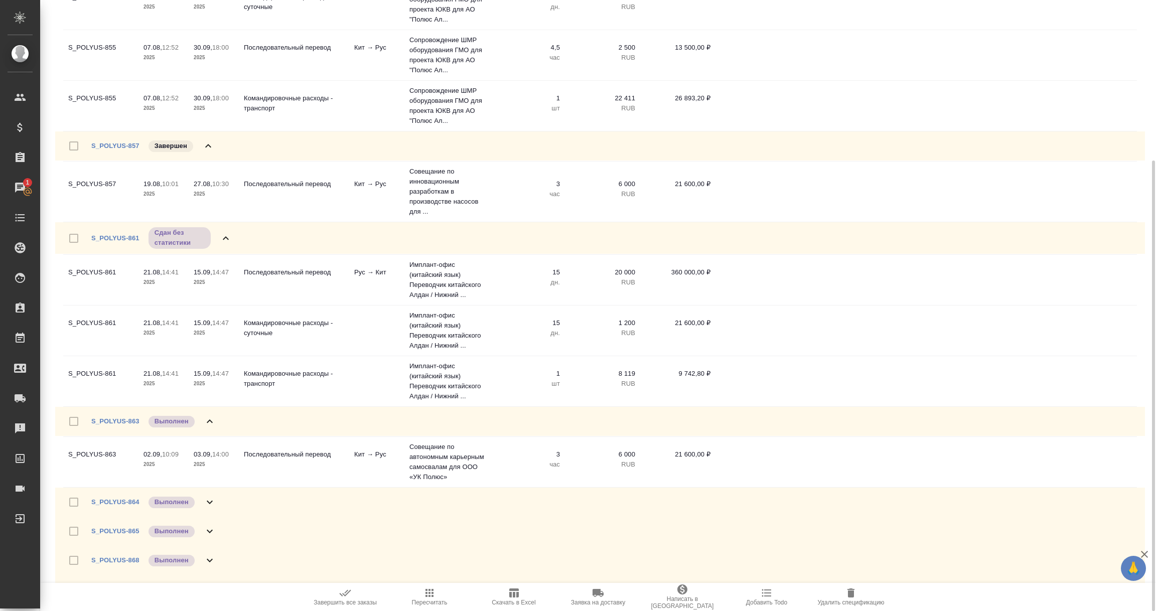
scroll to position [270, 0]
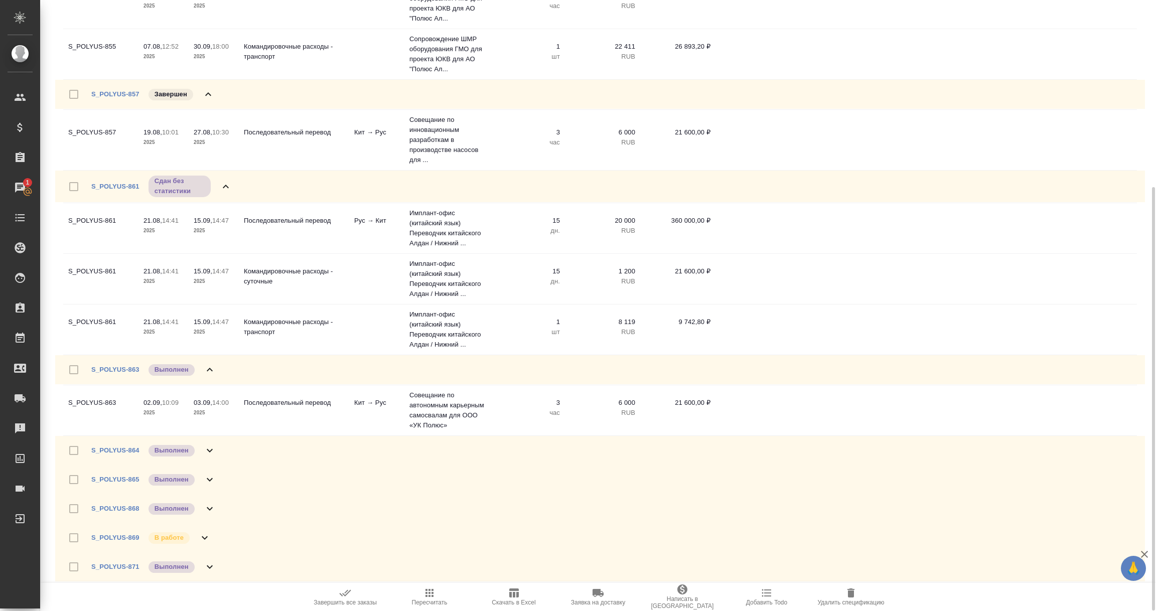
click at [204, 450] on icon at bounding box center [210, 451] width 12 height 12
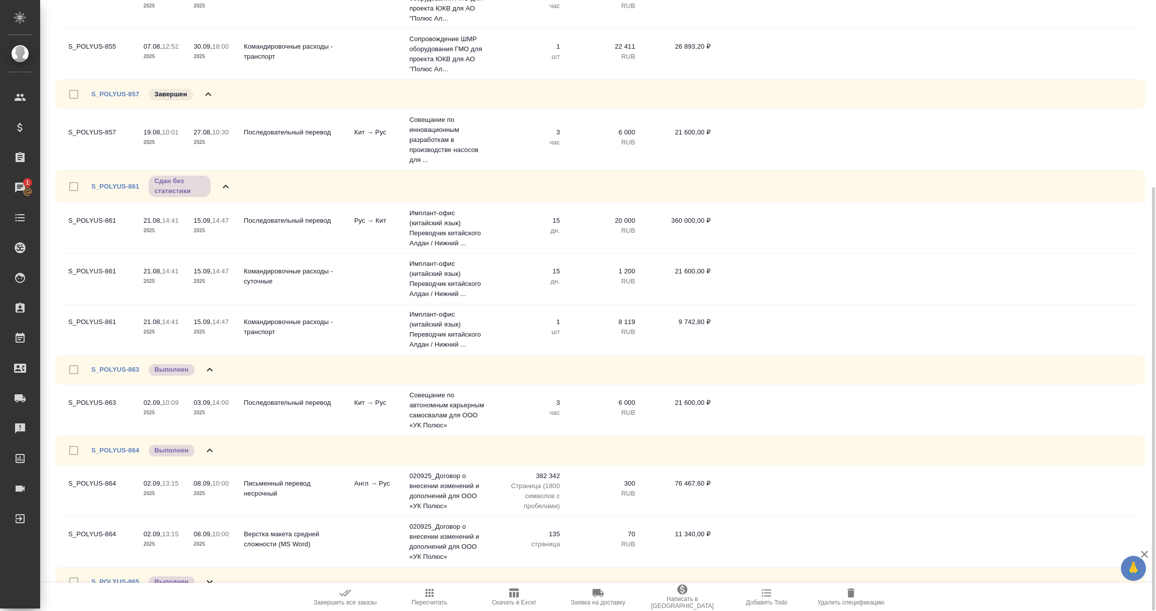
scroll to position [372, 0]
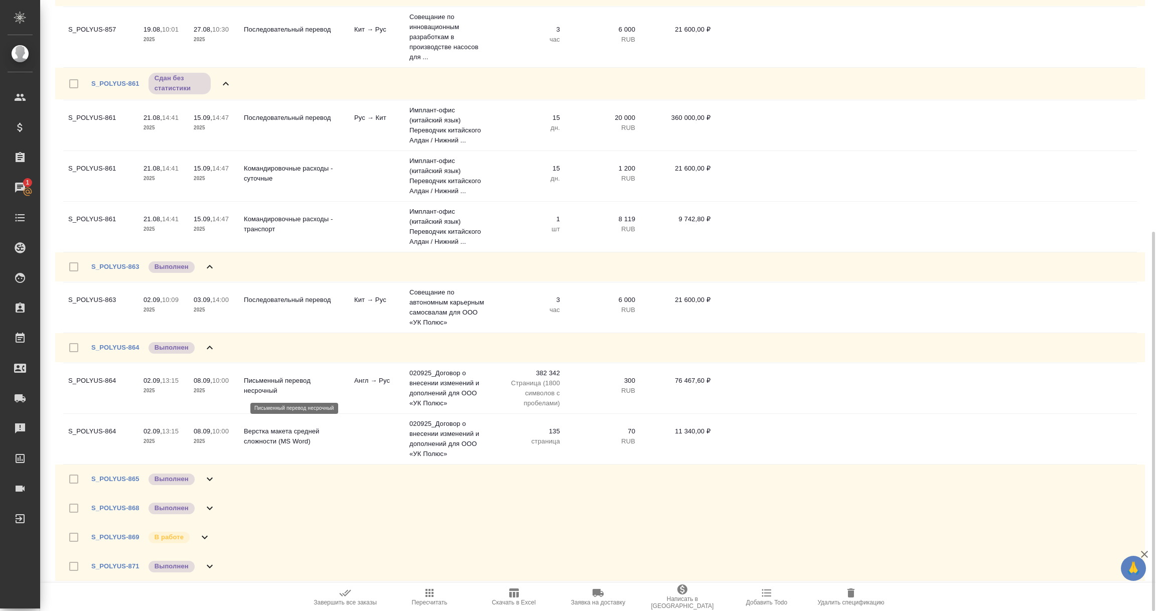
click at [331, 391] on p "Письменный перевод несрочный" at bounding box center [294, 386] width 100 height 20
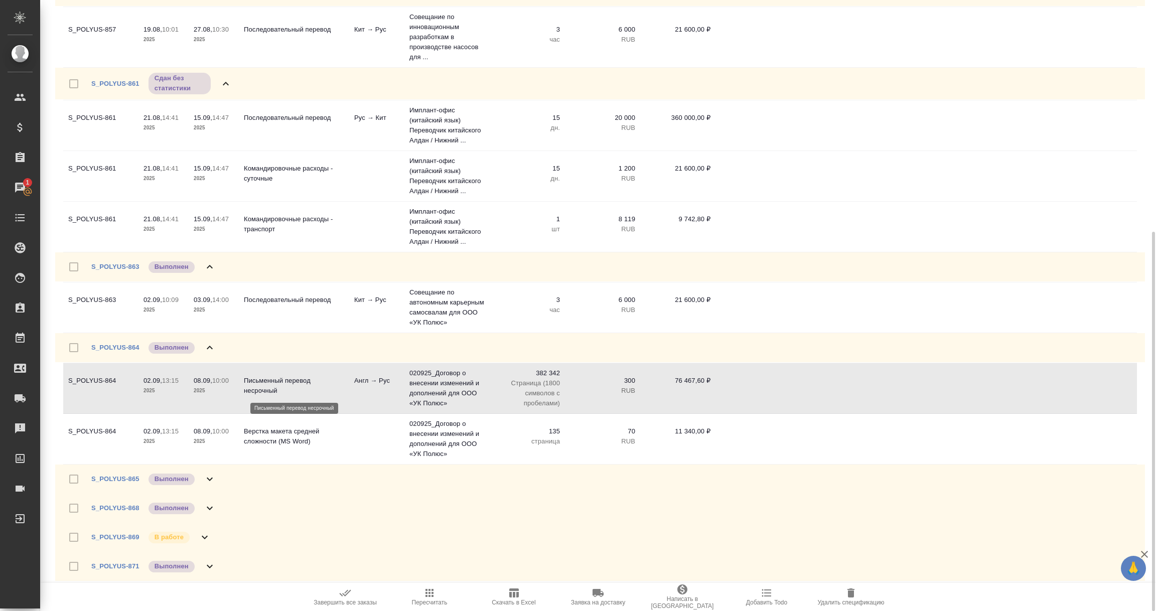
click at [331, 391] on p "Письменный перевод несрочный" at bounding box center [294, 386] width 100 height 20
click at [123, 348] on link "S_POLYUS-864" at bounding box center [115, 348] width 48 height 8
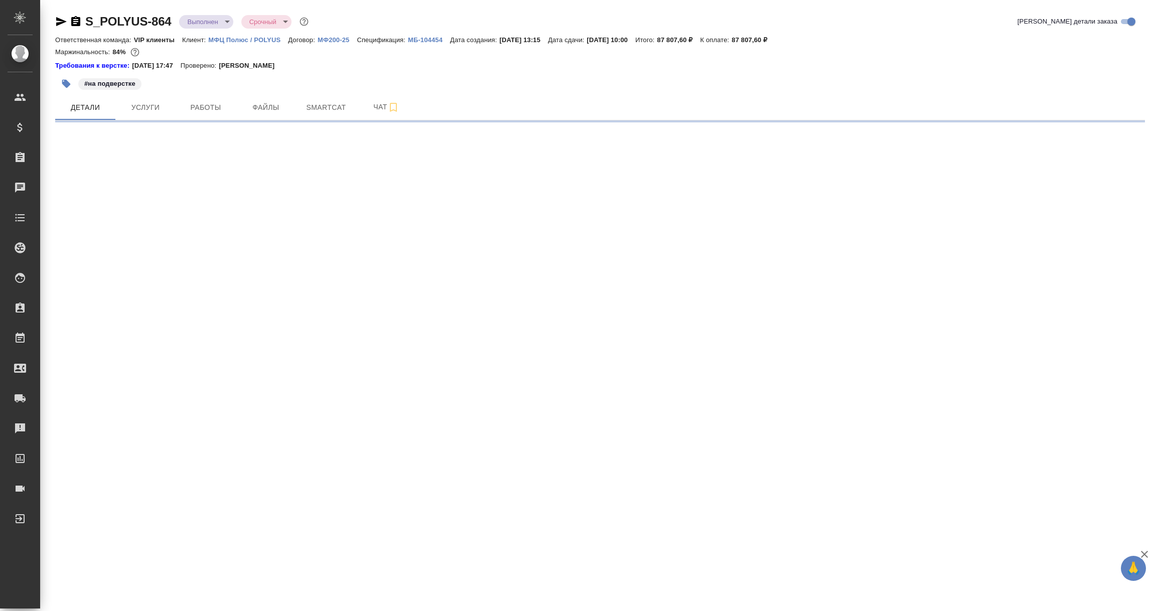
select select "RU"
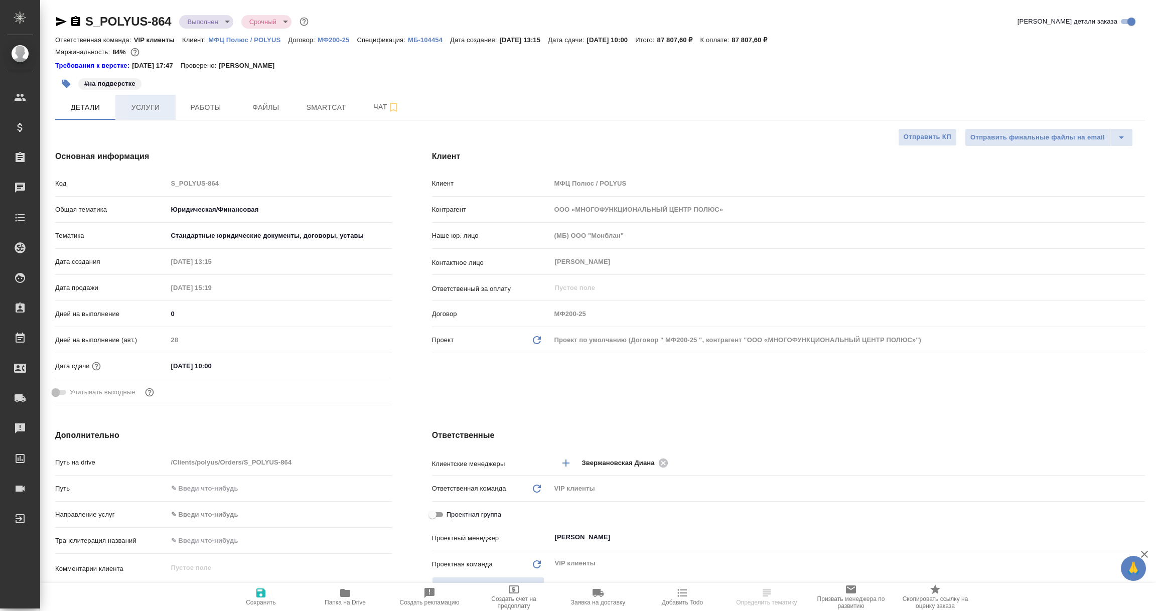
type textarea "x"
click at [156, 110] on span "Услуги" at bounding box center [145, 107] width 48 height 13
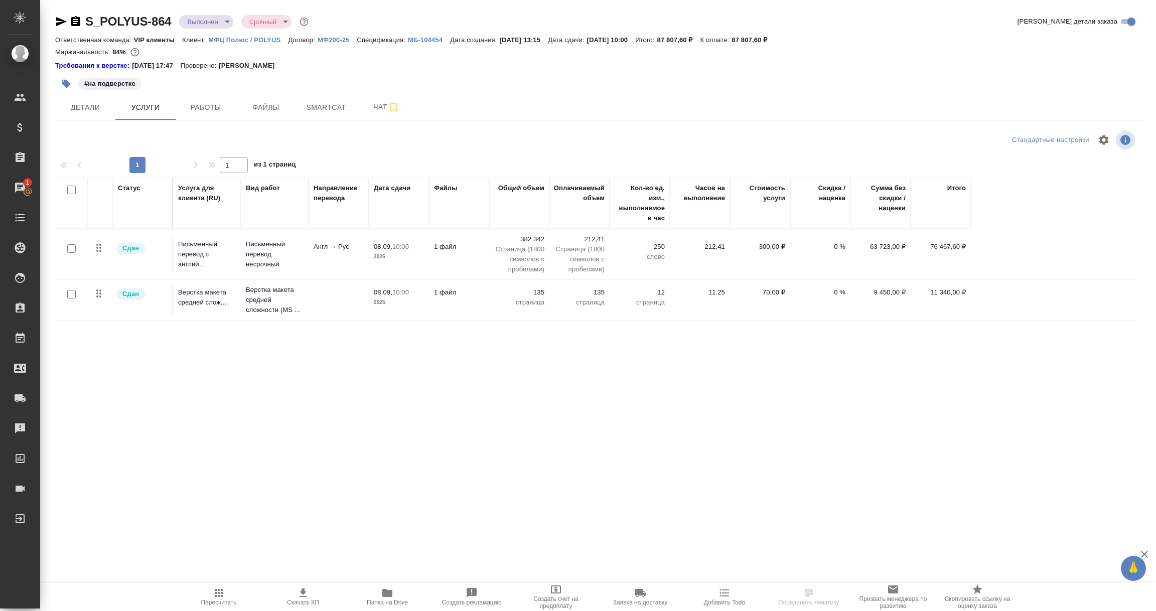
click at [335, 305] on td at bounding box center [339, 300] width 60 height 35
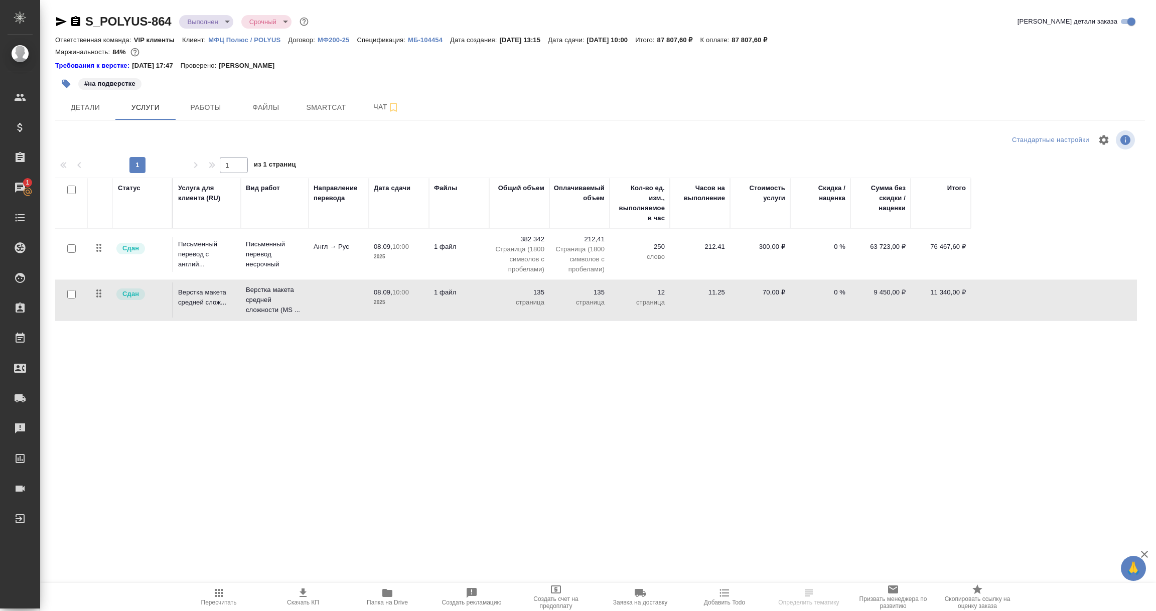
click at [335, 305] on td at bounding box center [339, 300] width 60 height 35
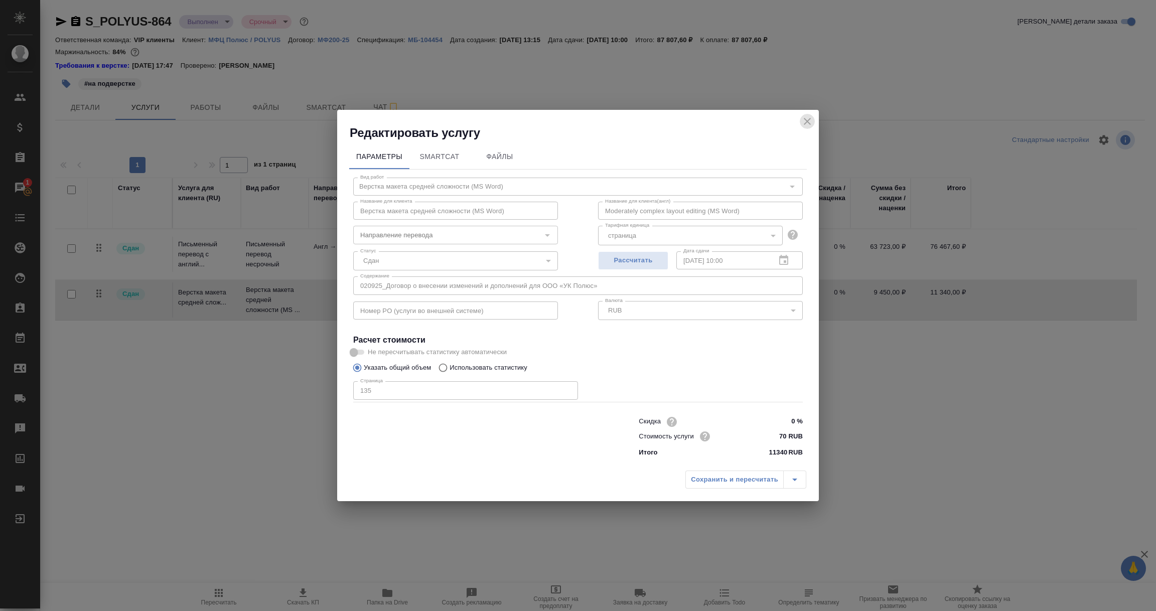
click at [808, 119] on icon "close" at bounding box center [807, 121] width 7 height 7
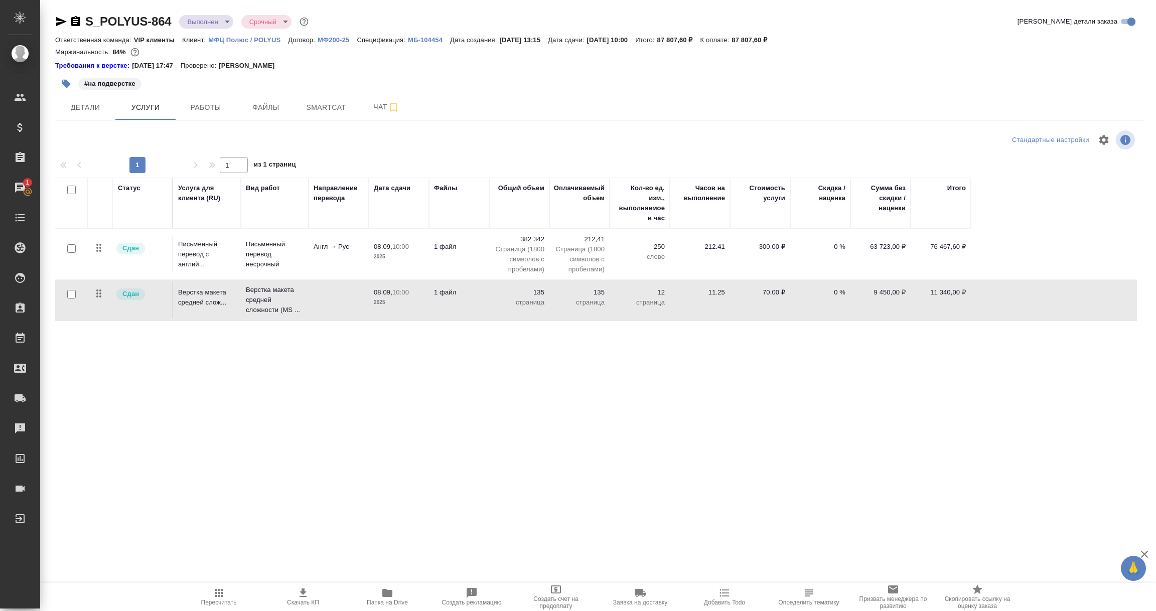
click at [453, 415] on div "S_POLYUS-864 Выполнен completed Срочный urgent Кратко детали заказа Ответственн…" at bounding box center [600, 209] width 1101 height 419
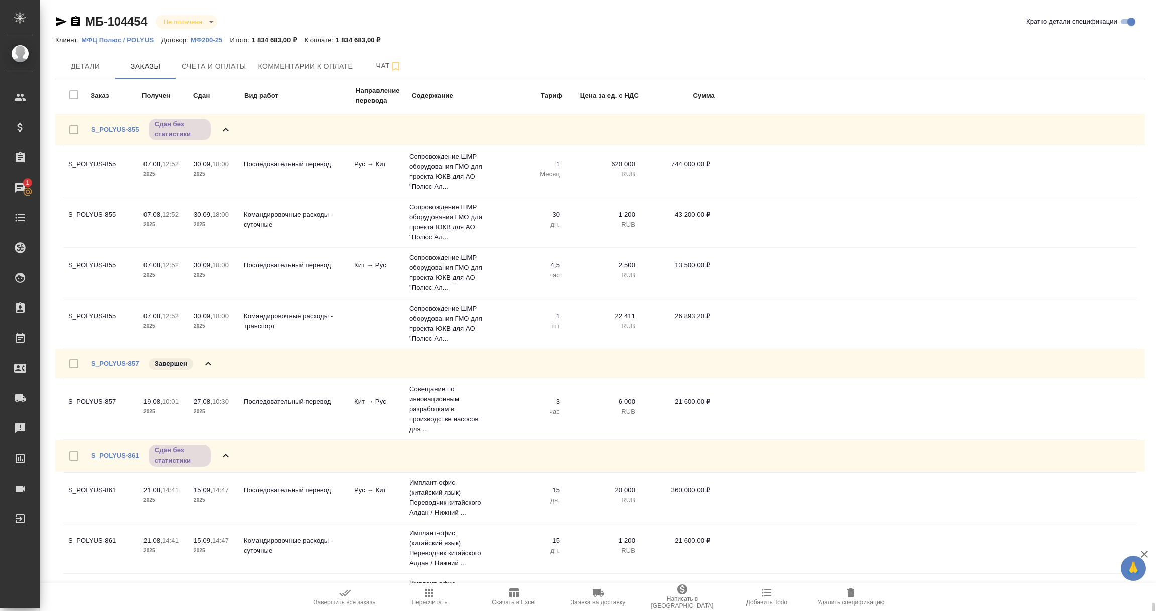
scroll to position [372, 0]
